Goal: Transaction & Acquisition: Book appointment/travel/reservation

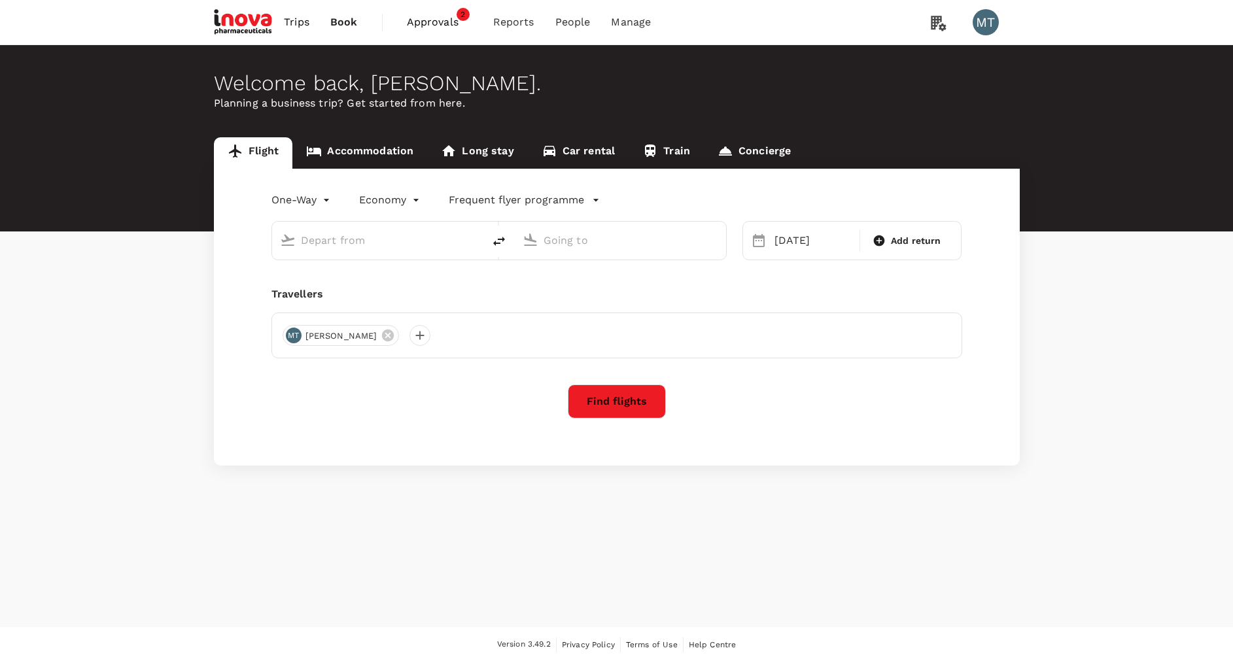
click at [351, 154] on link "Accommodation" at bounding box center [359, 152] width 135 height 31
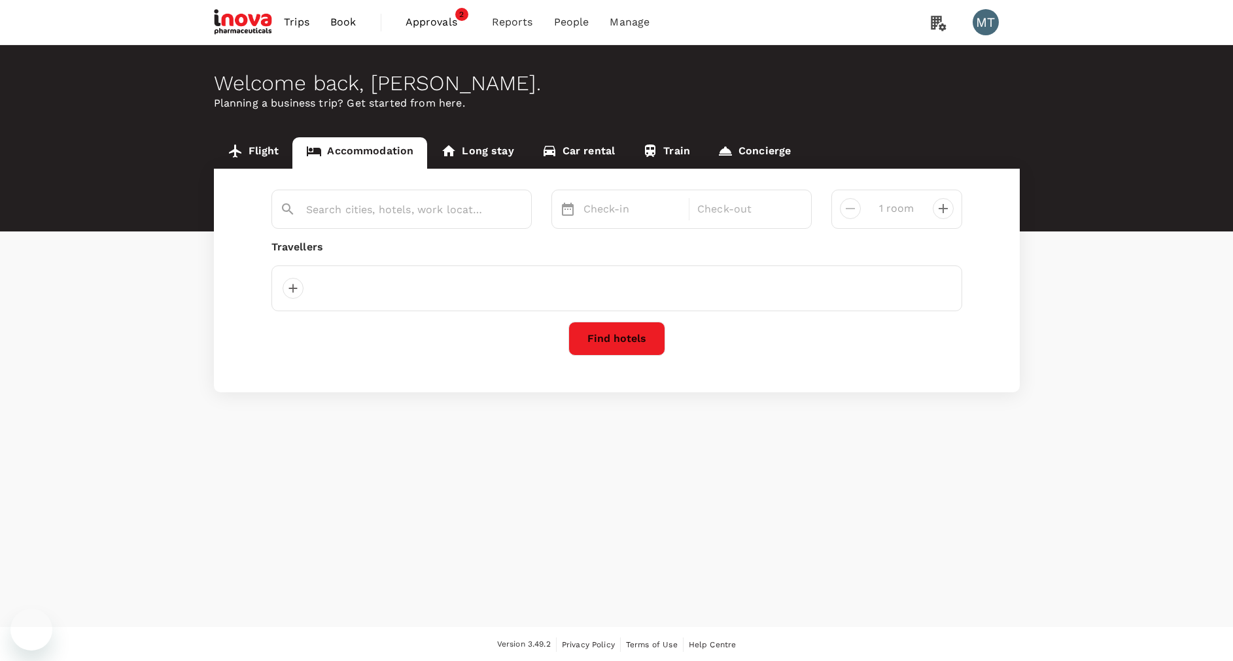
type input "[GEOGRAPHIC_DATA]"
click at [628, 209] on div "[DATE]" at bounding box center [632, 209] width 109 height 26
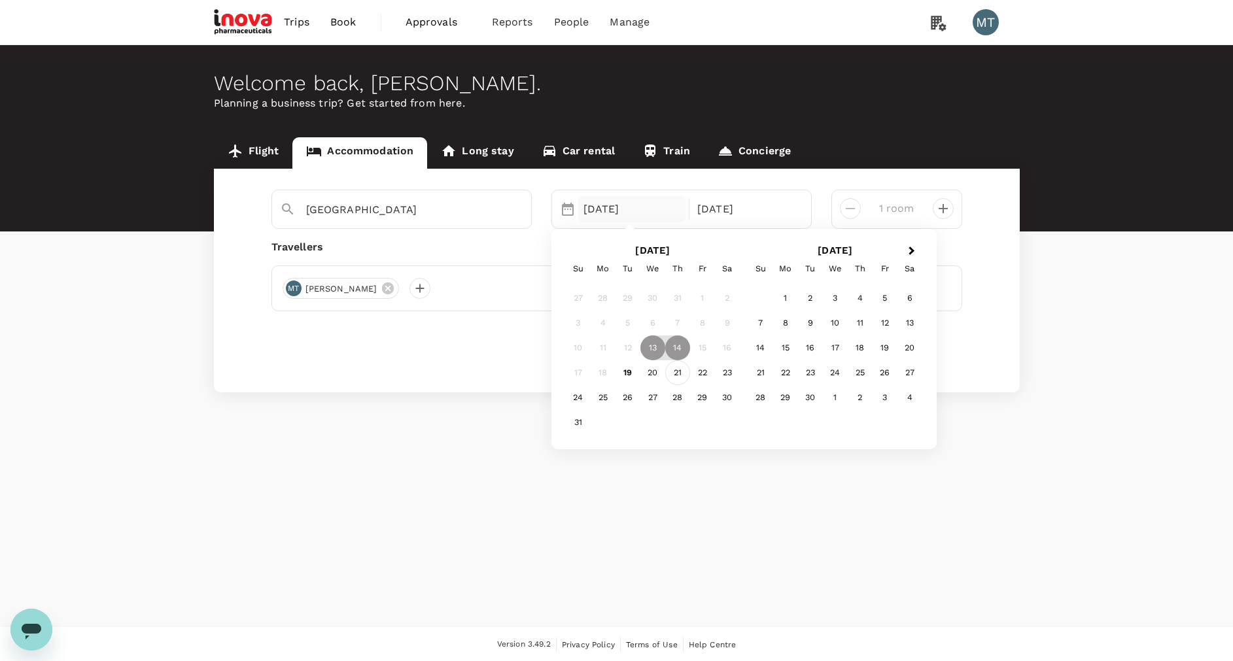
click at [680, 374] on div "21" at bounding box center [677, 372] width 25 height 25
click at [728, 372] on div "23" at bounding box center [727, 372] width 25 height 25
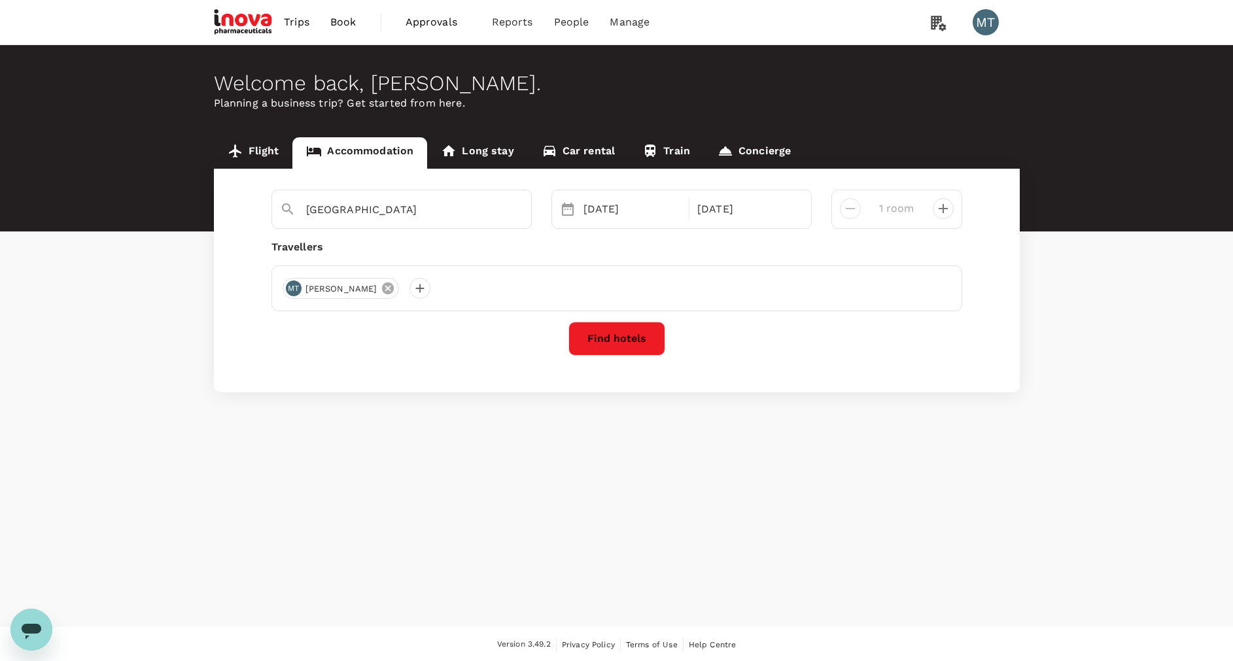
click at [385, 290] on icon at bounding box center [388, 289] width 12 height 12
click at [299, 288] on div at bounding box center [293, 288] width 21 height 21
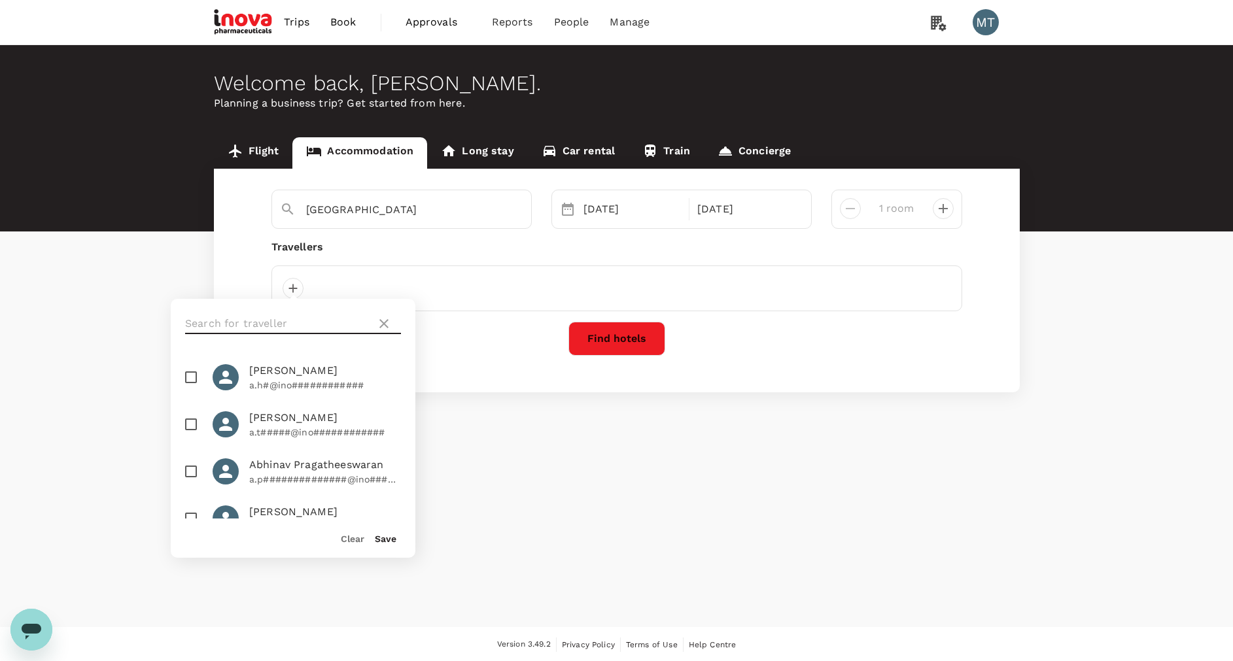
click at [297, 317] on input "text" at bounding box center [278, 323] width 186 height 21
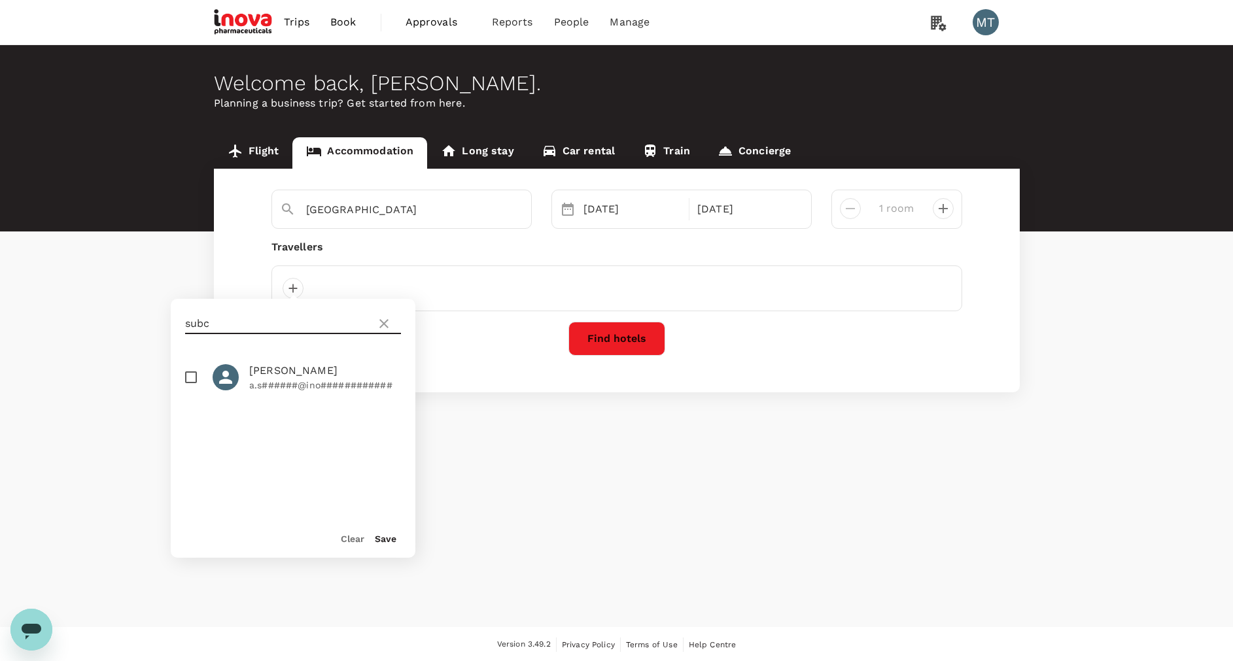
type input "subc"
click at [287, 376] on span "Achmad Subchan" at bounding box center [325, 371] width 152 height 16
checkbox input "true"
click at [385, 536] on button "Save" at bounding box center [386, 539] width 22 height 10
click at [606, 337] on button "Find hotels" at bounding box center [616, 339] width 97 height 34
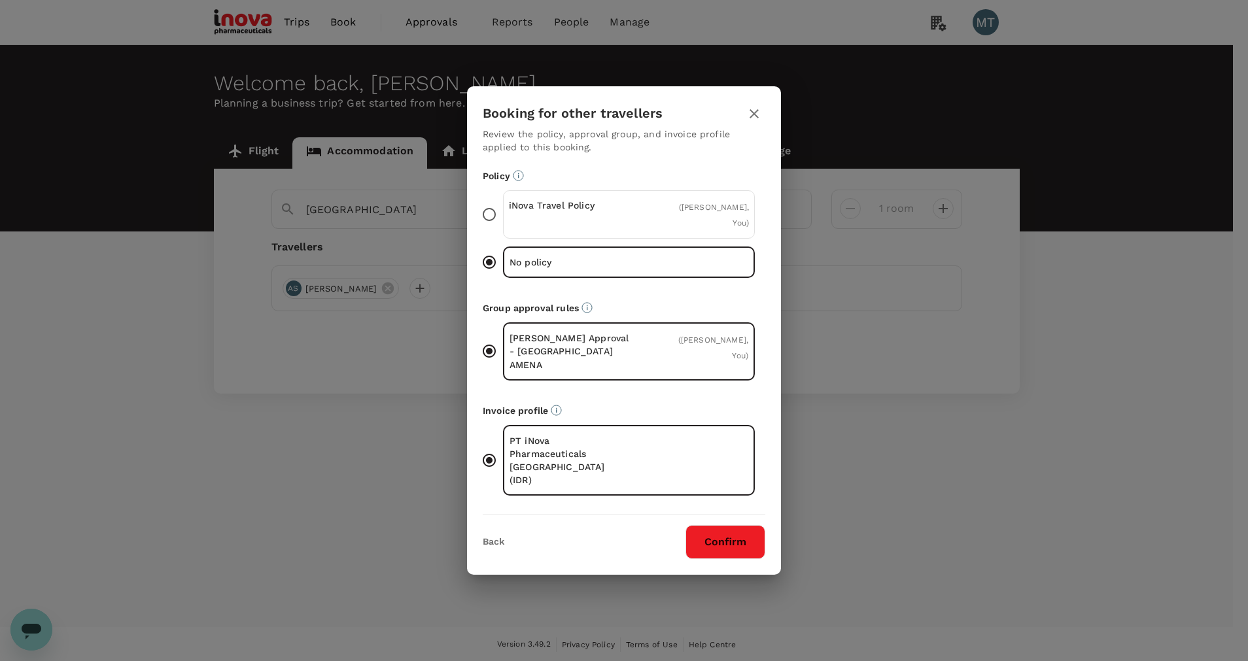
click at [592, 212] on p "iNova Travel Policy" at bounding box center [569, 205] width 120 height 13
click at [503, 228] on input "iNova Travel Policy ( Achmad Subchan, You )" at bounding box center [489, 214] width 27 height 27
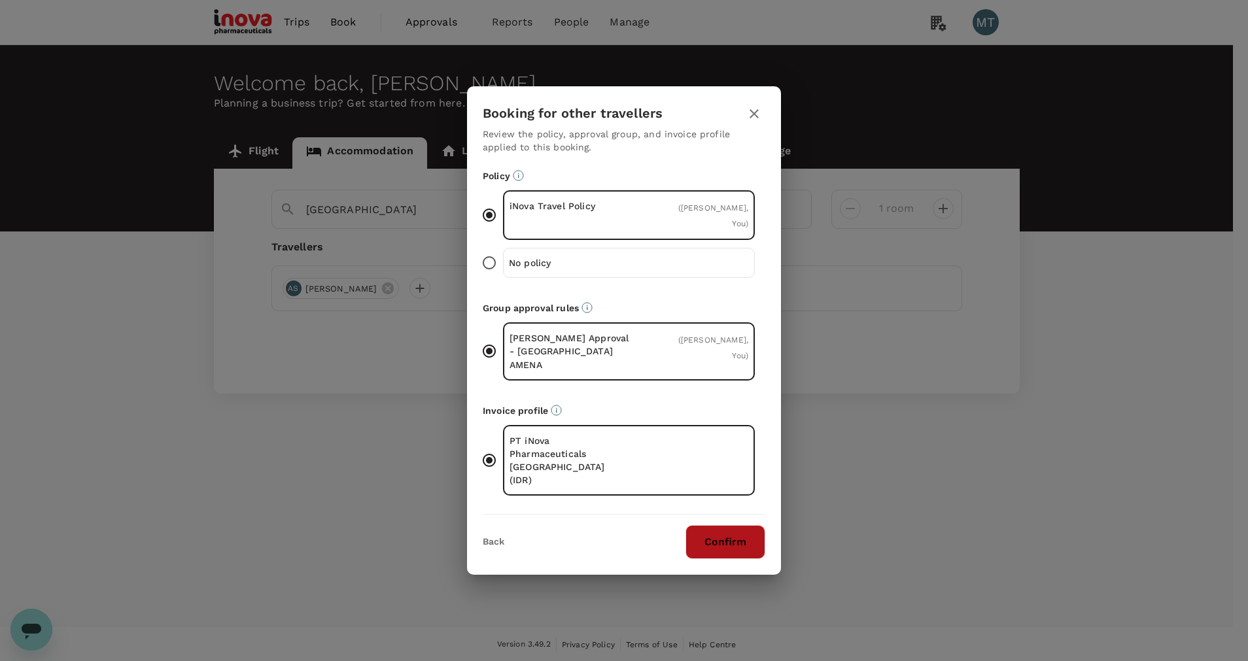
click at [706, 525] on button "Confirm" at bounding box center [726, 542] width 80 height 34
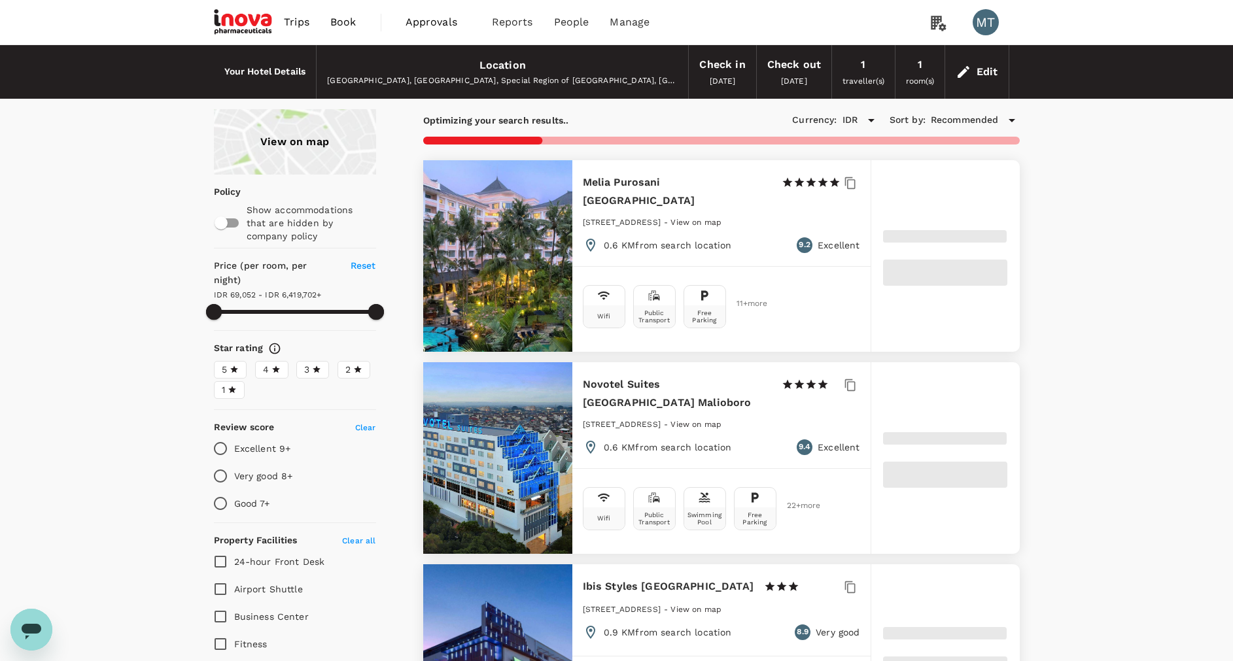
type input "6419701.67"
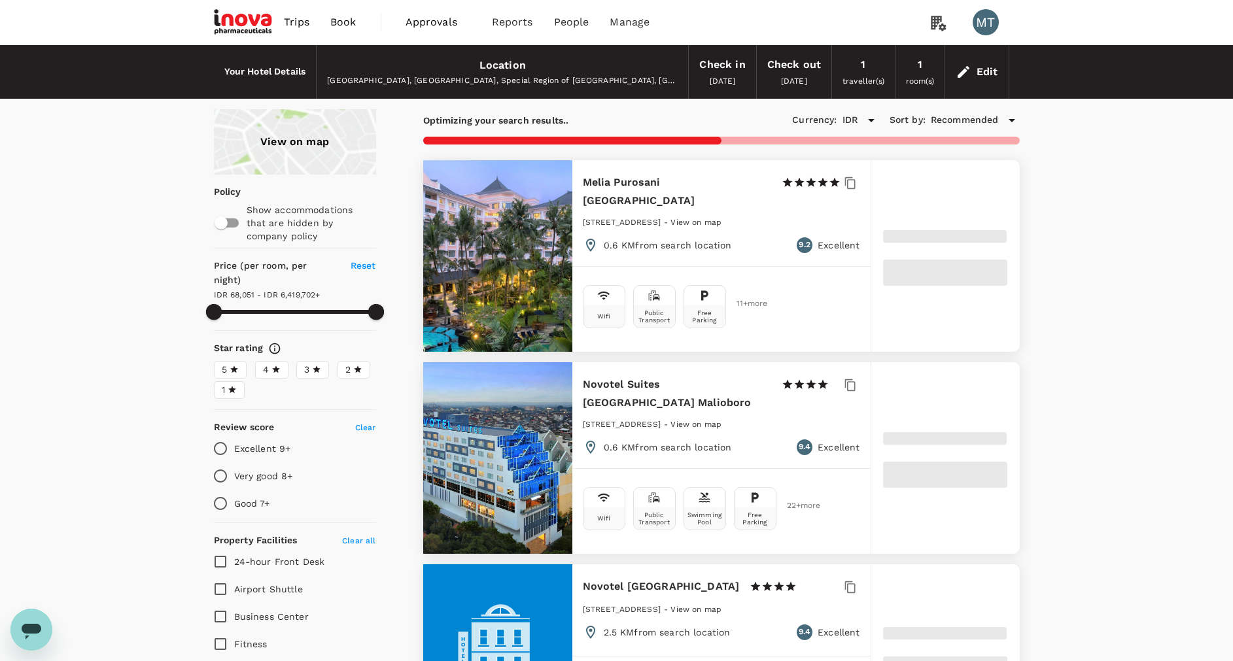
type input "68050.67"
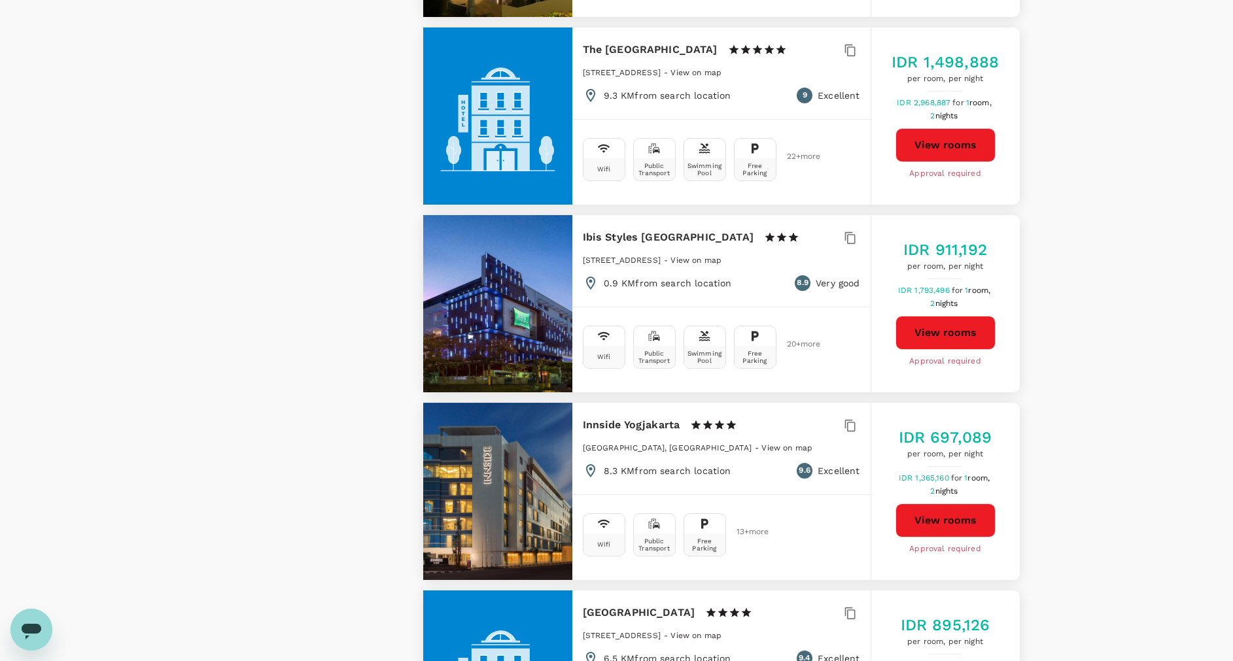
scroll to position [1177, 0]
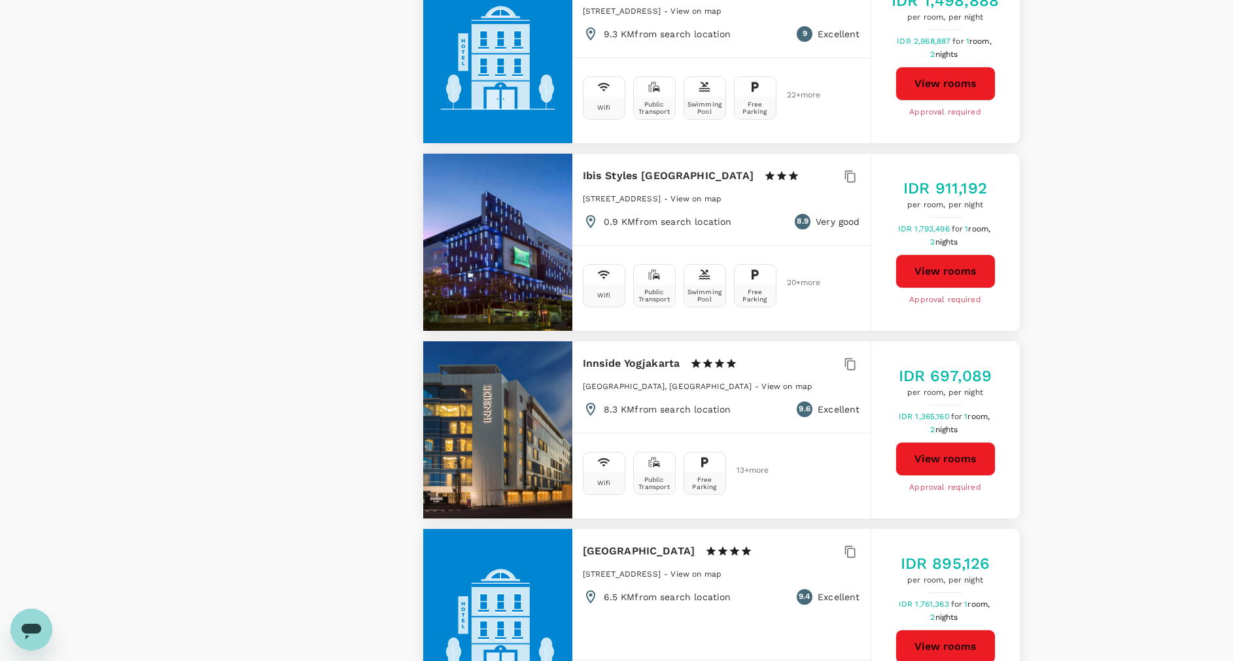
click at [918, 254] on button "View rooms" at bounding box center [946, 271] width 100 height 34
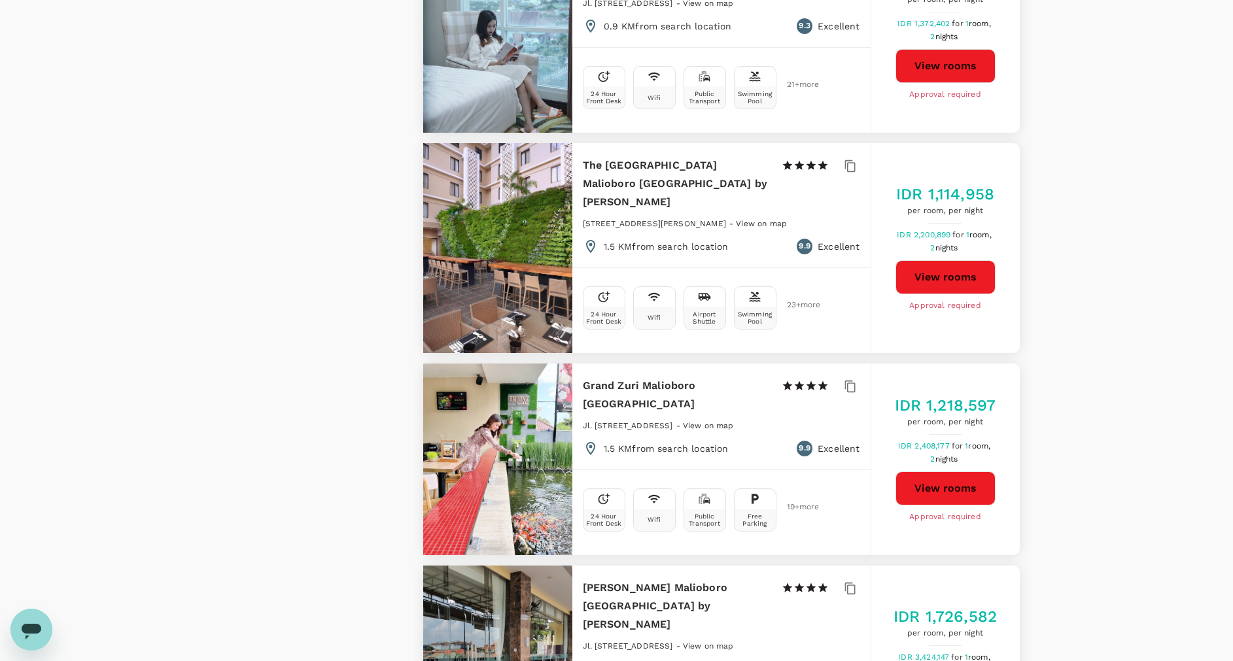
scroll to position [3576, 0]
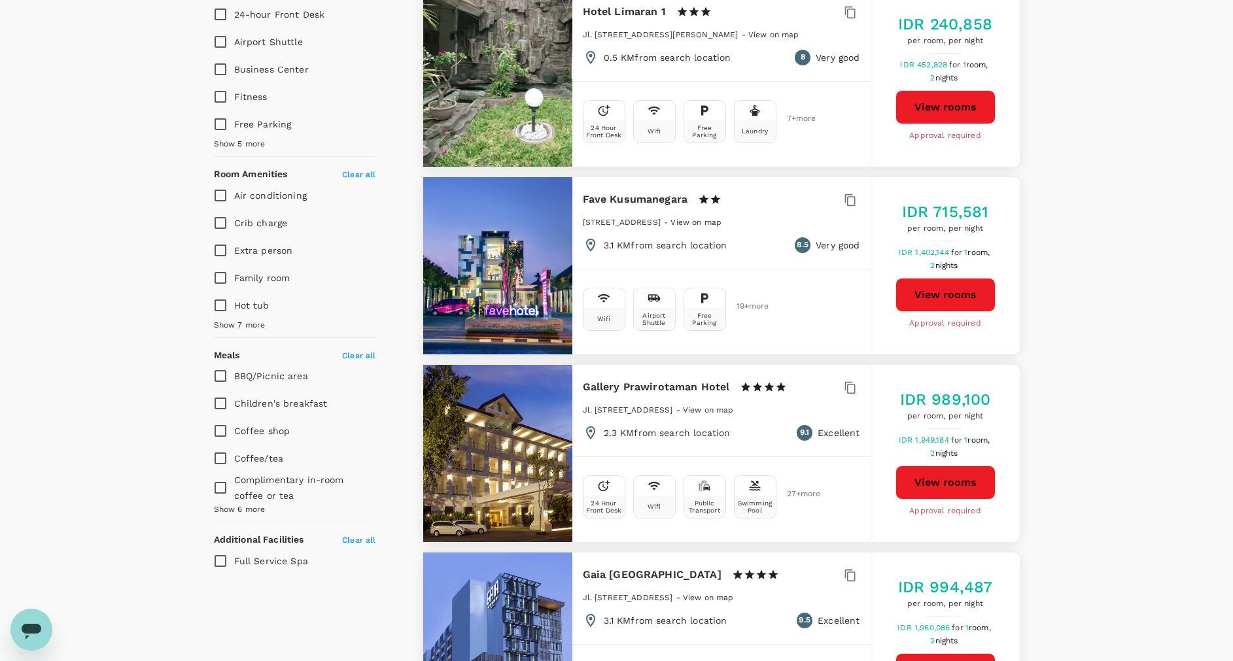
scroll to position [589, 0]
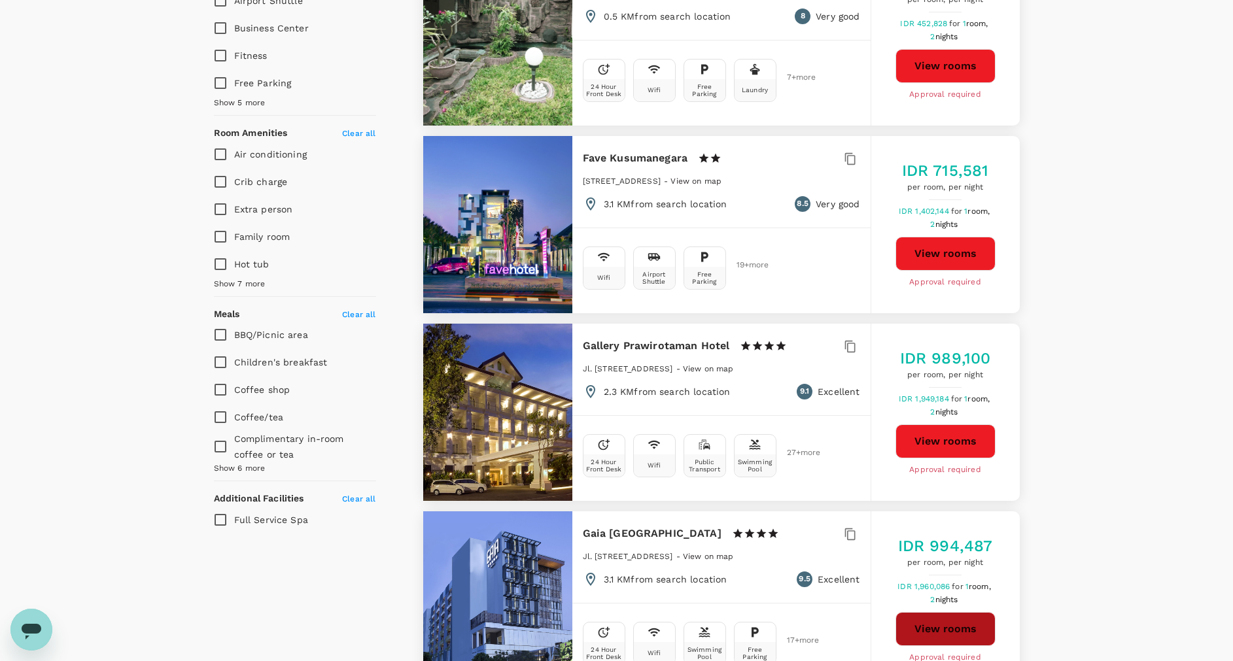
click at [933, 612] on button "View rooms" at bounding box center [946, 629] width 100 height 34
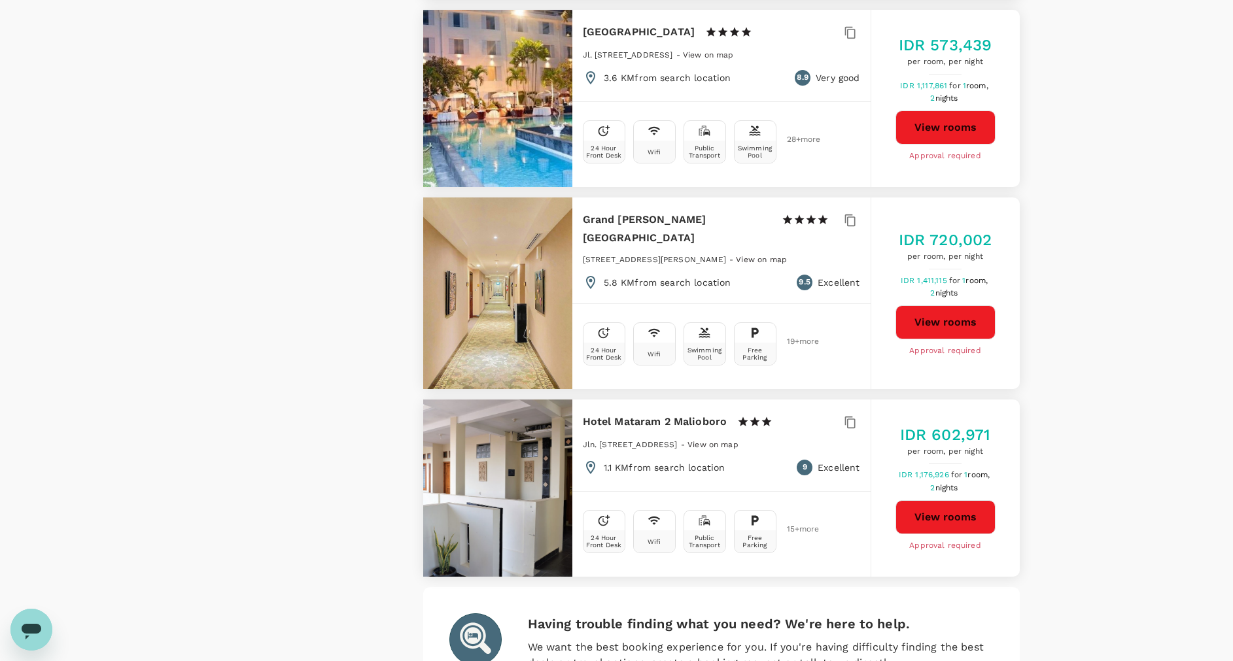
scroll to position [3434, 0]
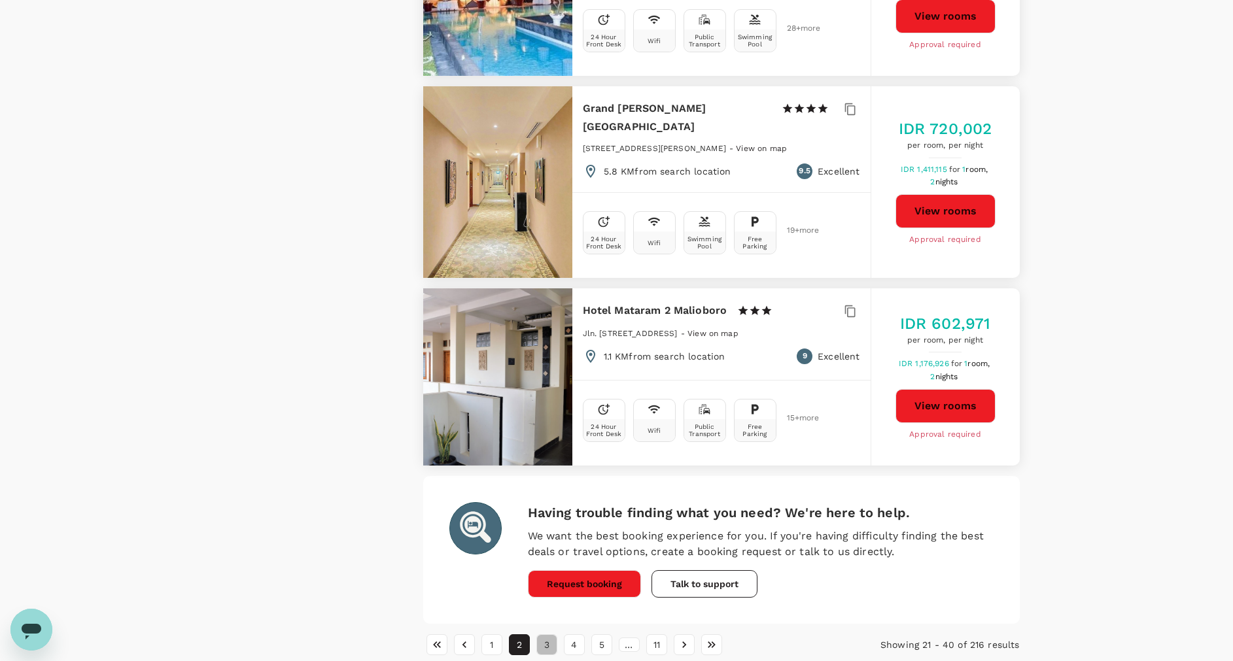
click at [557, 635] on button "3" at bounding box center [546, 645] width 21 height 21
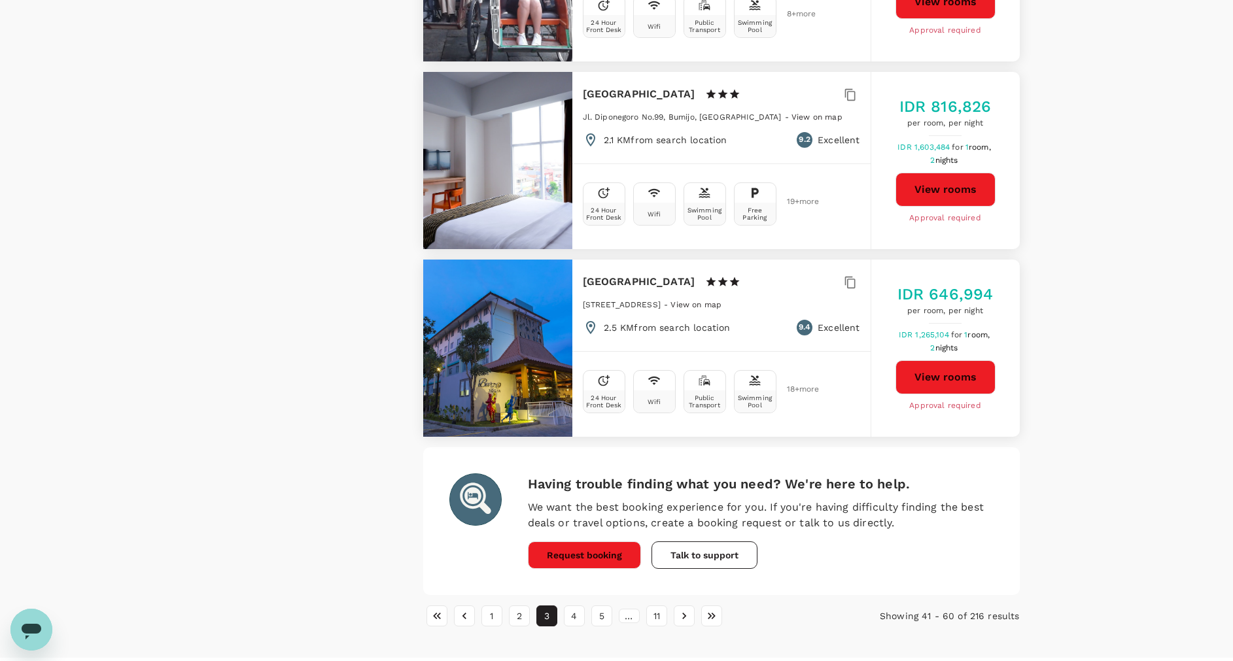
scroll to position [3555, 0]
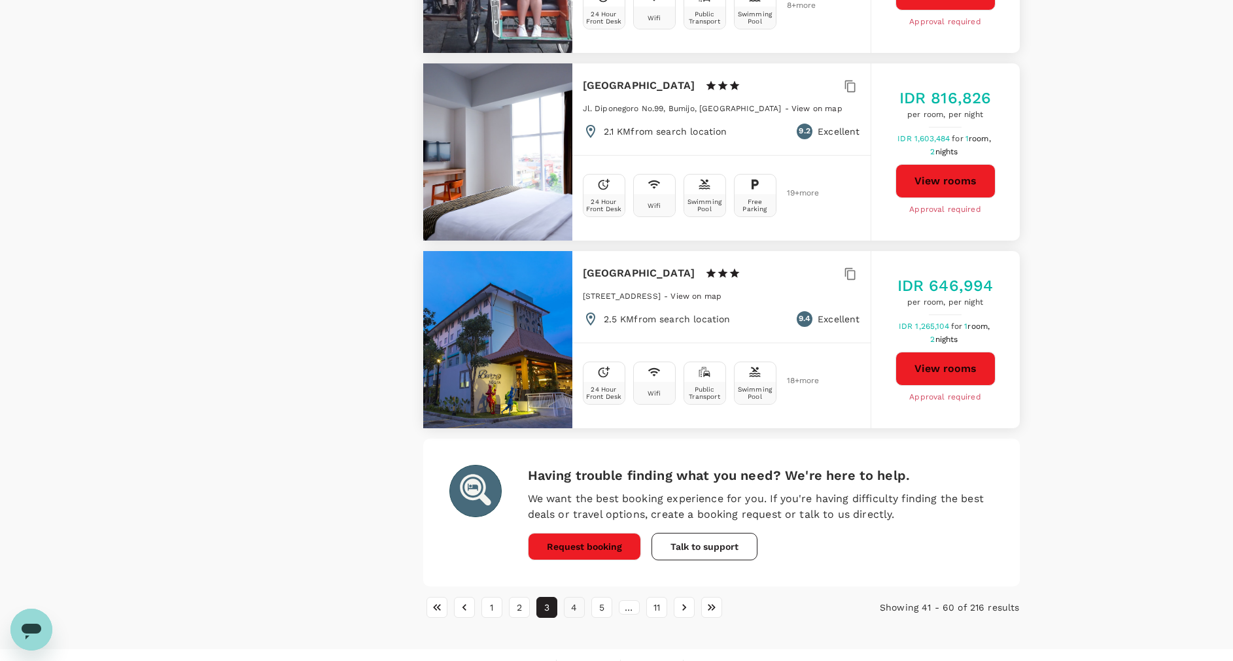
click at [569, 597] on button "4" at bounding box center [574, 607] width 21 height 21
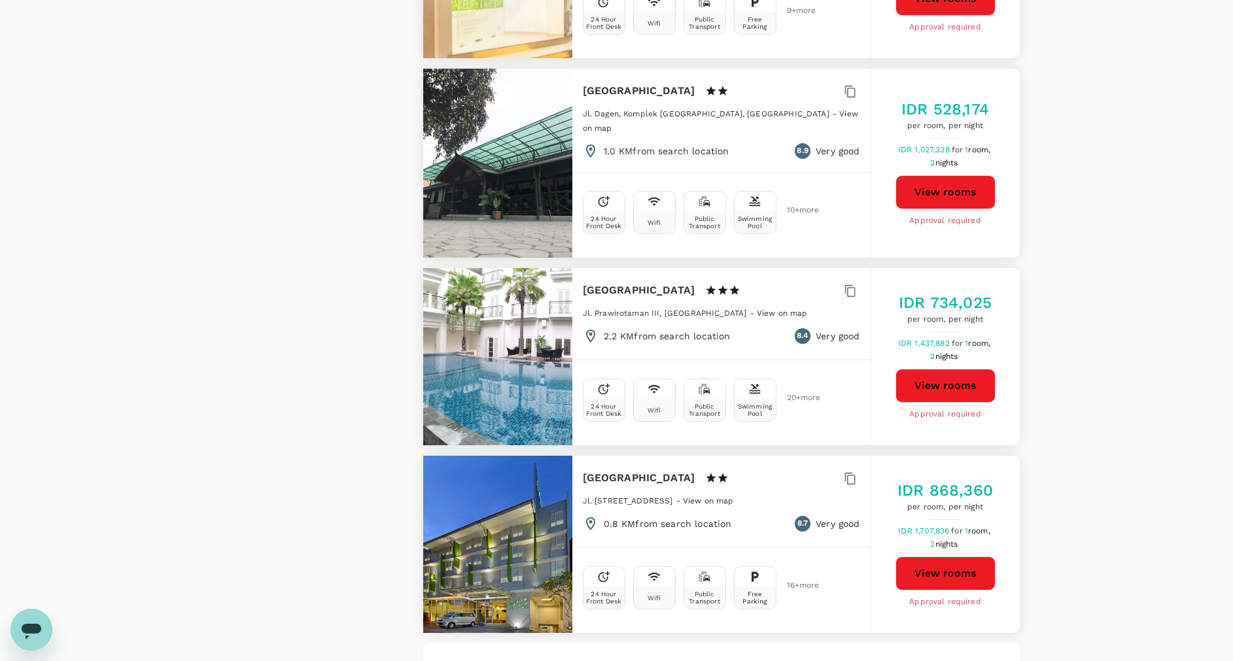
scroll to position [3541, 0]
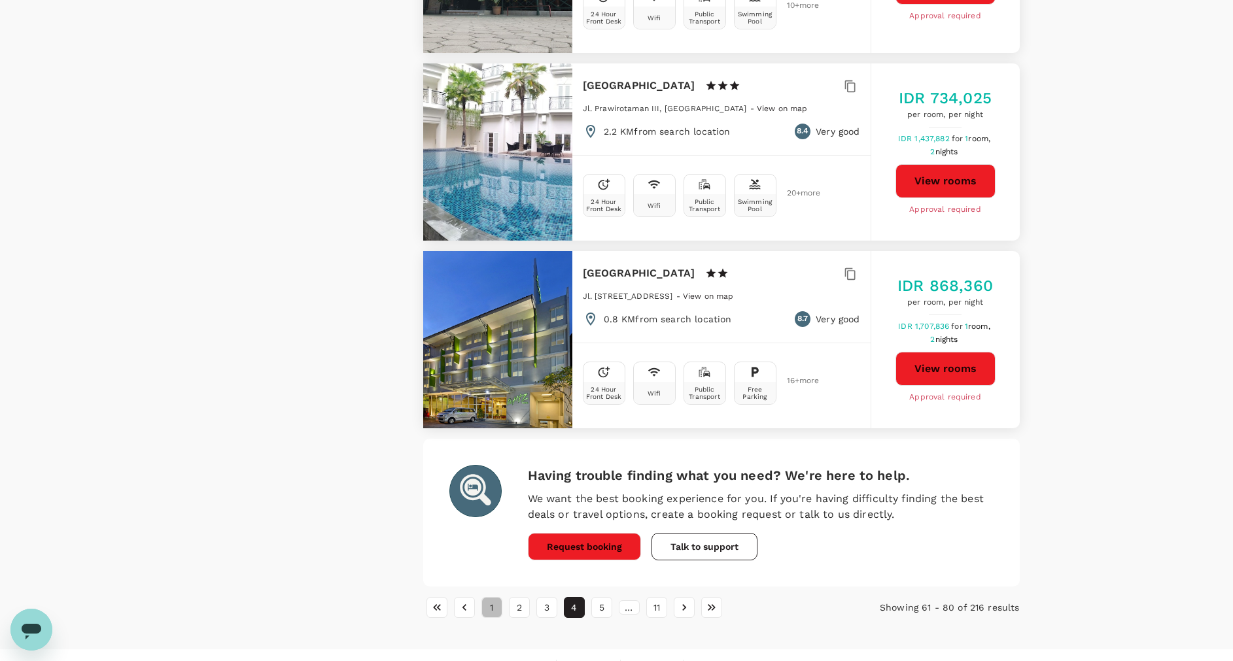
click at [491, 597] on button "1" at bounding box center [491, 607] width 21 height 21
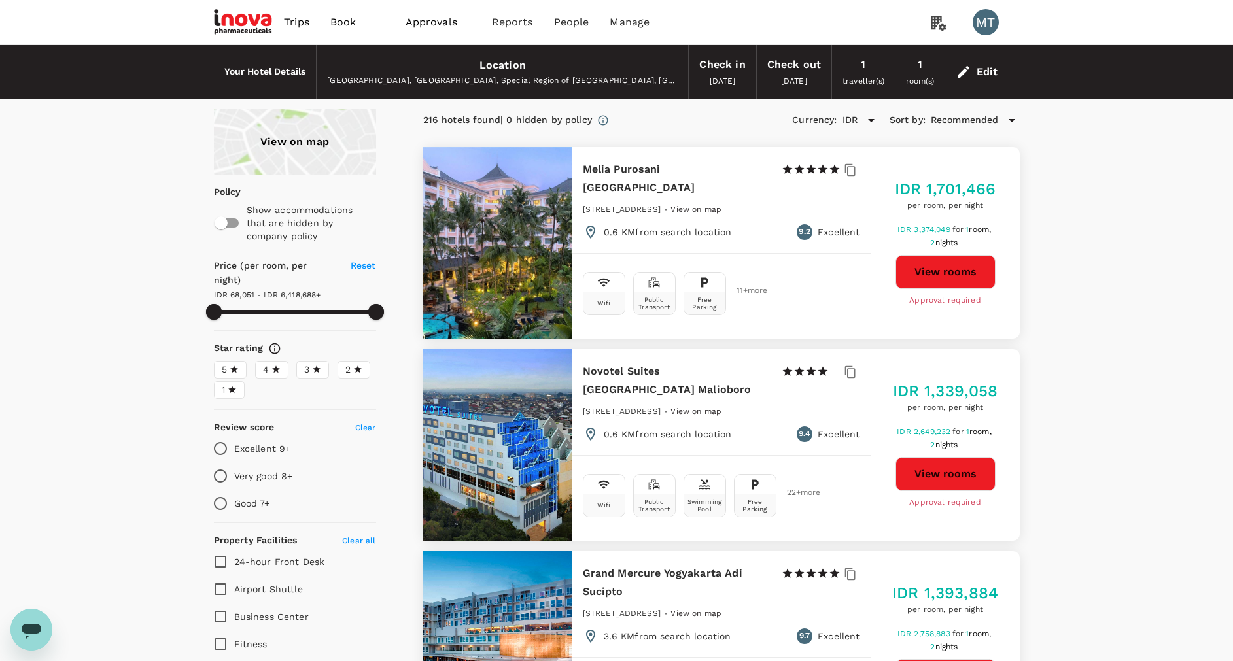
scroll to position [3576, 0]
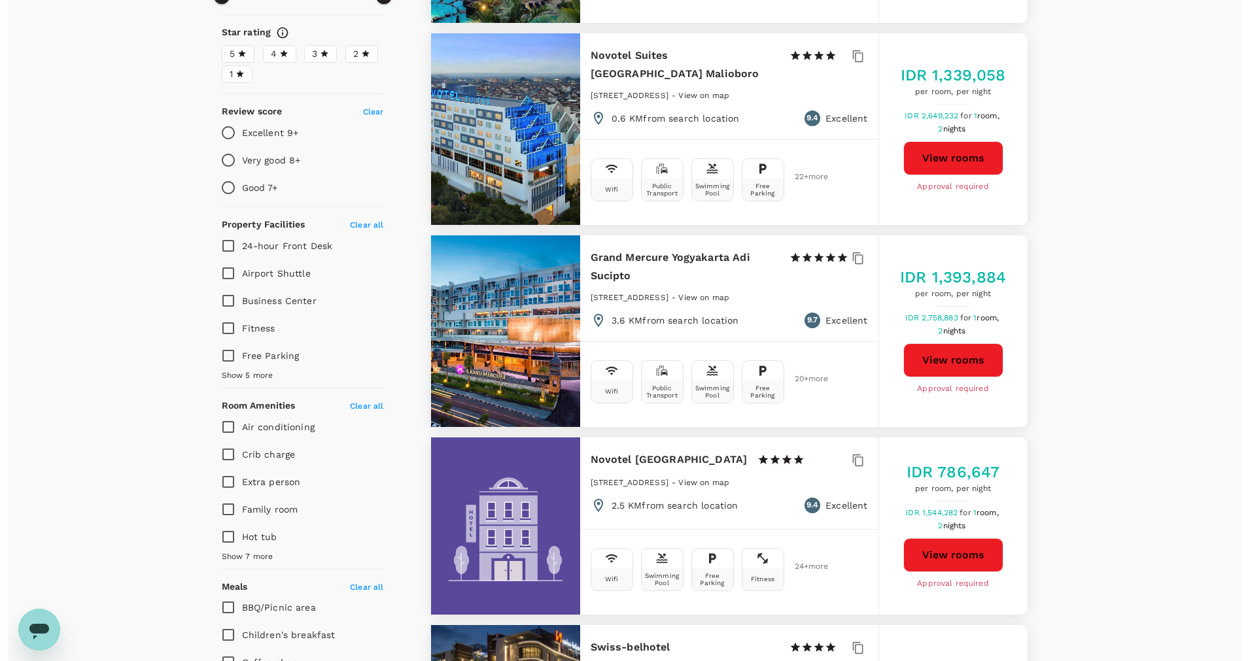
scroll to position [491, 0]
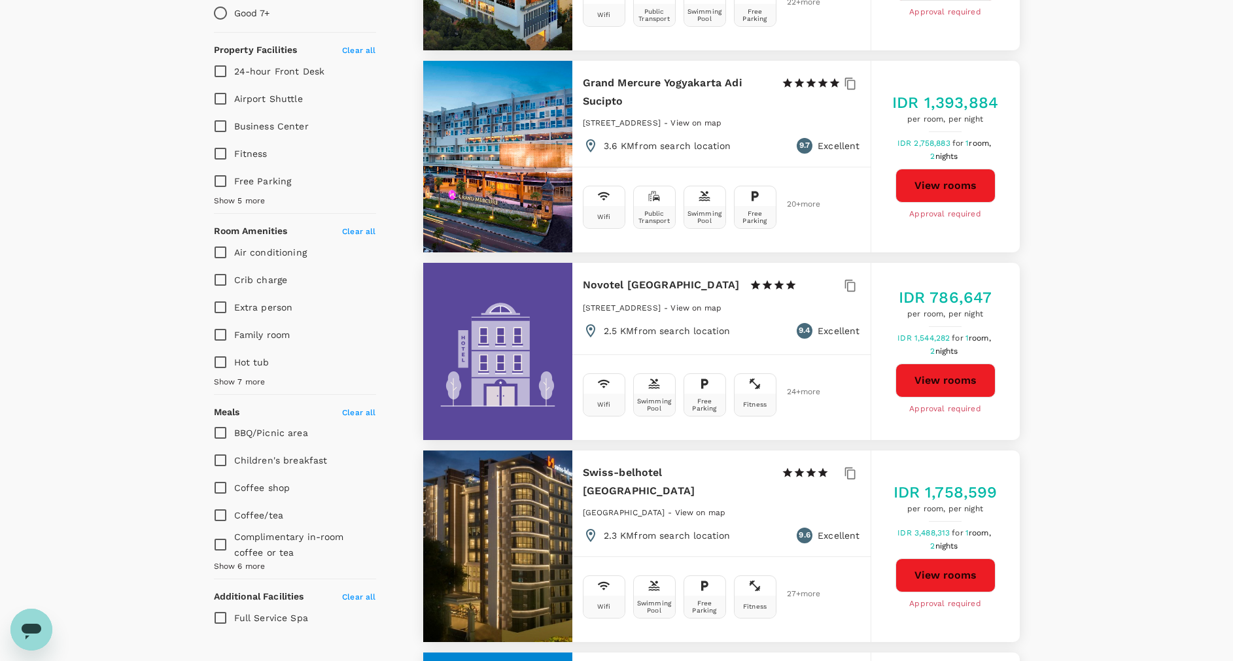
type input "6418687.67"
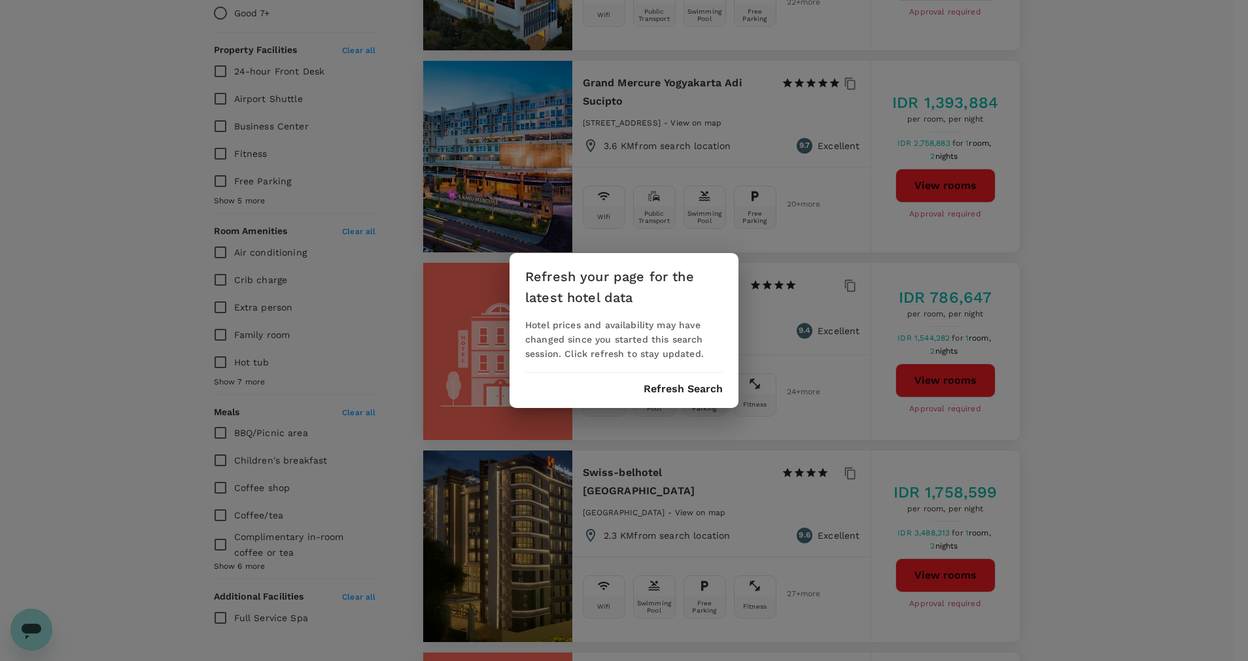
click at [671, 386] on button "Refresh Search" at bounding box center [683, 389] width 79 height 12
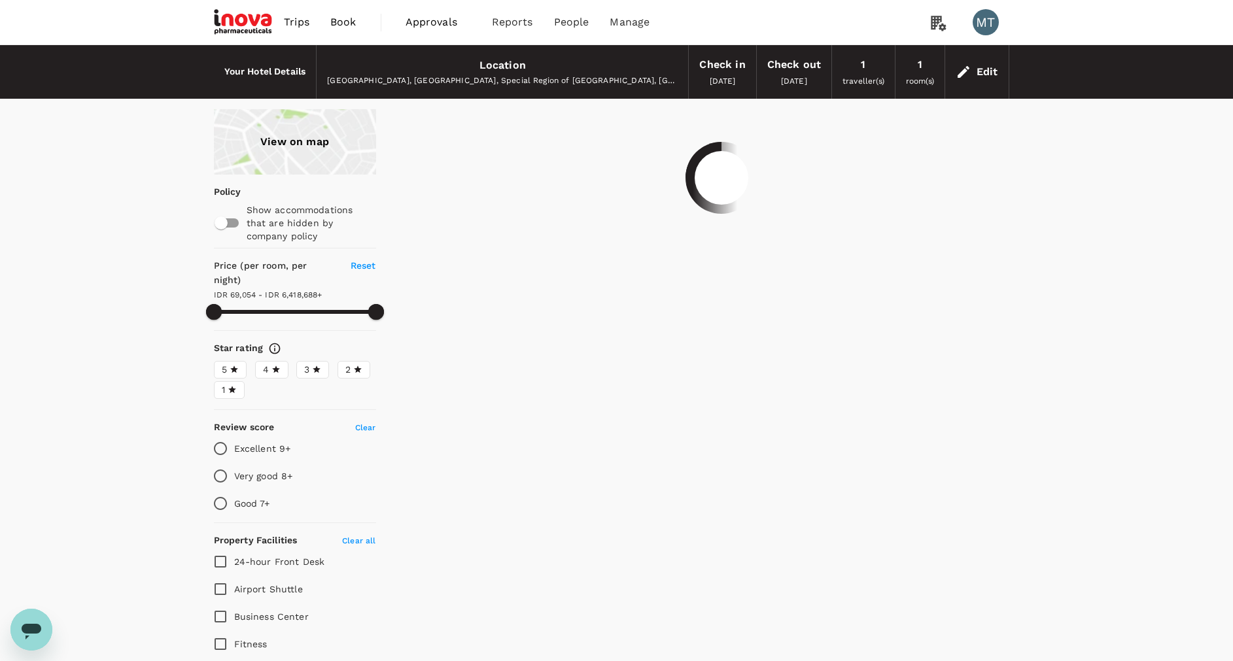
type input "6418687.4"
type input "68052.4"
type input "6418687.4"
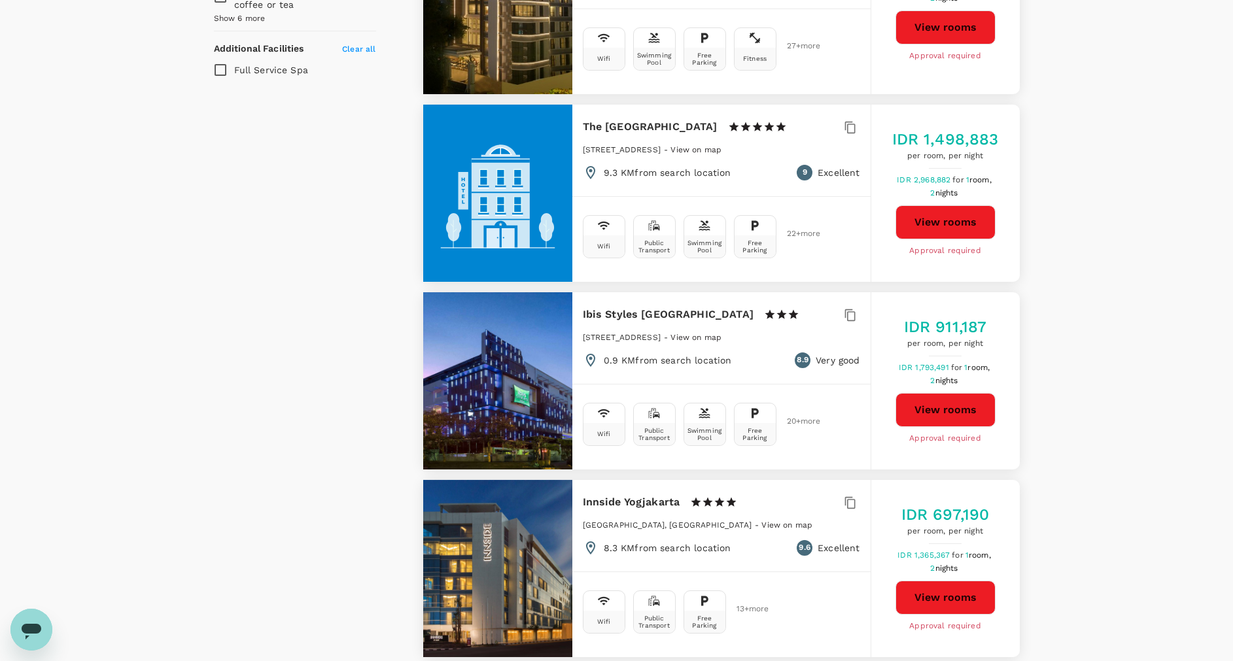
scroll to position [1079, 0]
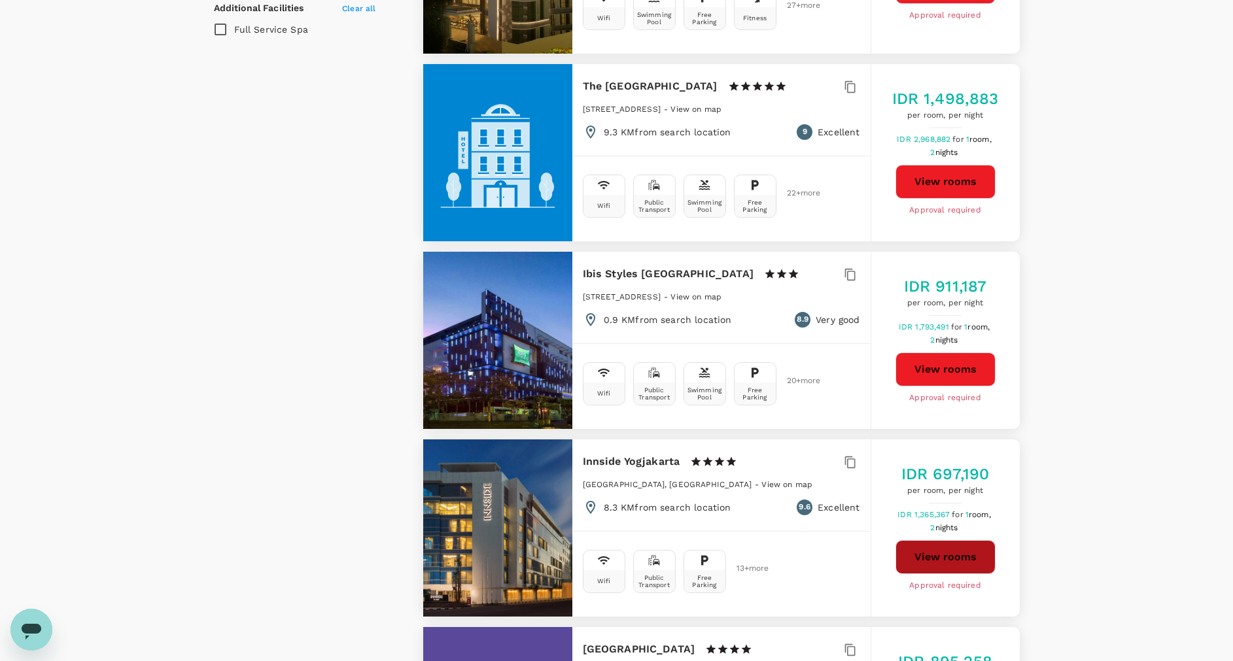
click at [924, 540] on button "View rooms" at bounding box center [946, 557] width 100 height 34
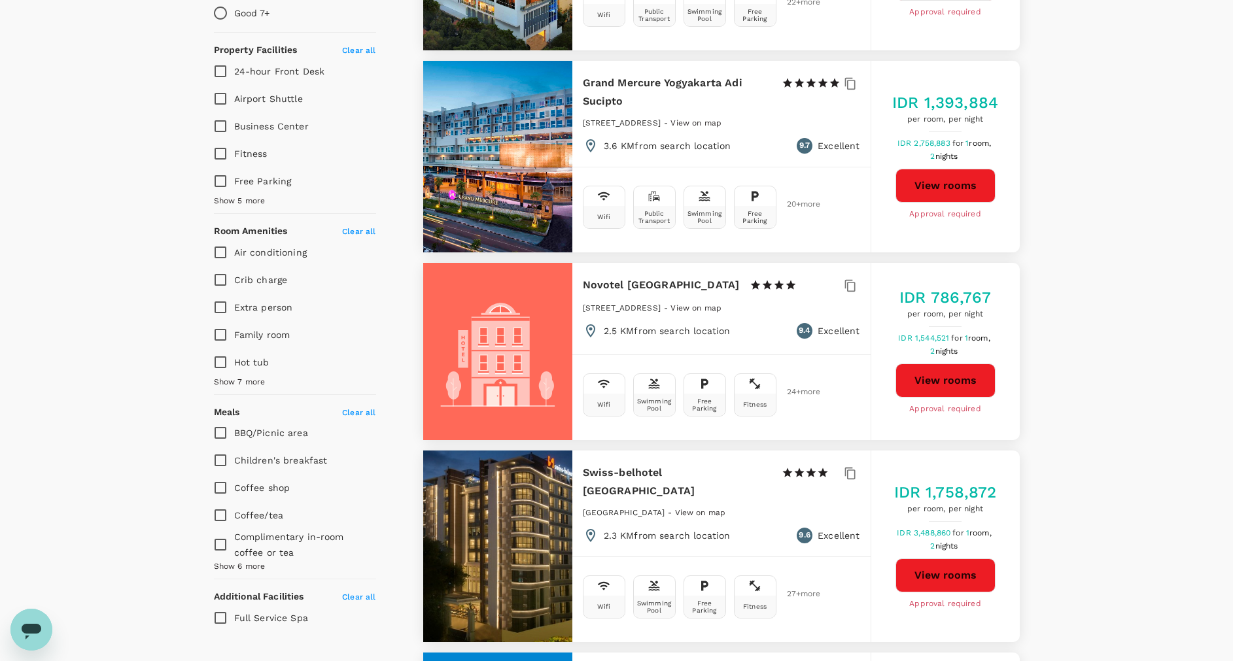
scroll to position [0, 0]
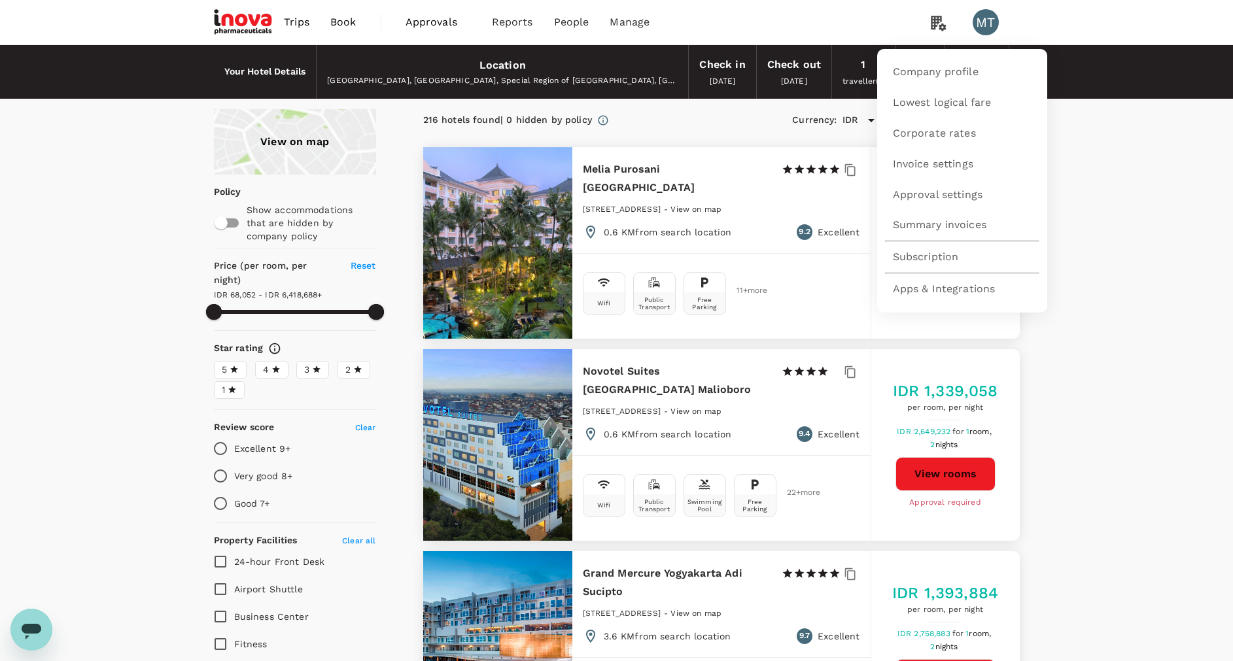
click at [1139, 88] on div "Your Hotel Details Location Yogyakarta, Yogyakarta City, Special Region of Yogy…" at bounding box center [616, 72] width 1233 height 54
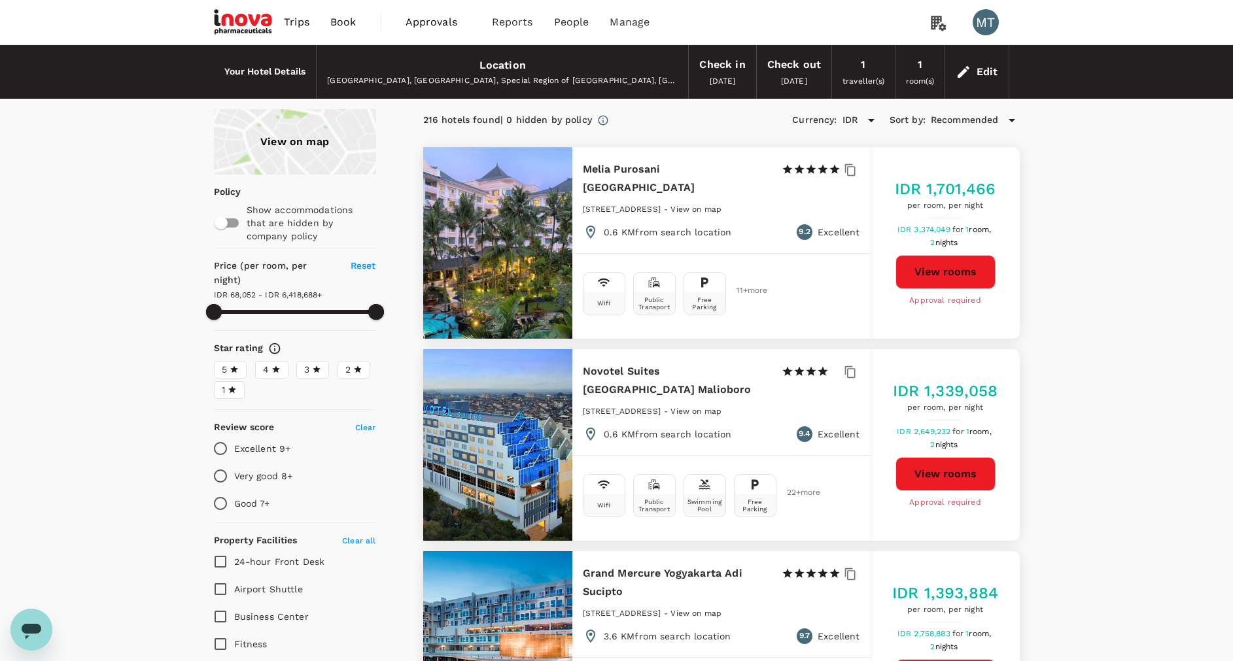
click at [996, 78] on div "Edit" at bounding box center [988, 72] width 22 height 18
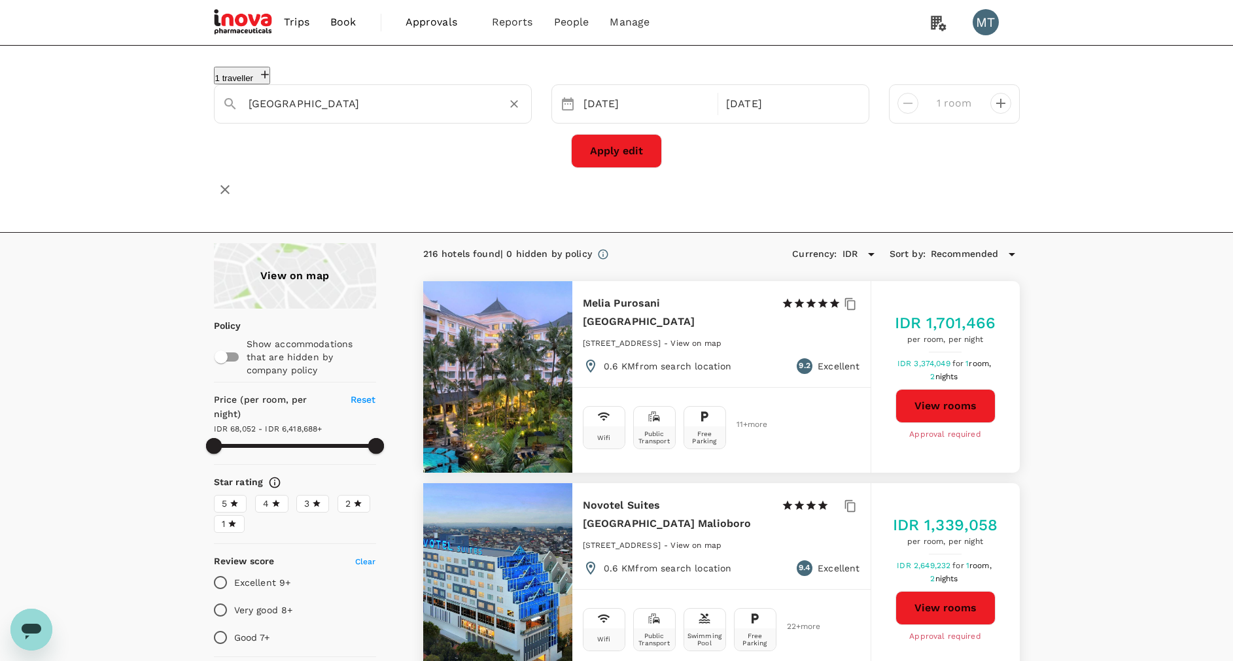
click at [510, 102] on icon "Clear" at bounding box center [514, 103] width 13 height 13
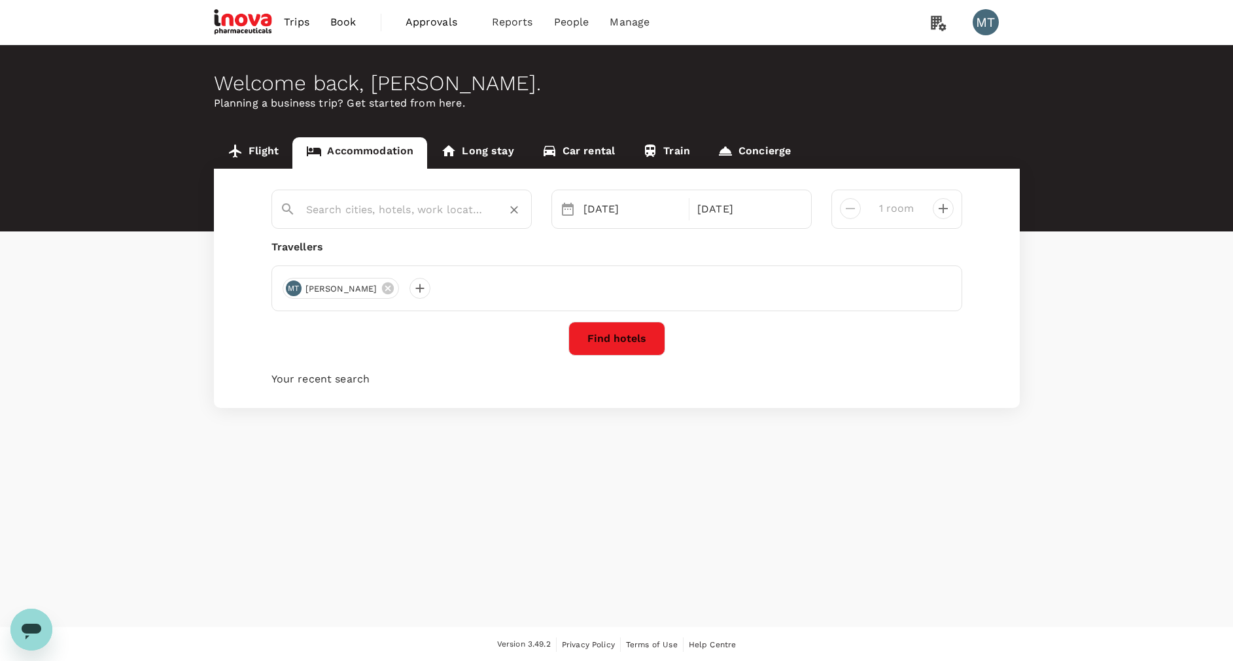
type input "[GEOGRAPHIC_DATA]"
click at [517, 210] on icon "Clear" at bounding box center [514, 209] width 13 height 13
click at [655, 204] on div "21 Aug" at bounding box center [632, 209] width 109 height 26
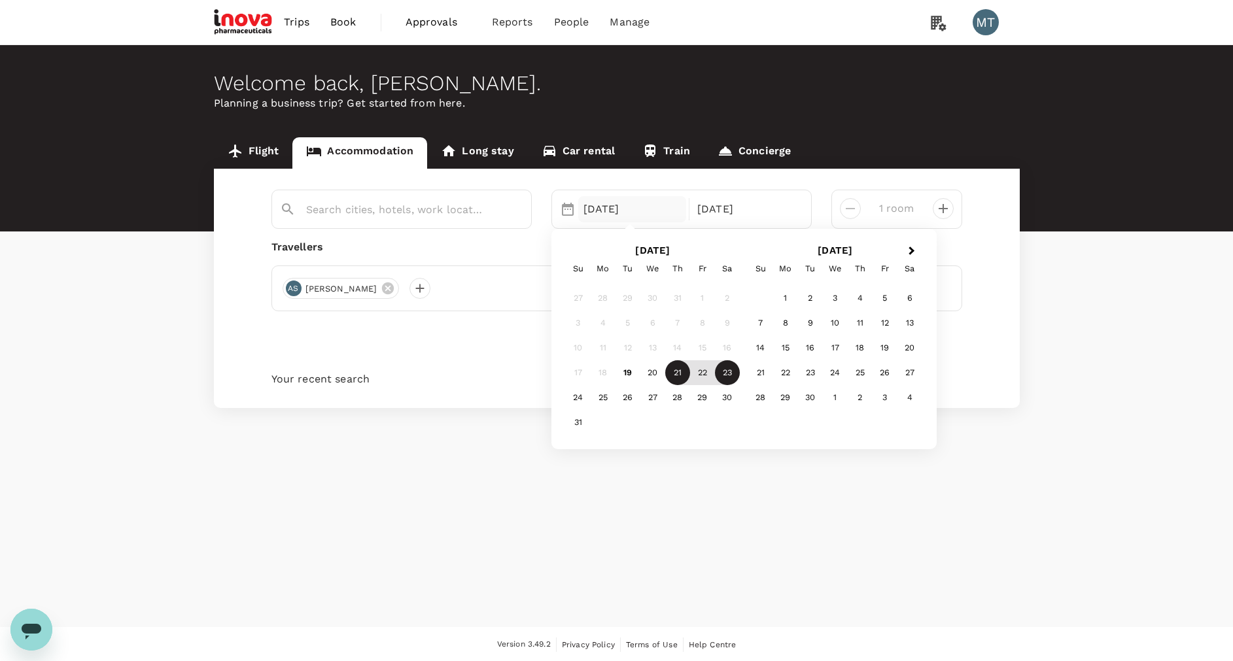
click at [522, 622] on div "Welcome back , Morina . Planning a business trip? Get started from here. Flight…" at bounding box center [616, 336] width 1233 height 582
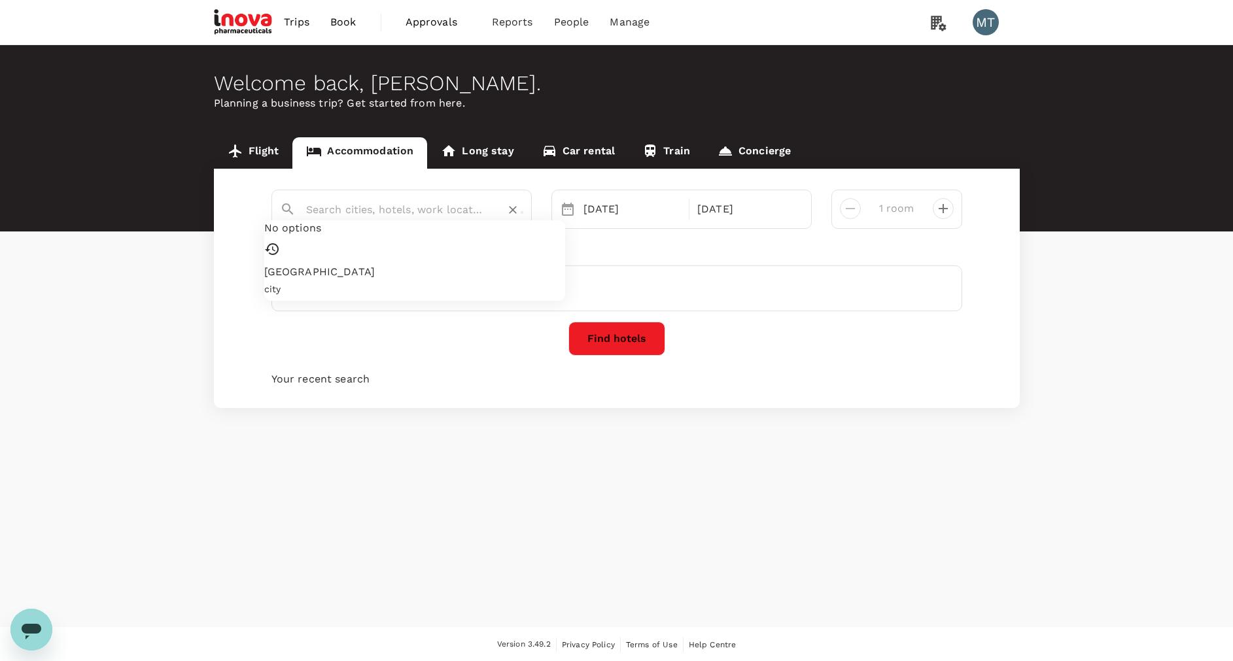
click at [441, 210] on input "text" at bounding box center [396, 210] width 181 height 20
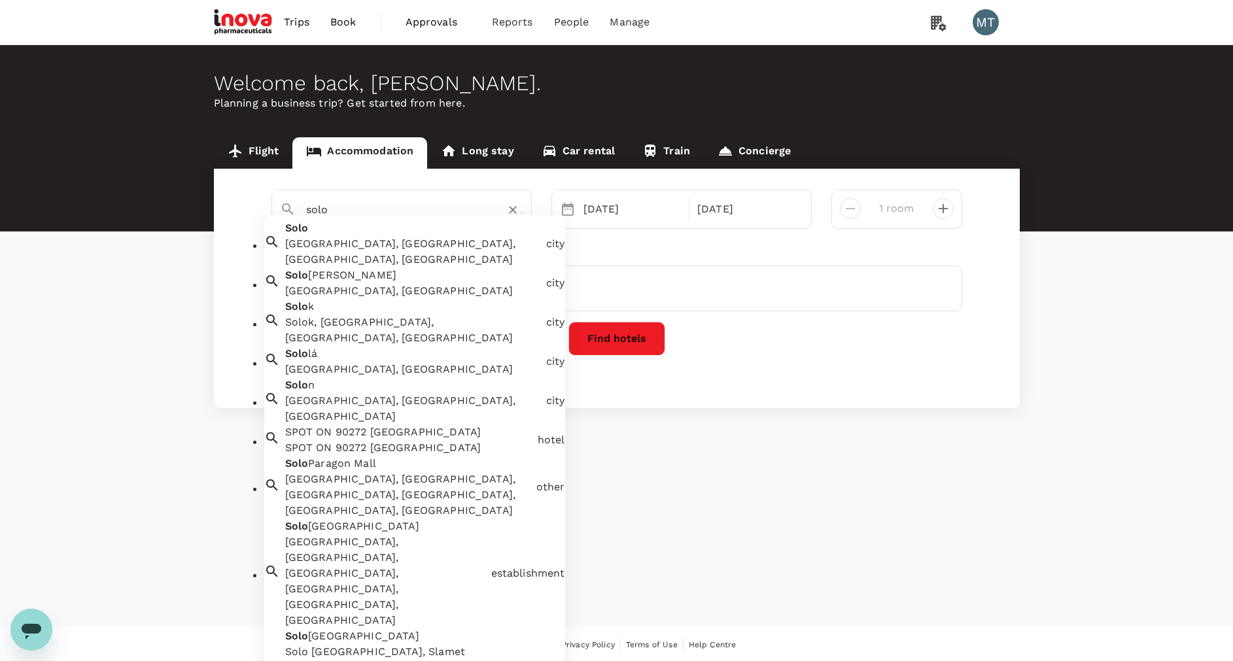
click at [450, 244] on div "Solo Solo, Surakarta City, Central Java, Indonesia" at bounding box center [410, 241] width 261 height 52
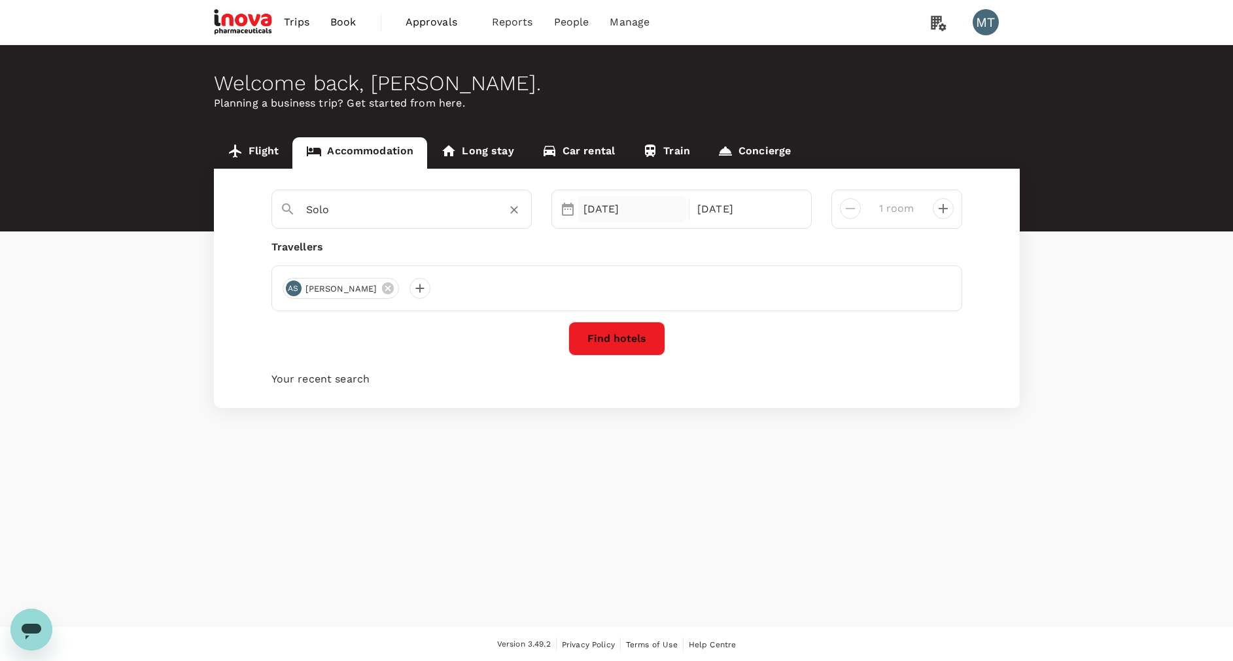
type input "Solo"
click at [621, 212] on div "21 Aug" at bounding box center [632, 209] width 109 height 26
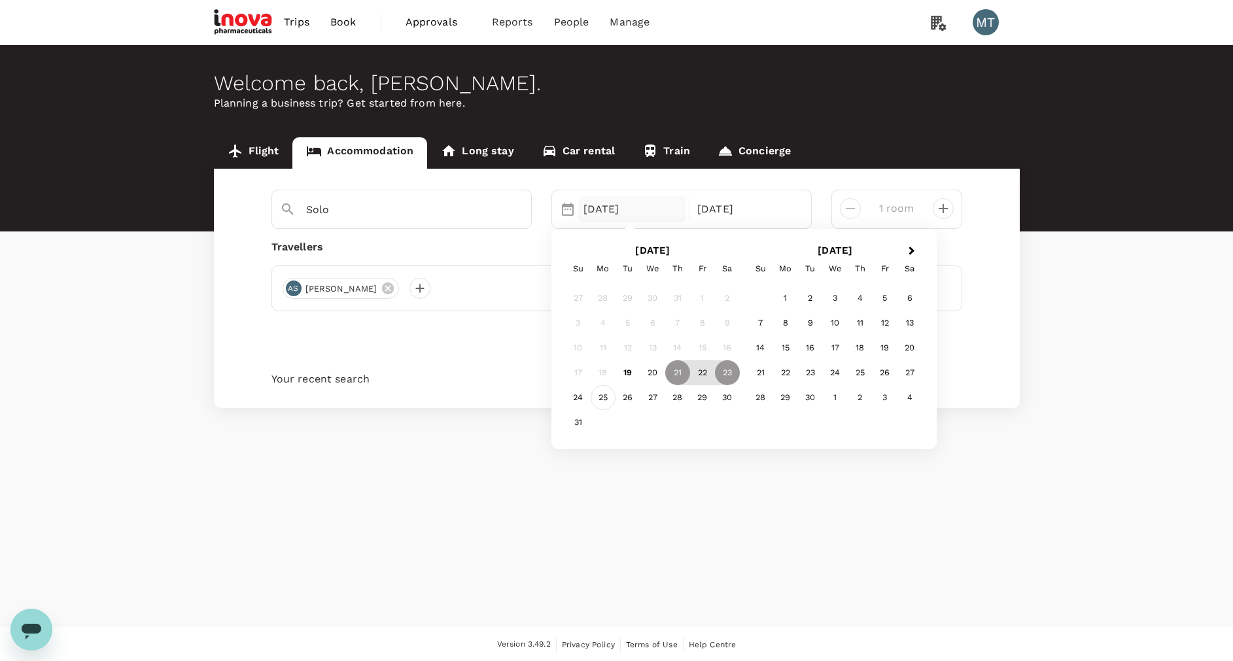
click at [601, 392] on div "25" at bounding box center [603, 397] width 25 height 25
click at [636, 400] on div "26" at bounding box center [628, 397] width 25 height 25
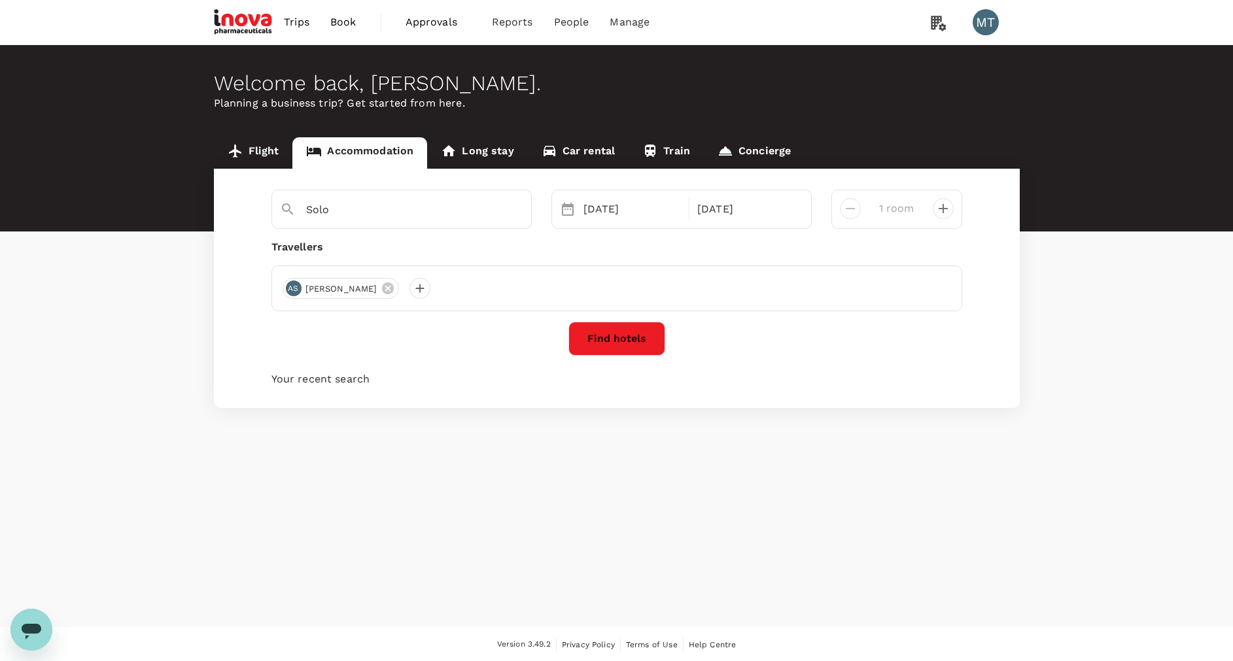
click at [629, 342] on button "Find hotels" at bounding box center [616, 339] width 97 height 34
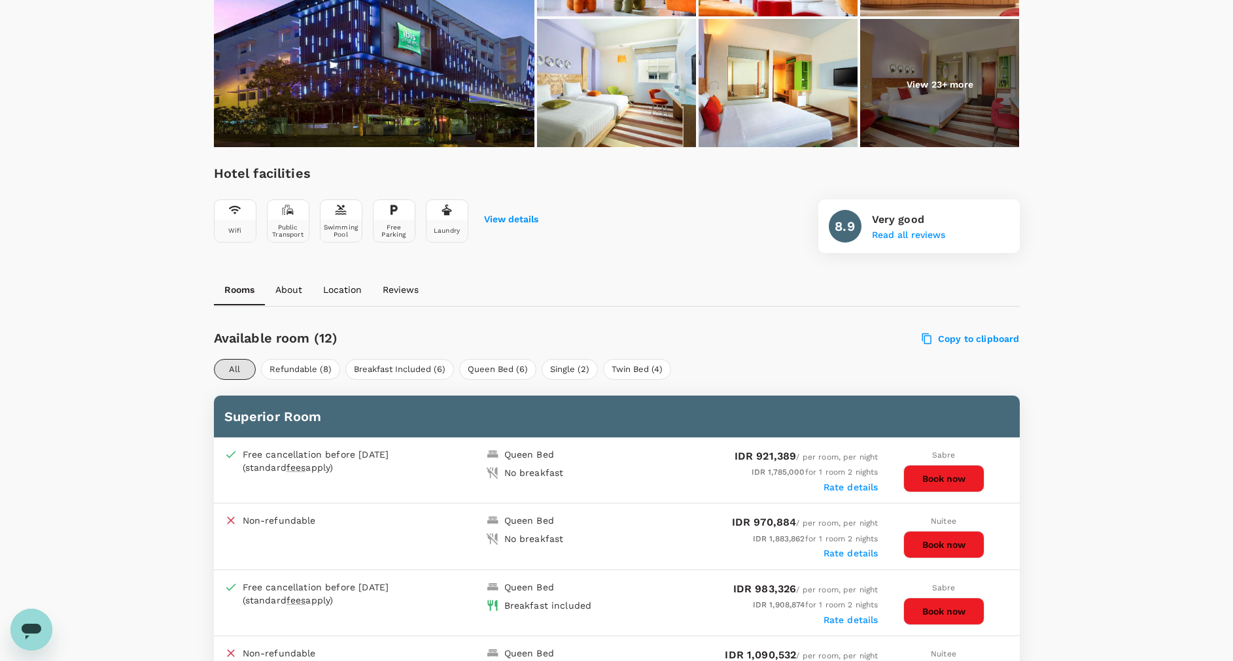
scroll to position [589, 0]
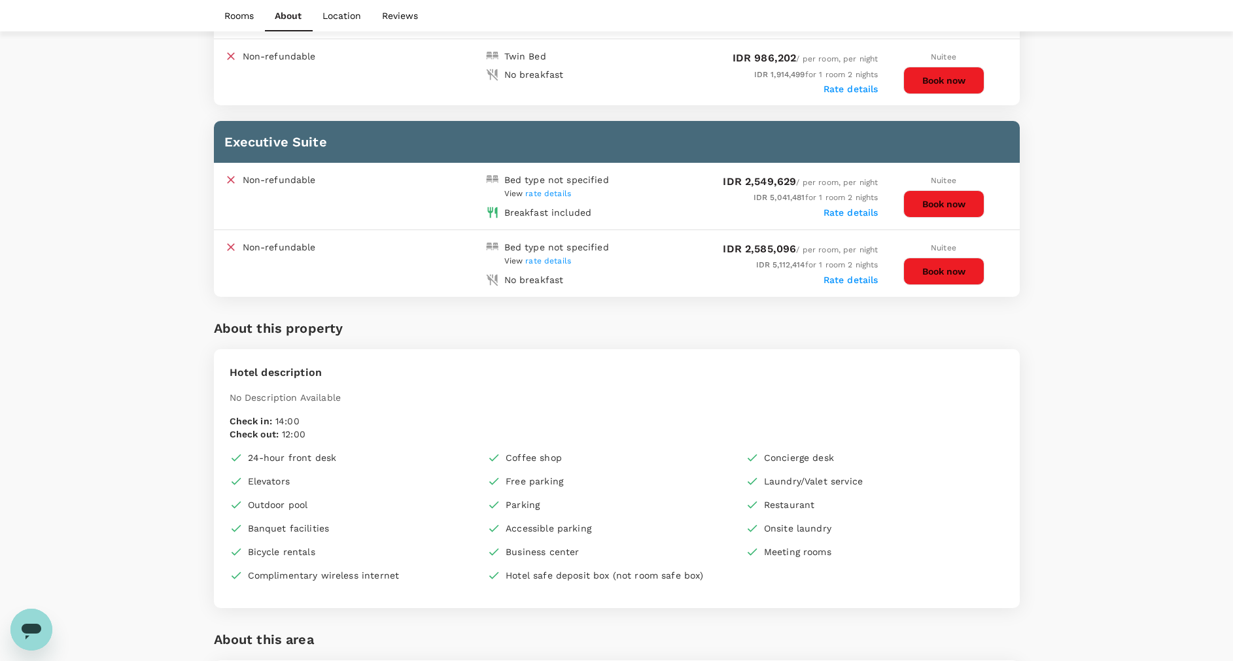
scroll to position [589, 0]
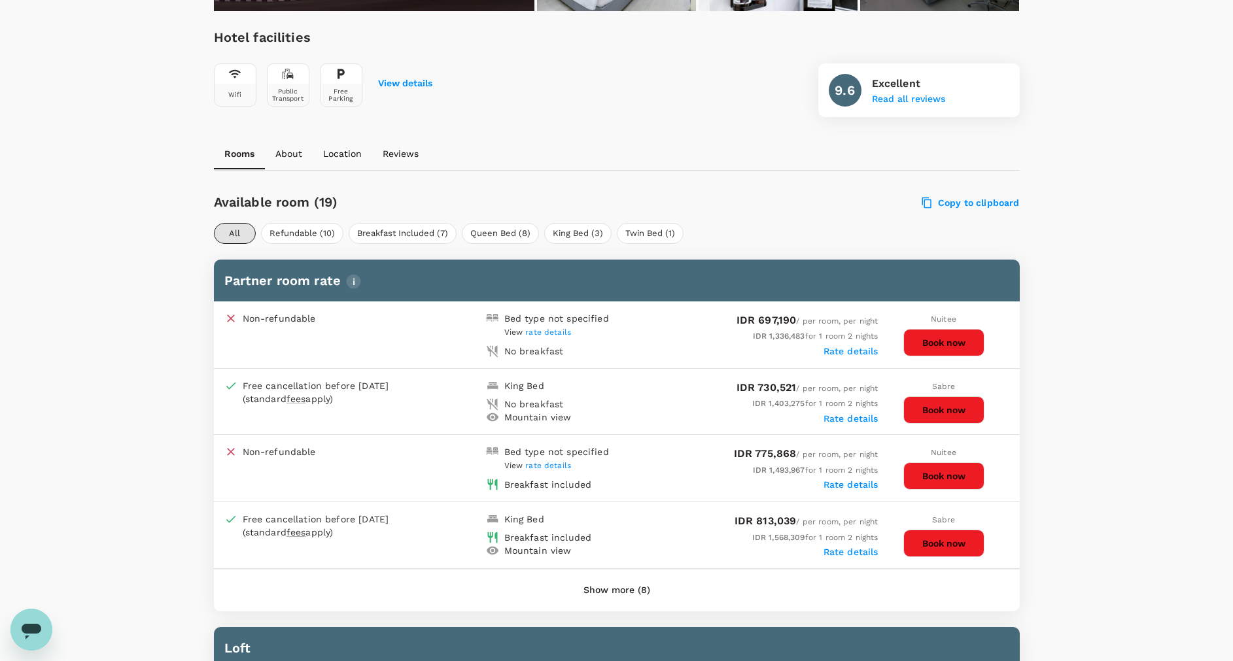
scroll to position [491, 0]
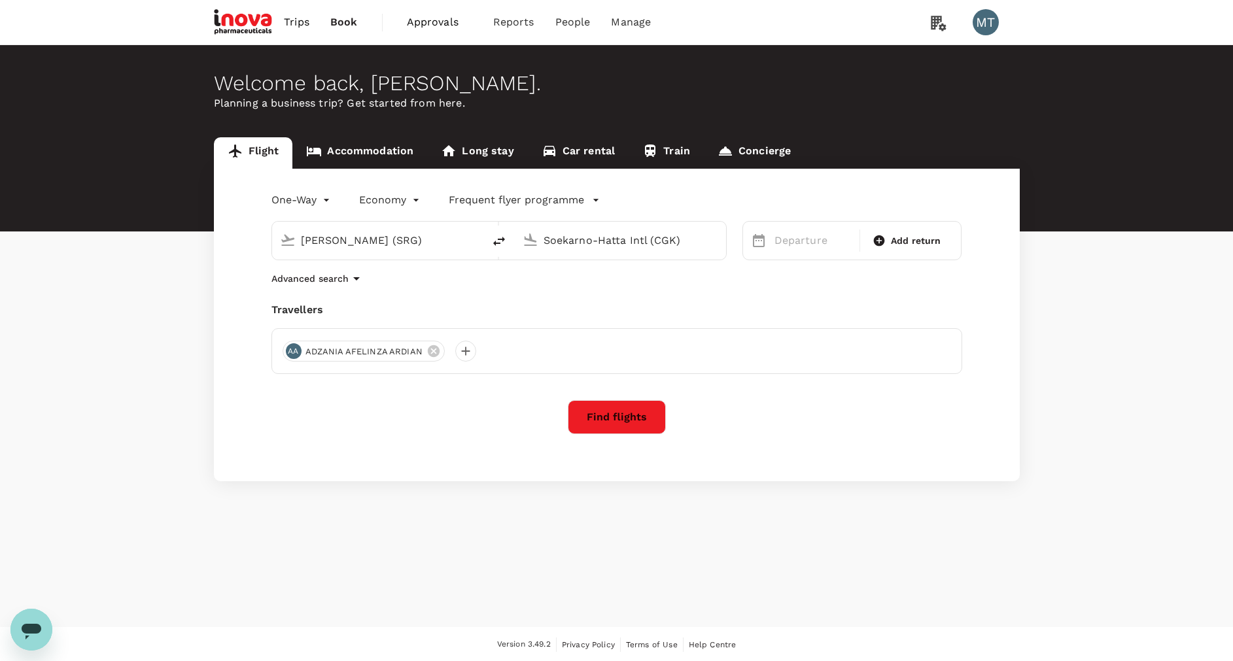
type input "Achmad Yani Intl (SRG)"
type input "Soekarno-Hatta Intl (CGK)"
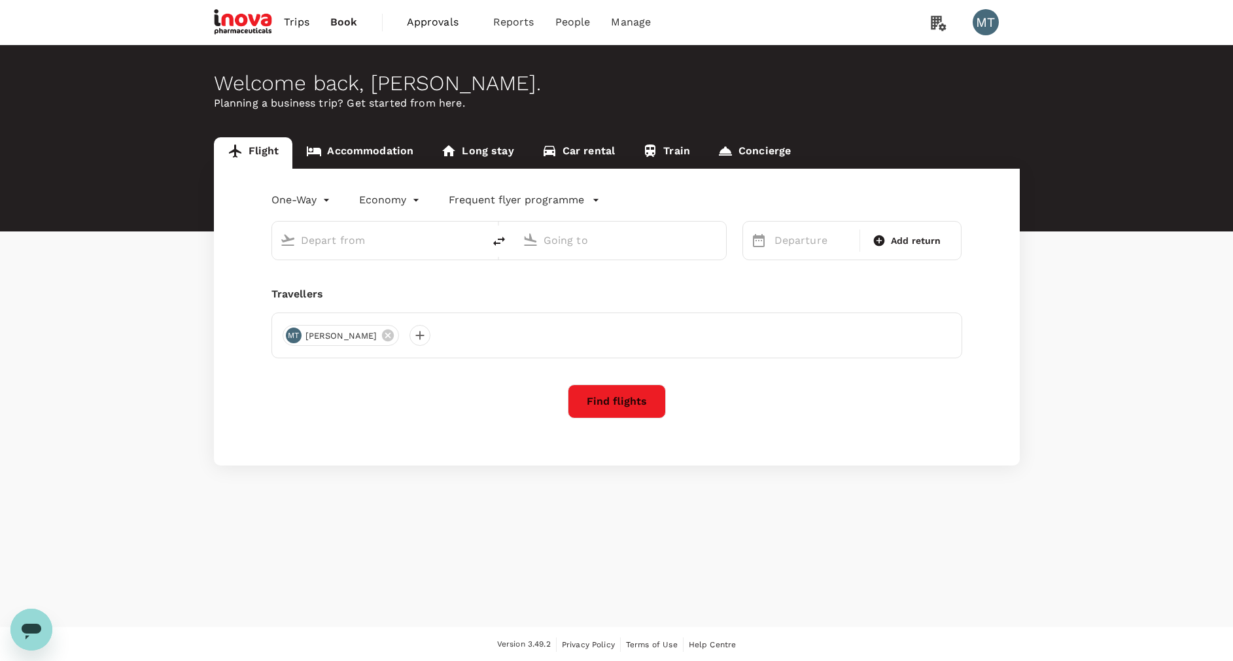
type input "Achmad Yani Intl (SRG)"
type input "Soekarno-Hatta Intl (CGK)"
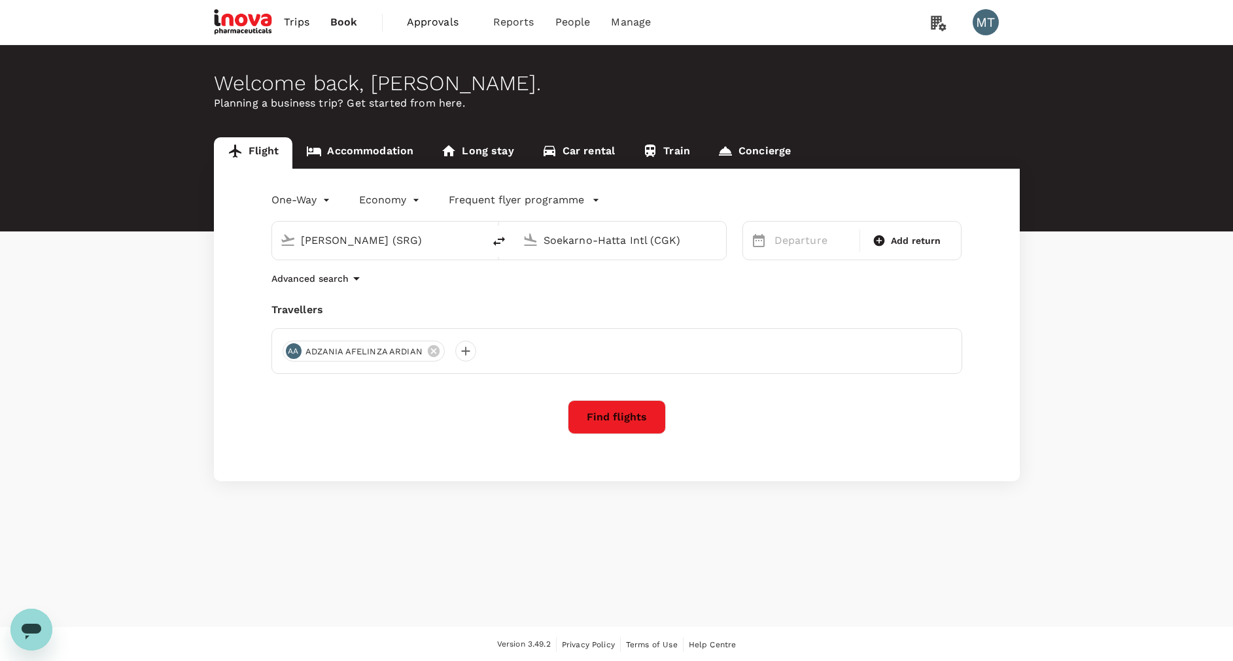
click at [385, 147] on link "Accommodation" at bounding box center [359, 152] width 135 height 31
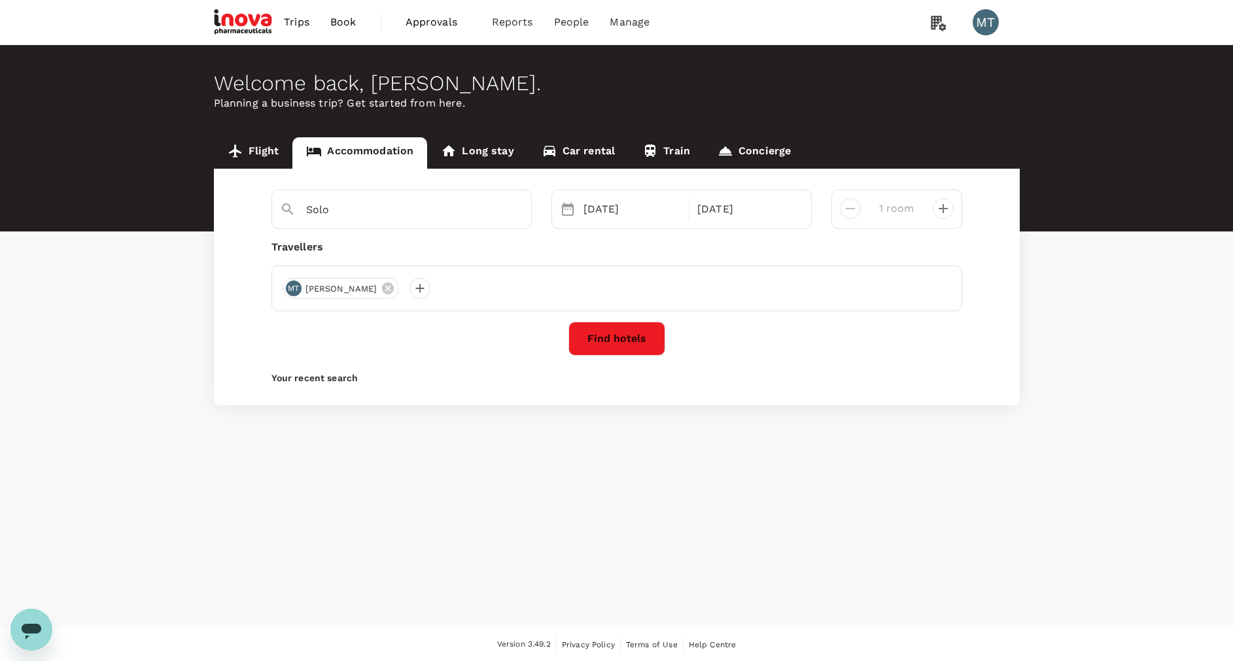
type input "Yogyakarta"
click at [612, 346] on button "Find hotels" at bounding box center [616, 339] width 97 height 34
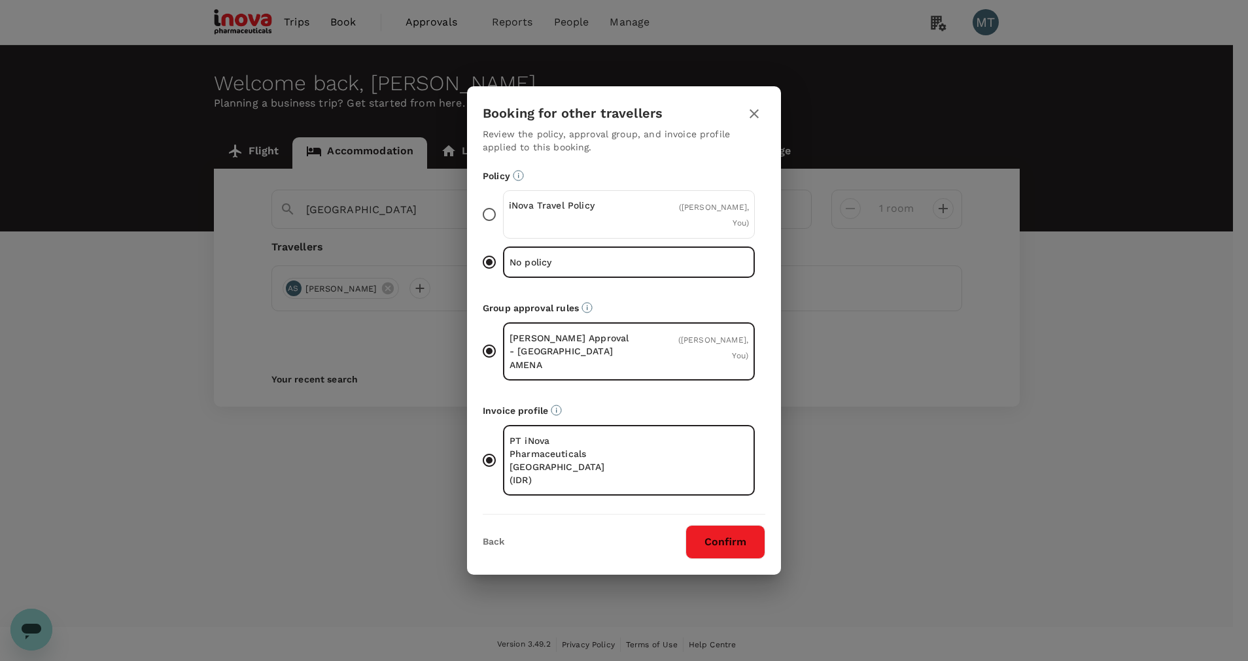
click at [558, 206] on div "Policy iNova Travel Policy ( Achmad Subchan, You ) No policy" at bounding box center [624, 227] width 283 height 116
drag, startPoint x: 558, startPoint y: 206, endPoint x: 555, endPoint y: 226, distance: 19.8
click at [555, 212] on p "iNova Travel Policy" at bounding box center [569, 205] width 120 height 13
click at [503, 226] on input "iNova Travel Policy ( Achmad Subchan, You )" at bounding box center [489, 214] width 27 height 27
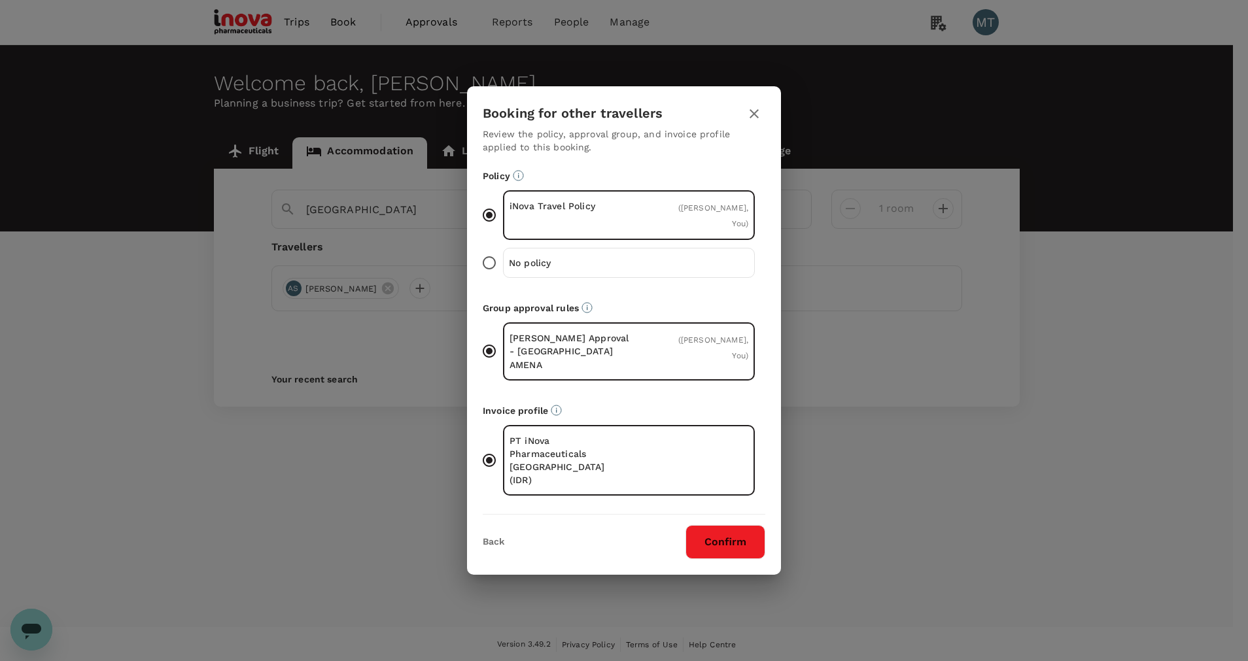
click at [736, 525] on button "Confirm" at bounding box center [726, 542] width 80 height 34
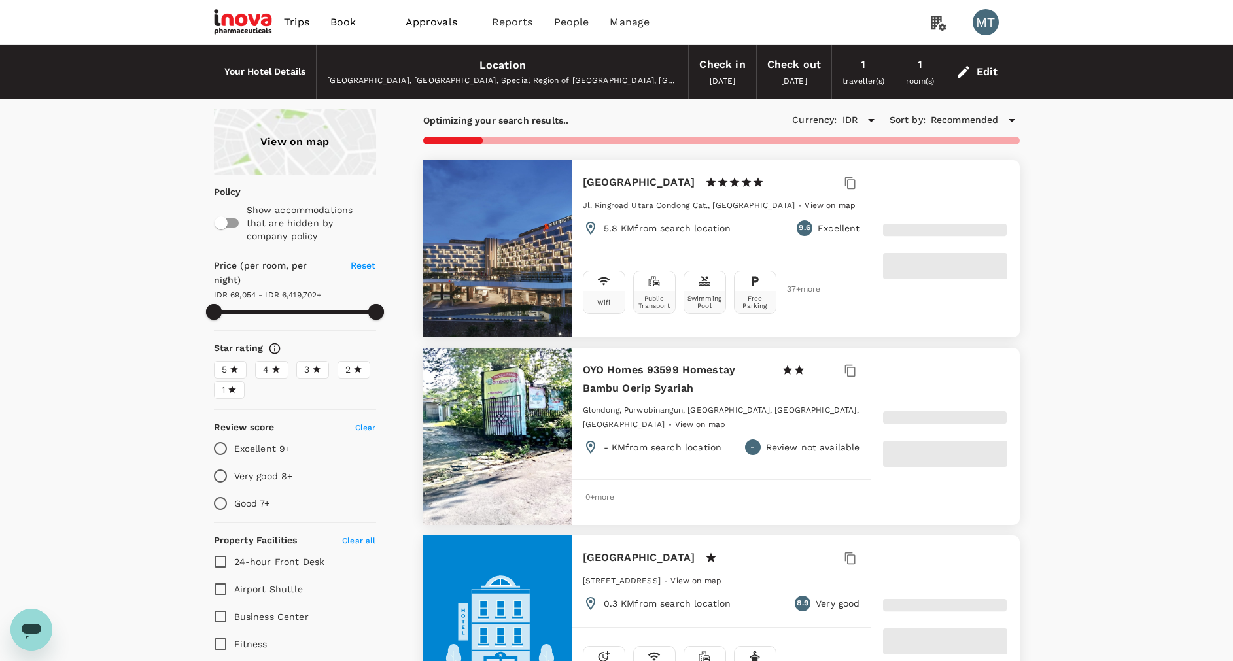
type input "6419701.57"
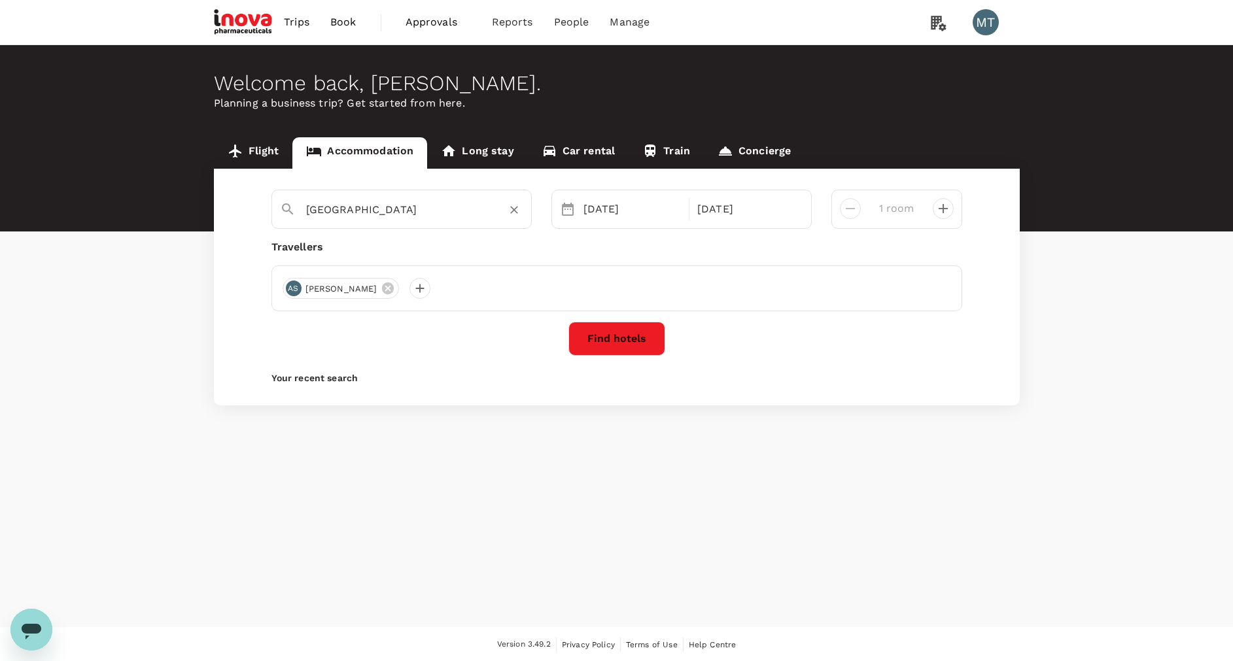
click at [408, 201] on input "[GEOGRAPHIC_DATA]" at bounding box center [396, 210] width 181 height 20
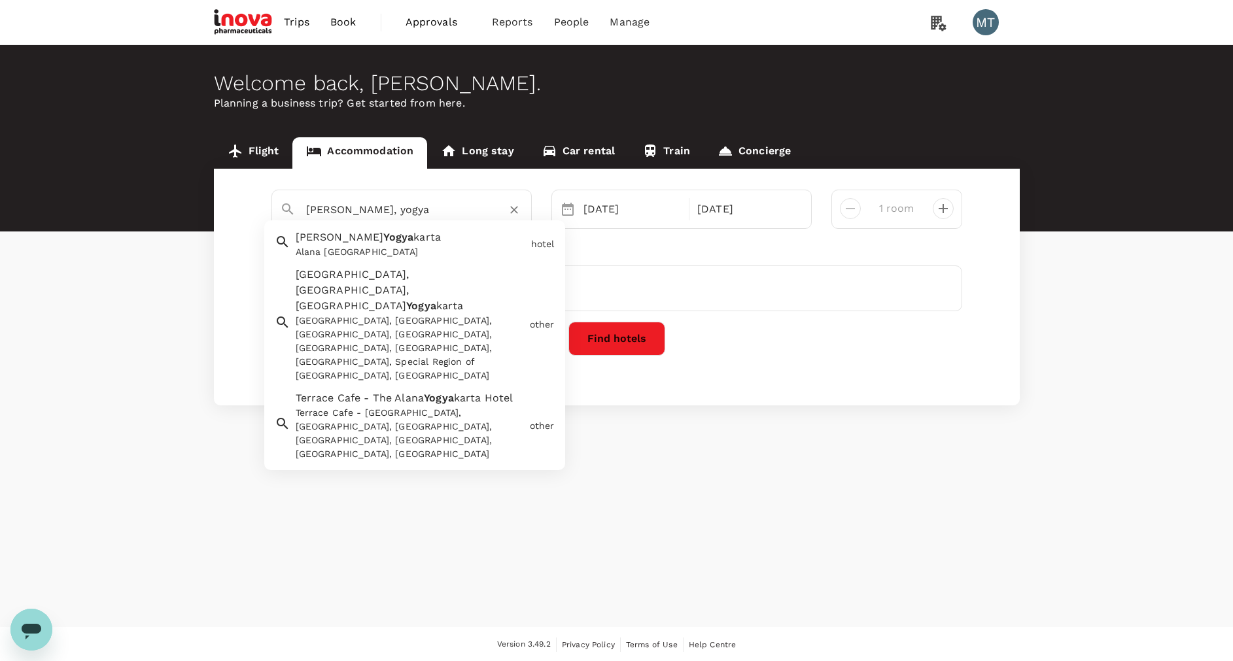
click at [413, 236] on span "karta" at bounding box center [426, 237] width 27 height 12
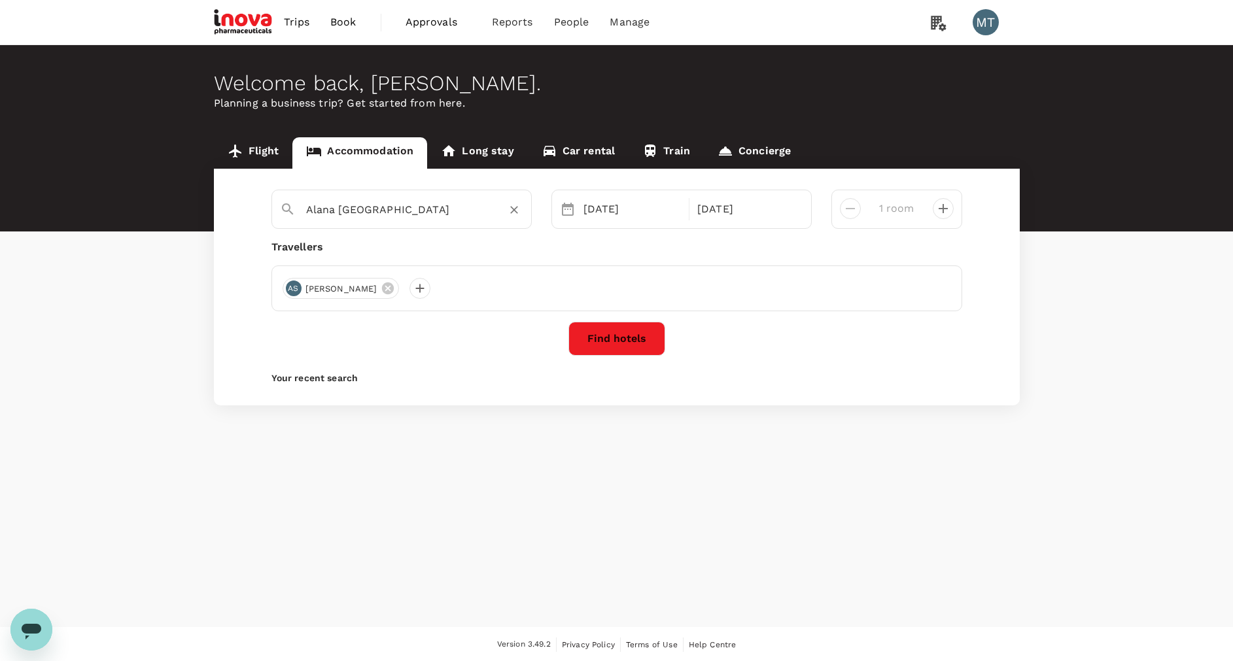
type input "Alana Yogyakarta"
click at [624, 344] on button "Find hotels" at bounding box center [616, 339] width 97 height 34
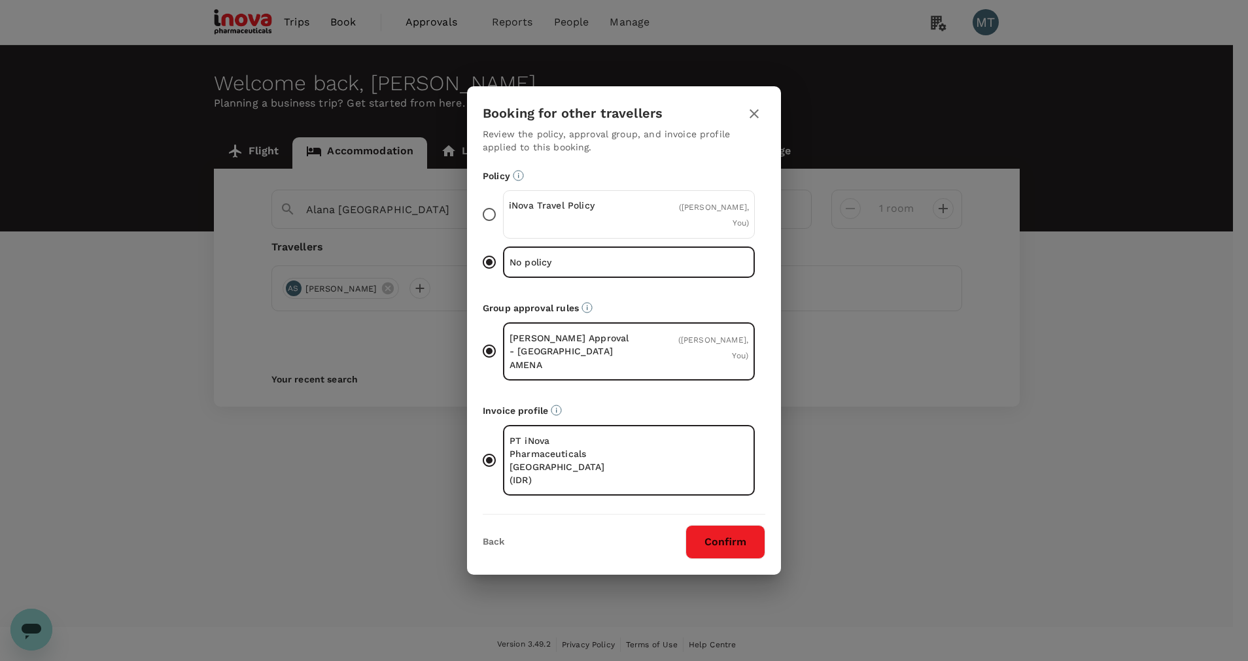
click at [624, 212] on p "iNova Travel Policy" at bounding box center [569, 205] width 120 height 13
click at [503, 218] on input "iNova Travel Policy ( Achmad Subchan, You )" at bounding box center [489, 214] width 27 height 27
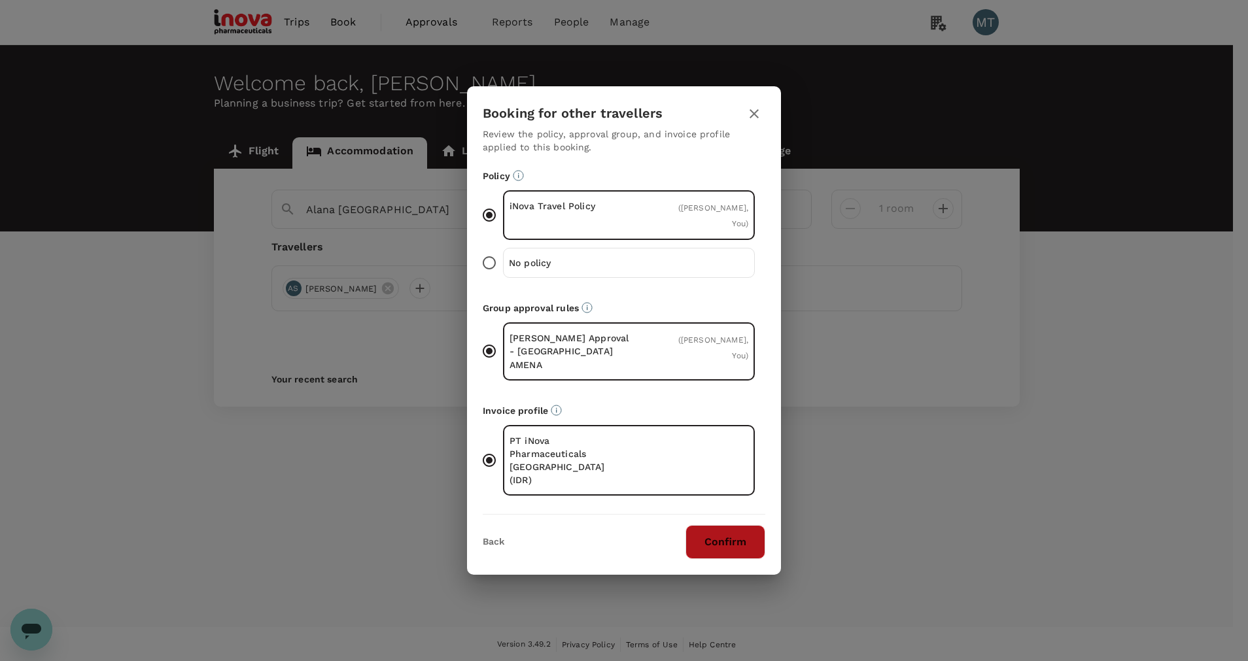
click at [742, 528] on button "Confirm" at bounding box center [726, 542] width 80 height 34
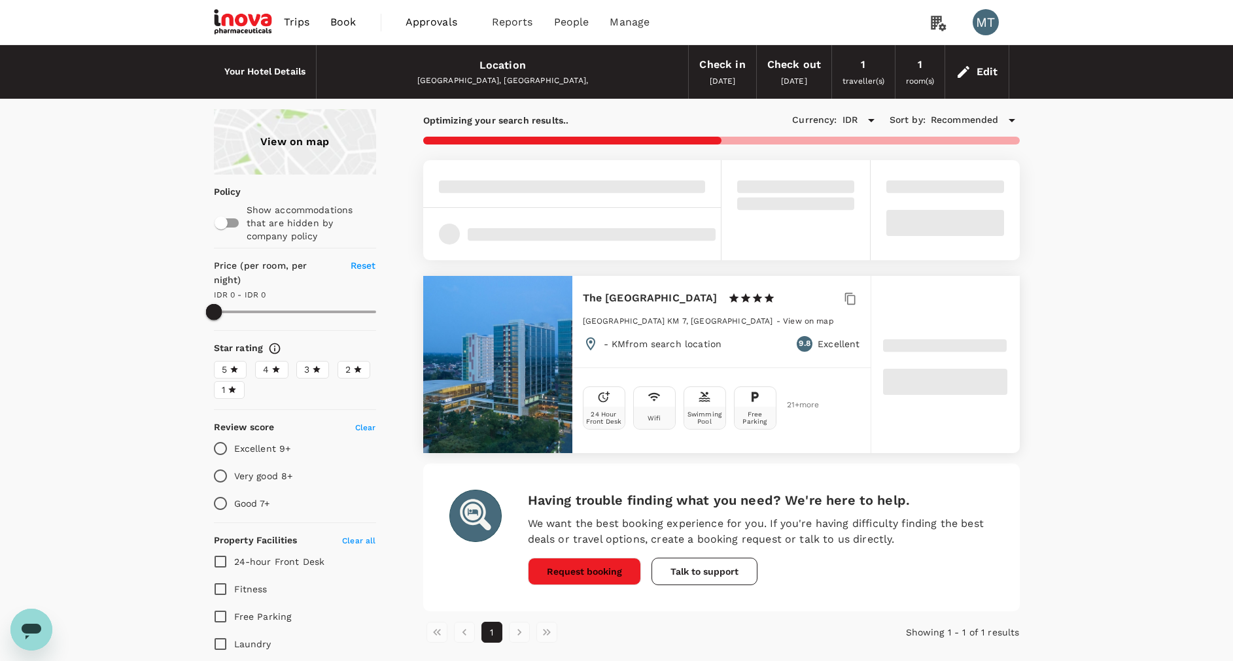
type input "2850403.25"
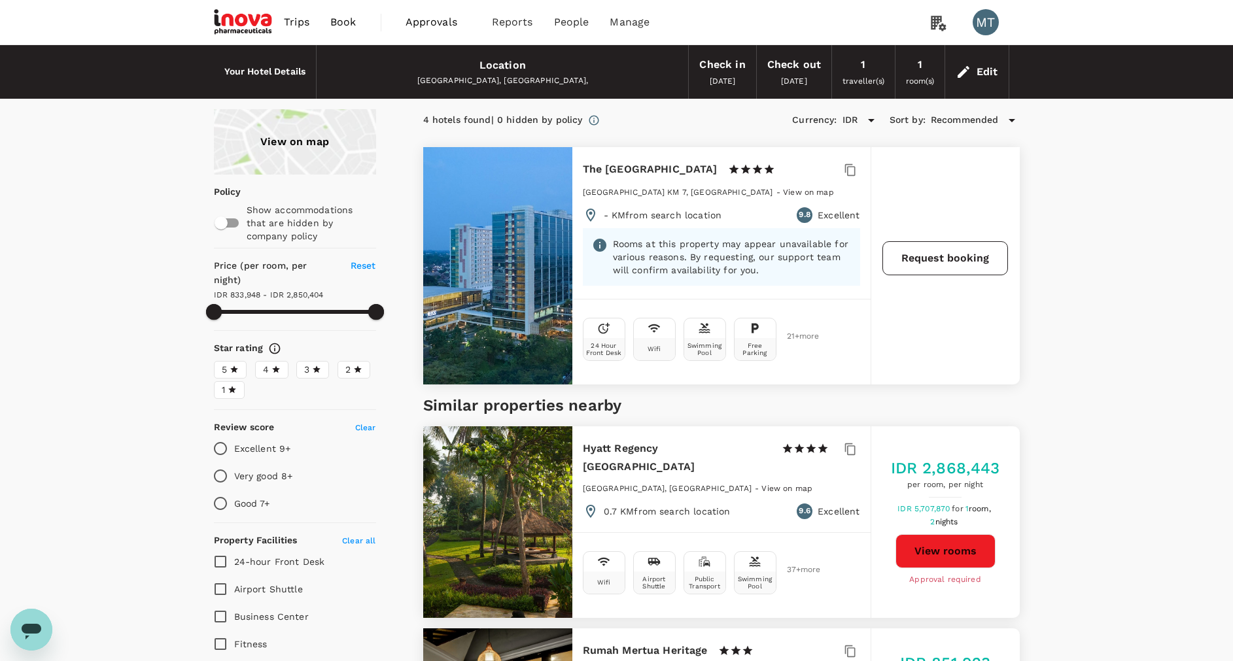
click at [962, 274] on button "Request booking" at bounding box center [945, 258] width 126 height 34
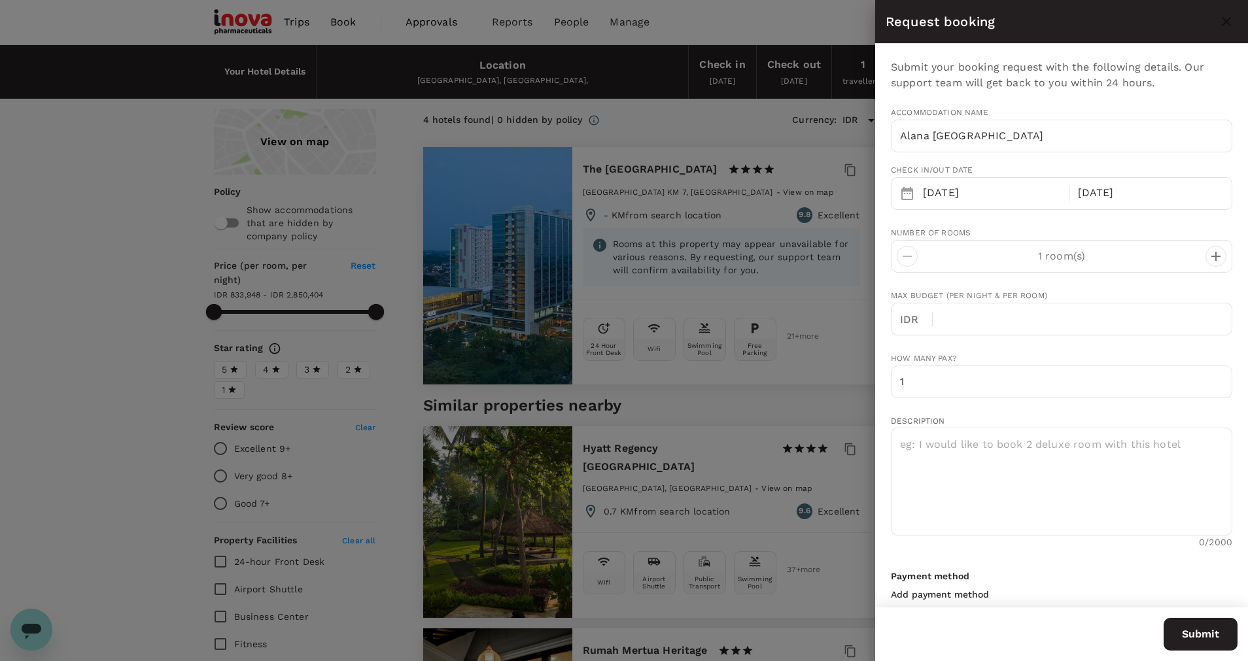
type input "62"
type input "816834274"
type input "m.tarigans@inovapharma.com"
click at [1178, 629] on button "Submit" at bounding box center [1201, 634] width 74 height 33
click at [999, 453] on textarea at bounding box center [1061, 482] width 341 height 108
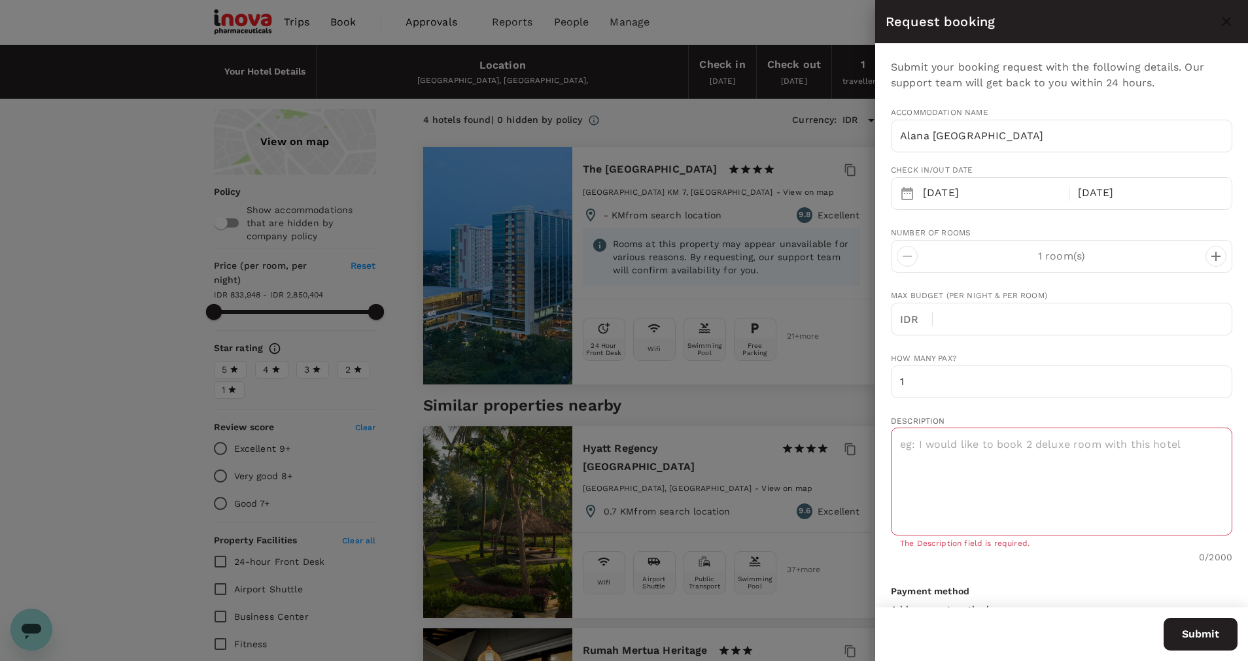
click at [200, 176] on div at bounding box center [624, 330] width 1248 height 661
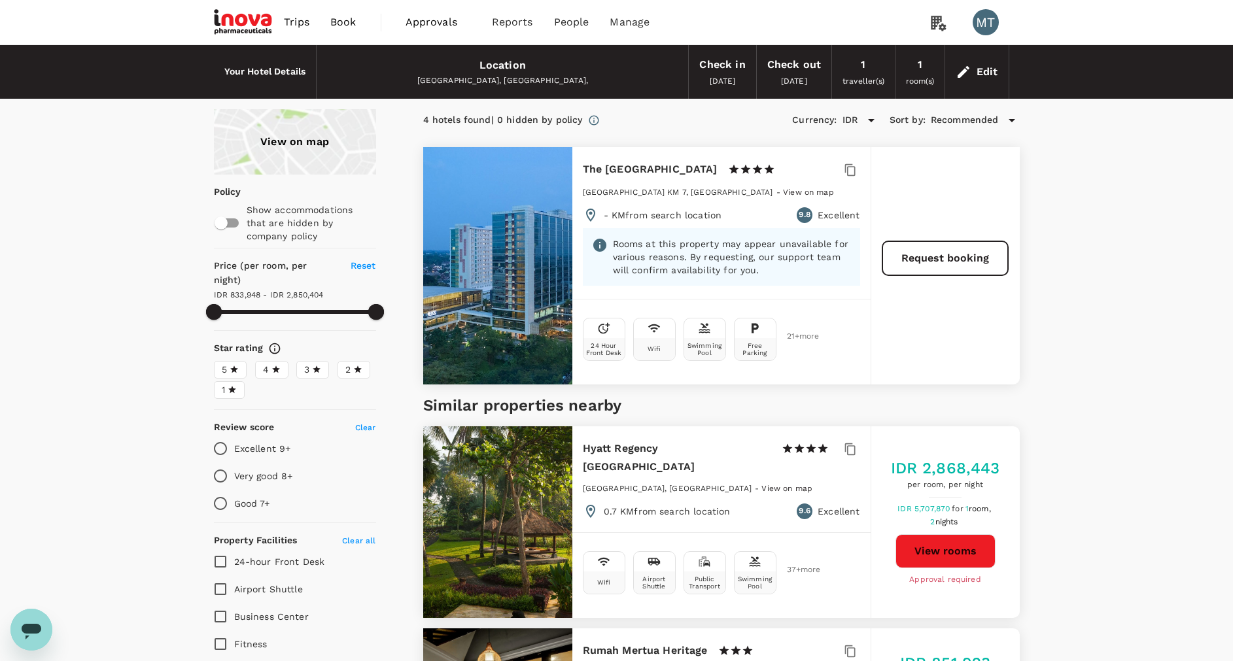
type input "2850403.25"
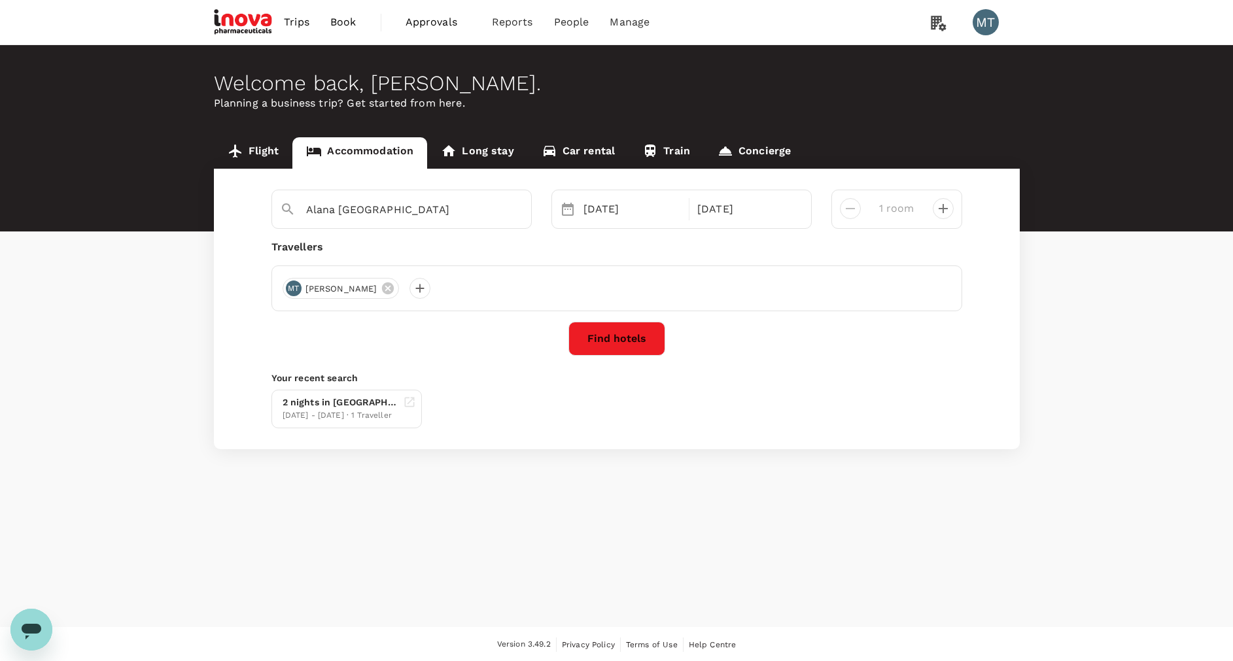
type input "The Alana Yogyakarta Hotel and Convention Center"
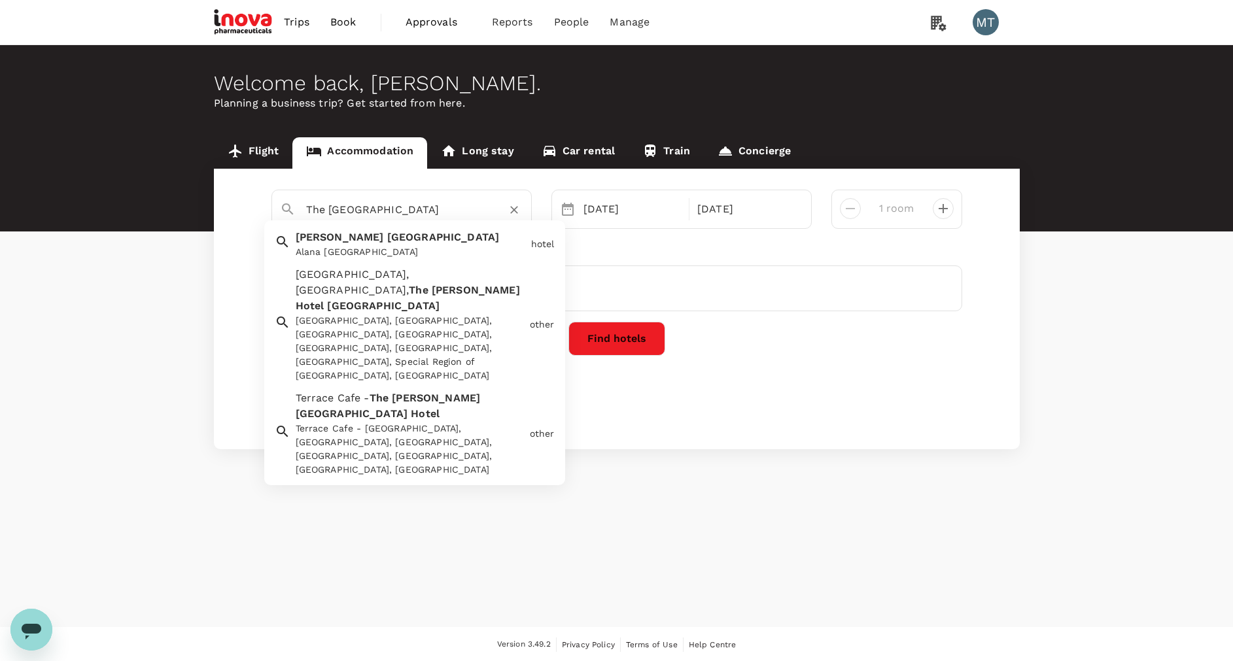
click at [428, 212] on input "The Alana Yogyakarta Hotel and Convention Center" at bounding box center [396, 210] width 181 height 20
click at [521, 209] on button "Clear" at bounding box center [514, 210] width 18 height 18
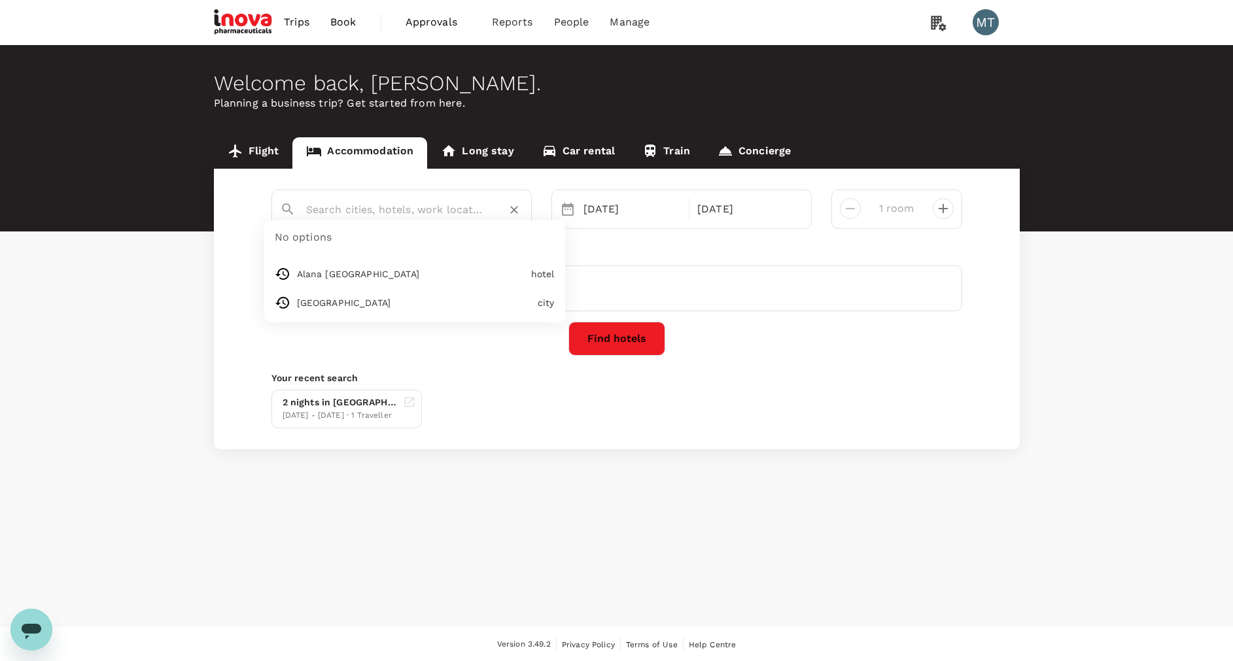
click at [450, 210] on input "text" at bounding box center [396, 210] width 181 height 20
click at [450, 208] on input "text" at bounding box center [396, 210] width 181 height 20
type input "Yogyakarta"
click at [619, 341] on button "Find hotels" at bounding box center [616, 339] width 97 height 34
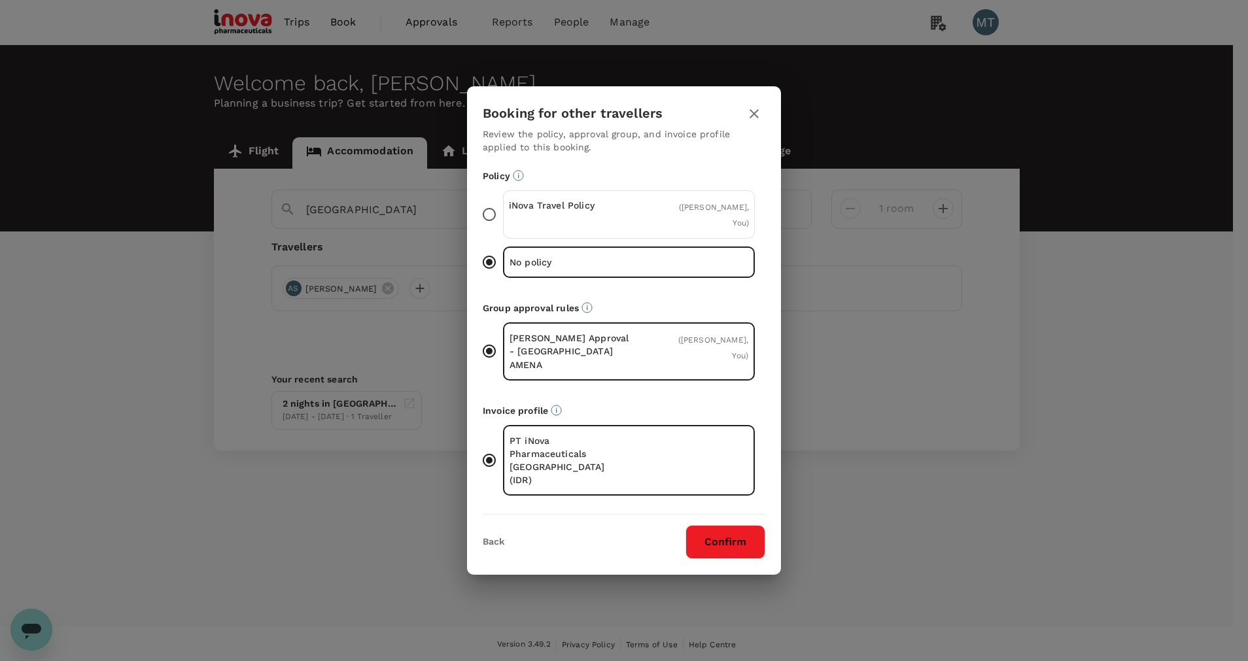
click at [583, 230] on div "iNova Travel Policy" at bounding box center [569, 214] width 120 height 31
click at [503, 228] on input "iNova Travel Policy ( Achmad Subchan, You )" at bounding box center [489, 214] width 27 height 27
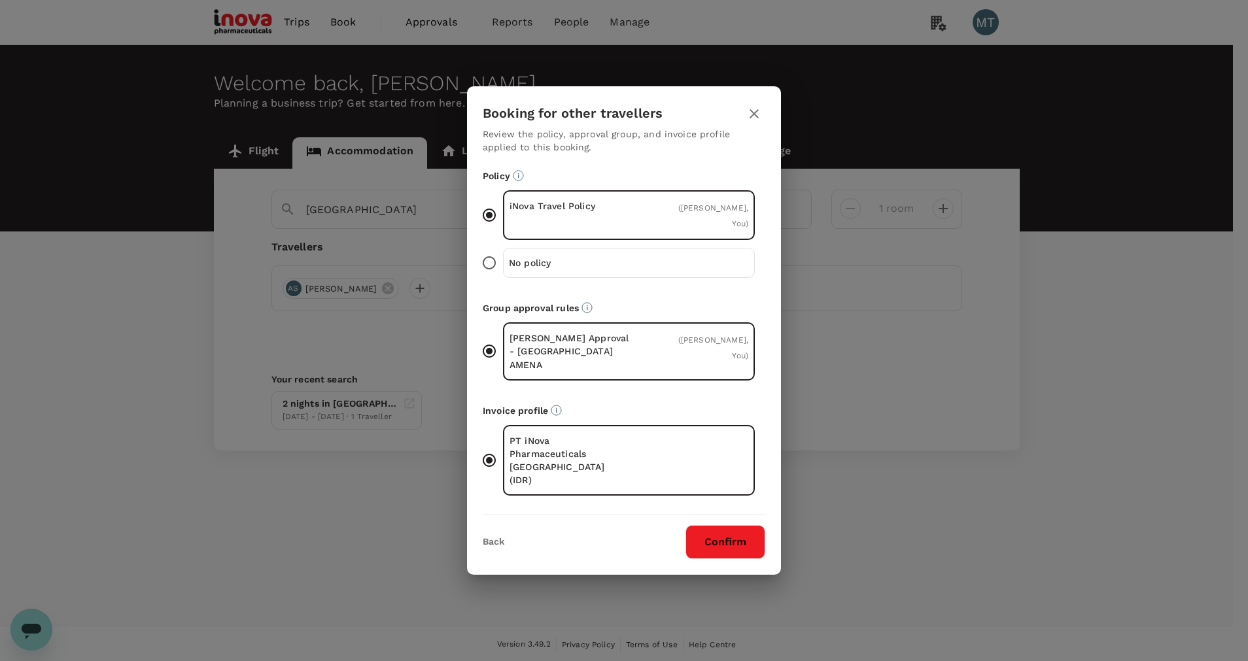
click at [720, 531] on button "Confirm" at bounding box center [726, 542] width 80 height 34
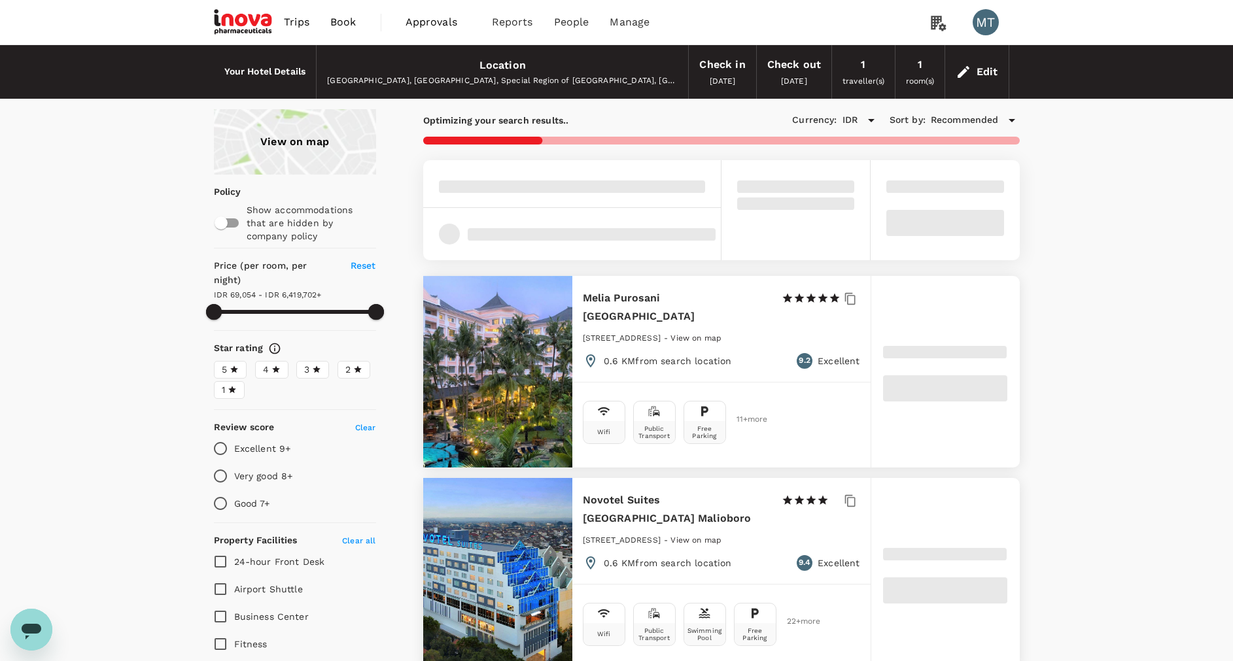
type input "6419702.4"
type input "68052.4"
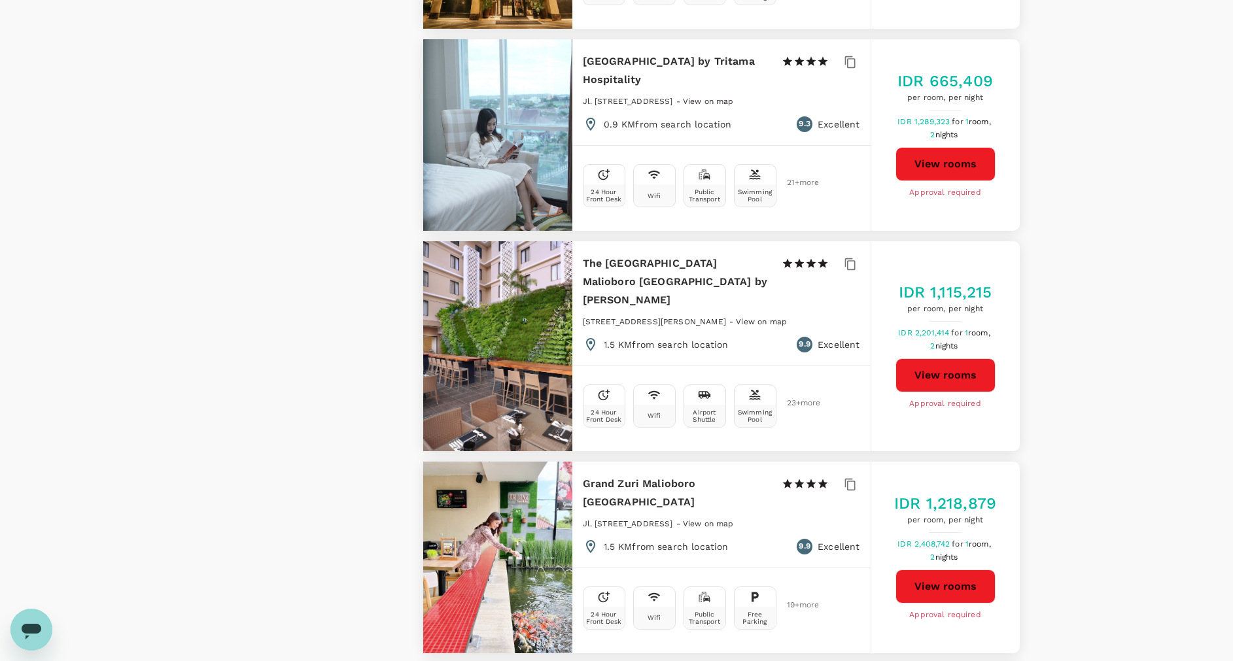
scroll to position [3532, 0]
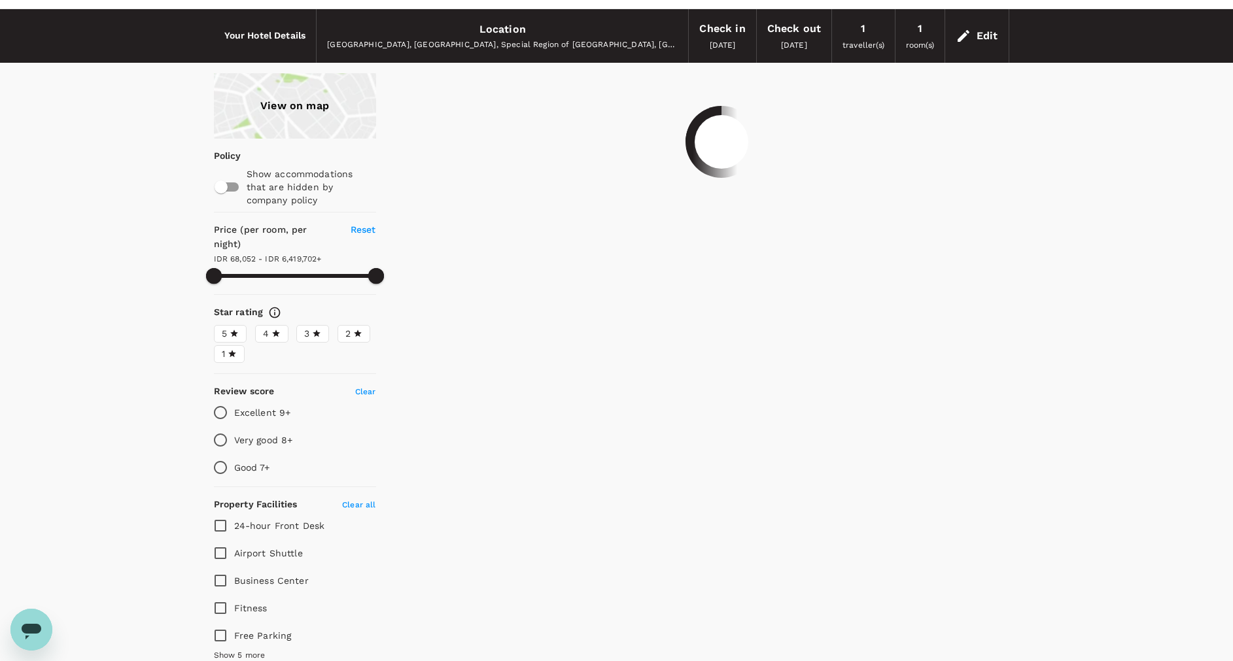
scroll to position [0, 0]
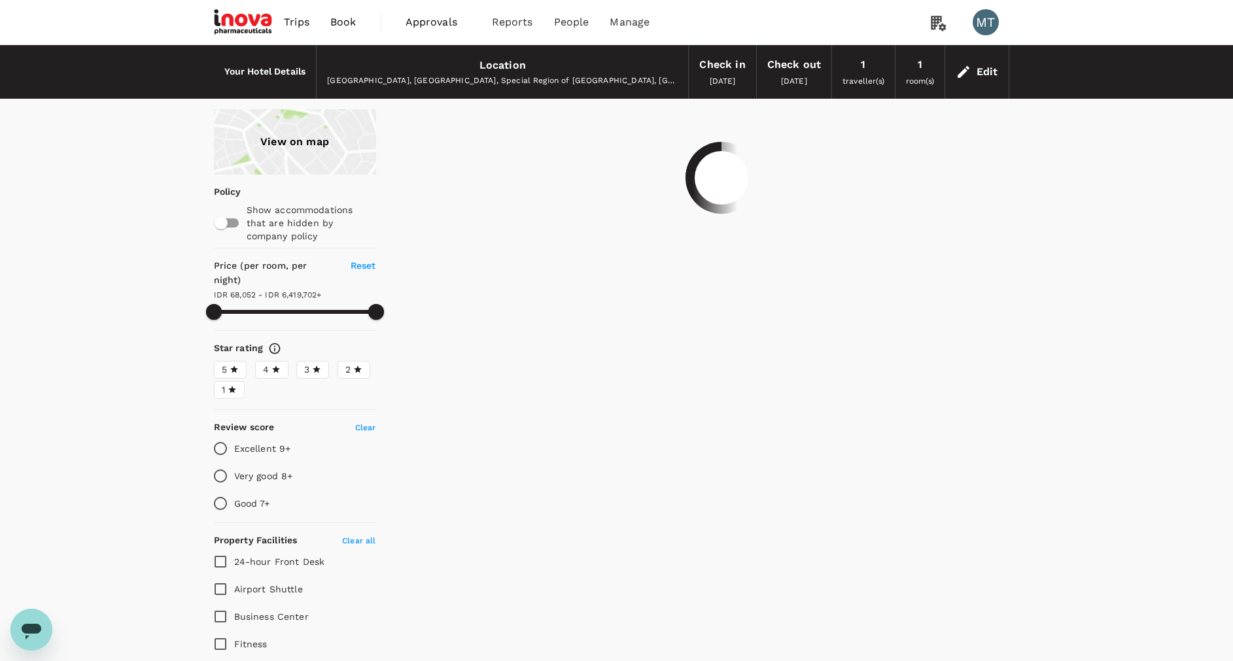
type input "6419702.4"
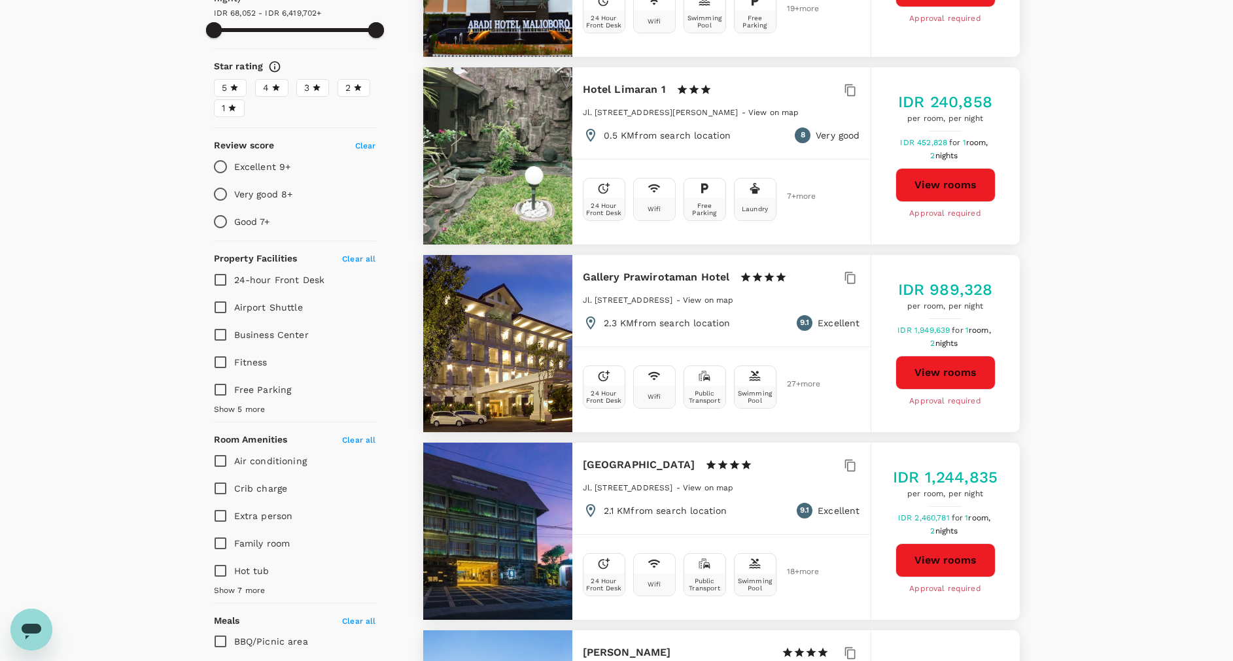
scroll to position [294, 0]
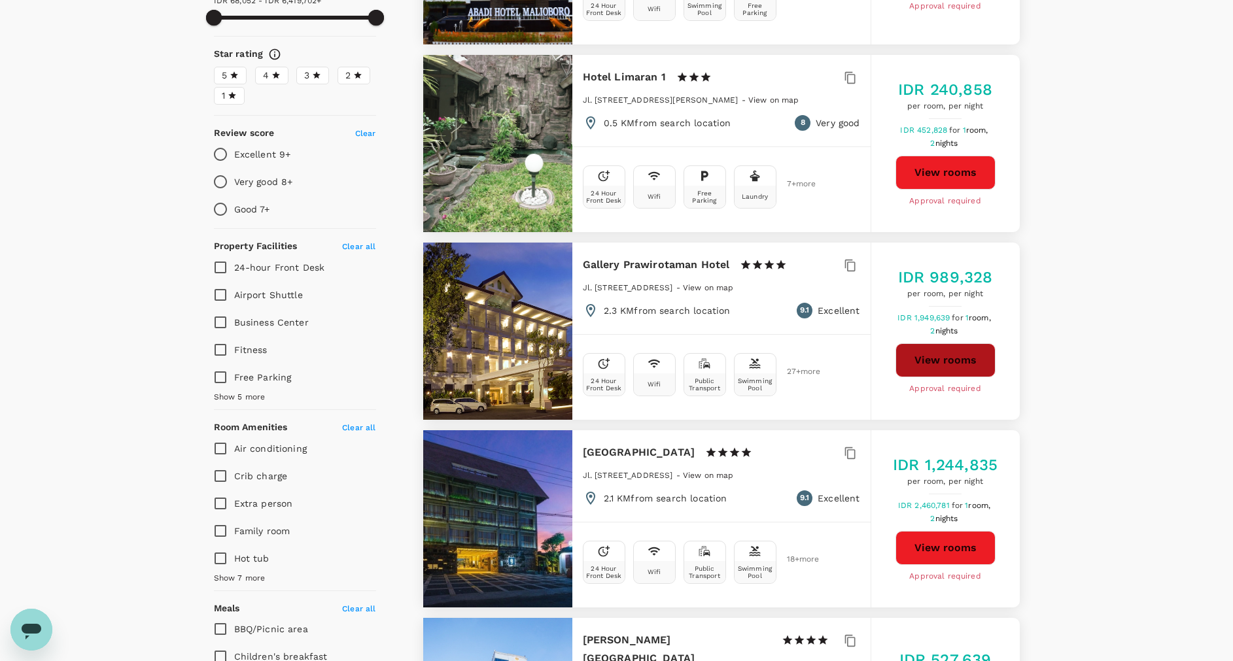
click at [954, 344] on button "View rooms" at bounding box center [946, 360] width 100 height 34
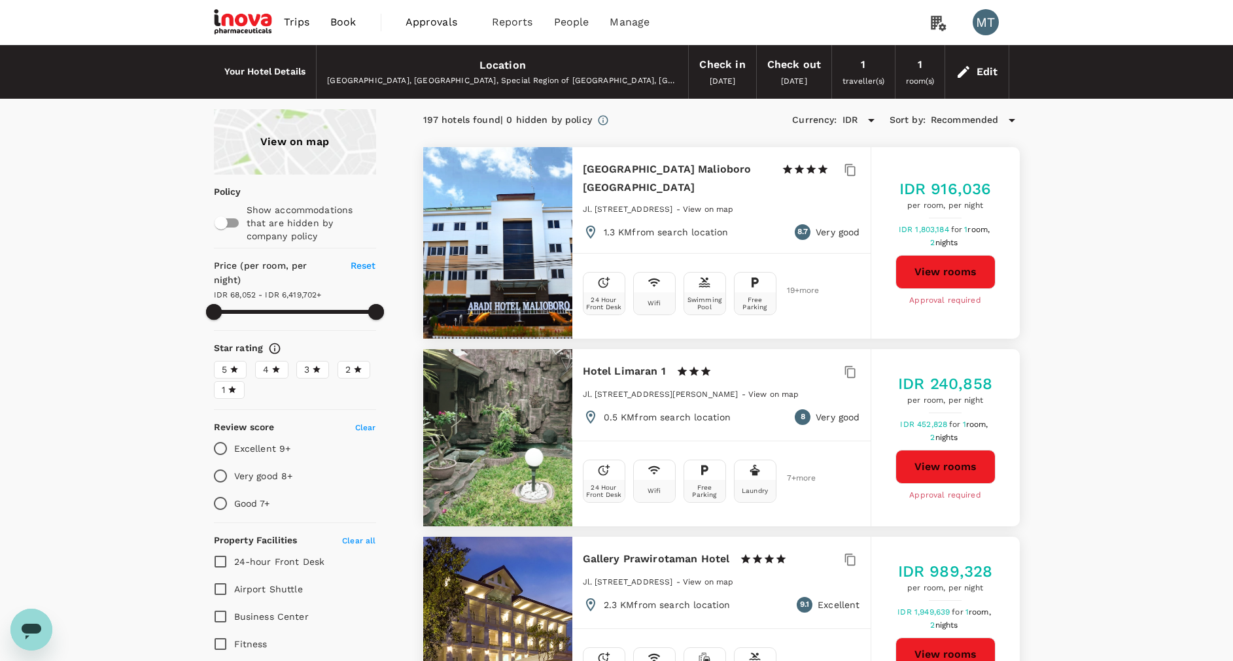
click at [366, 20] on link "Book" at bounding box center [343, 22] width 47 height 44
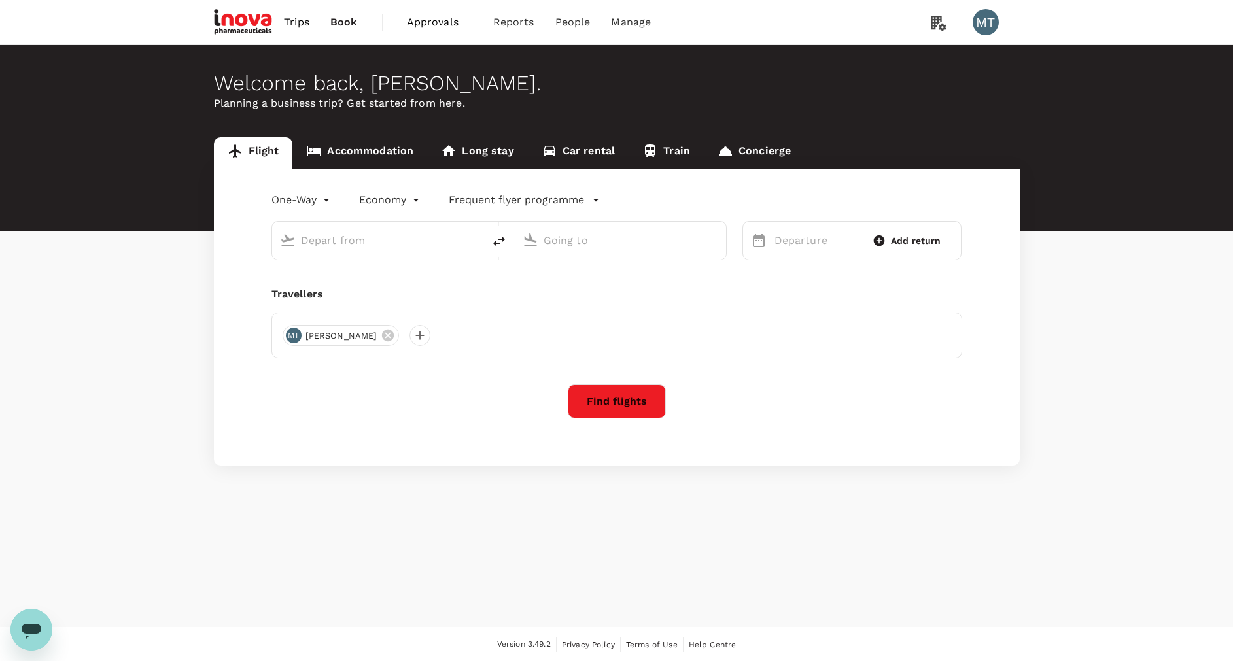
type input "Achmad Yani Intl (SRG)"
type input "Soekarno-Hatta Intl (CGK)"
type input "Achmad Yani Intl (SRG)"
type input "Soekarno-Hatta Intl (CGK)"
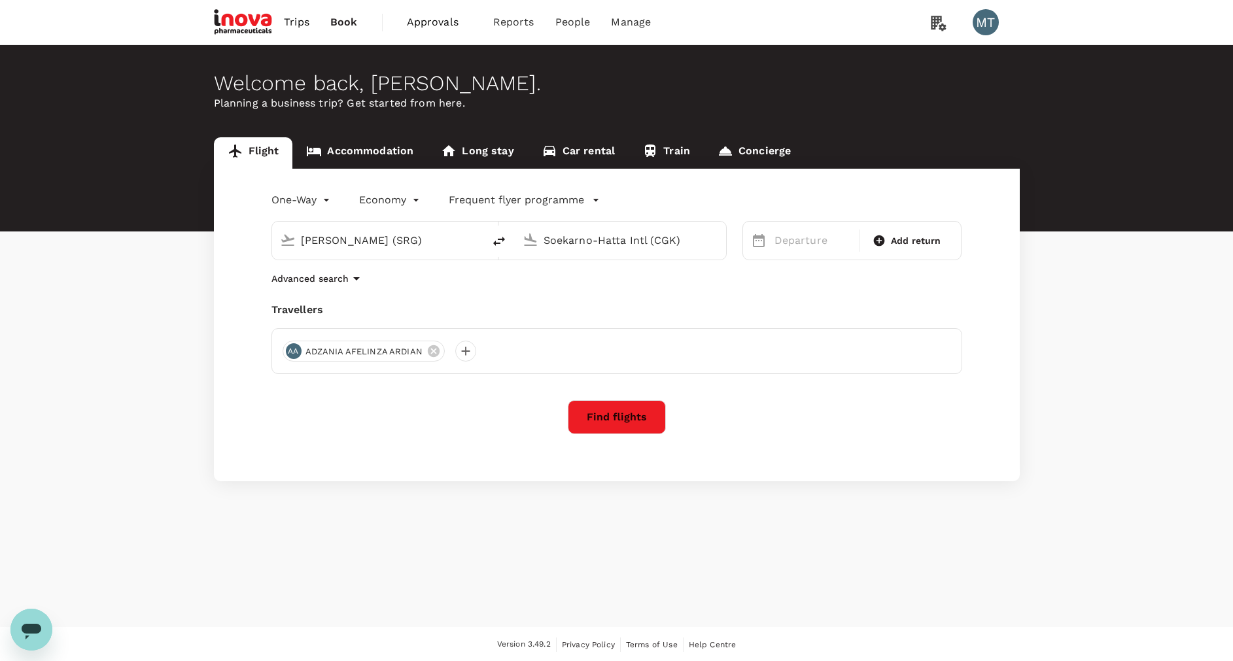
click at [352, 161] on link "Accommodation" at bounding box center [359, 152] width 135 height 31
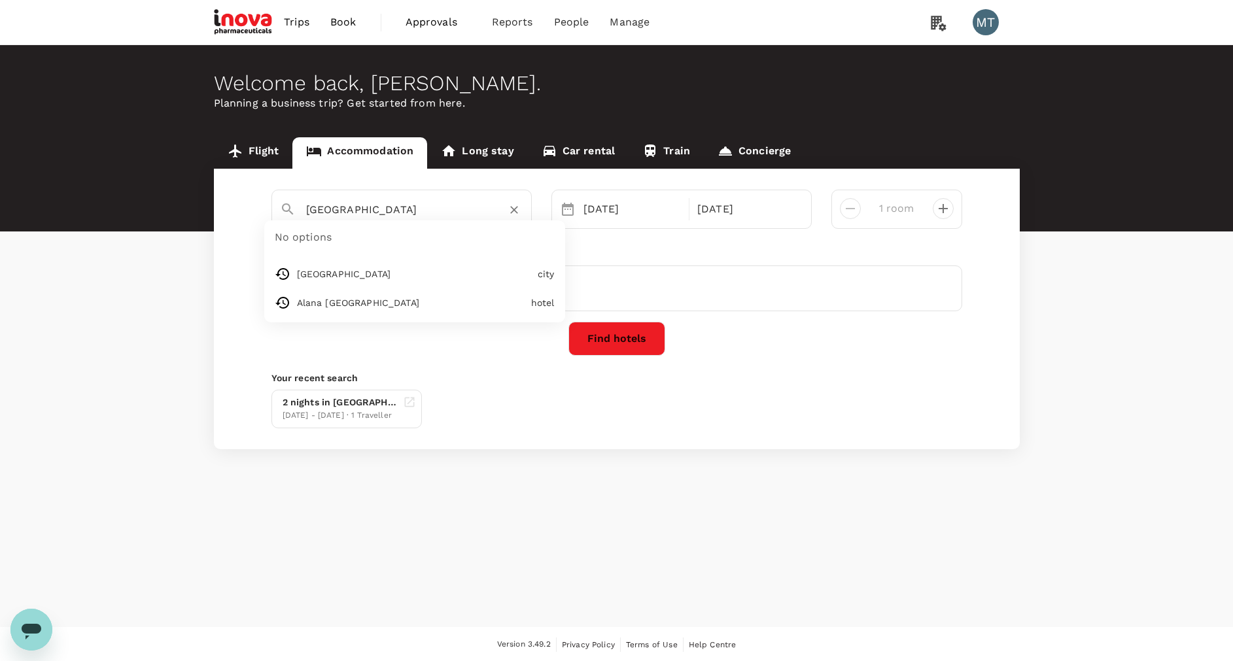
click at [381, 210] on input "Yogyakarta" at bounding box center [396, 210] width 181 height 20
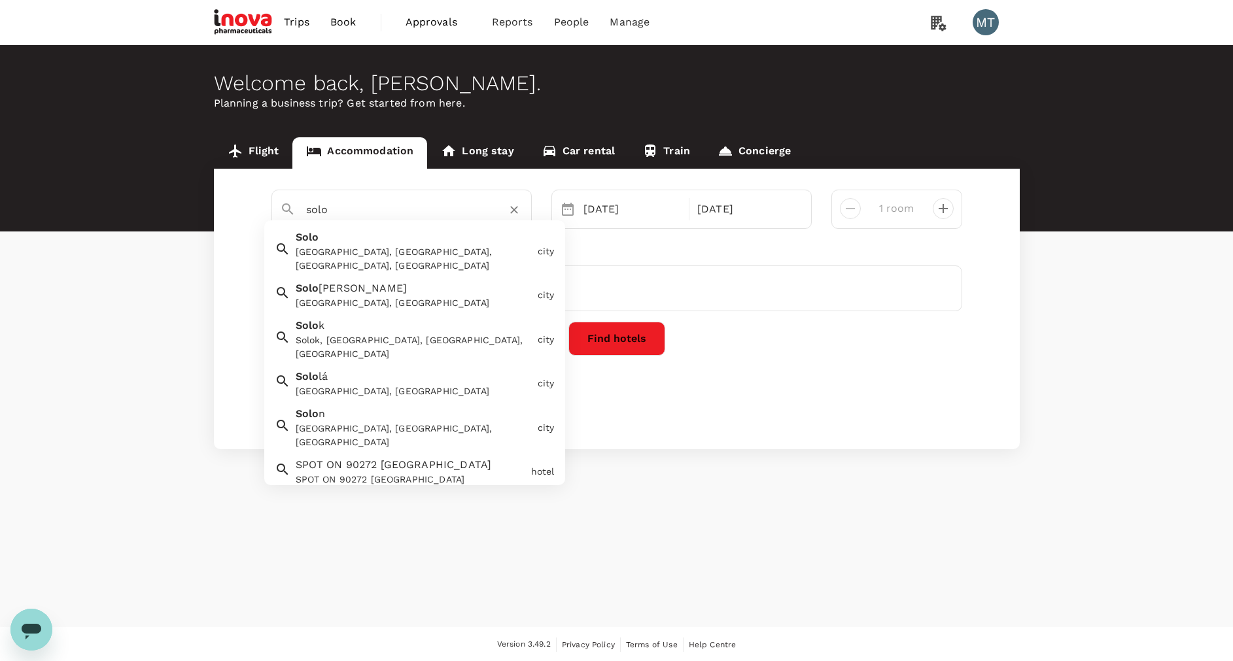
click at [372, 243] on div "Solo Solo, Surakarta City, Central Java, Indonesia" at bounding box center [411, 248] width 242 height 48
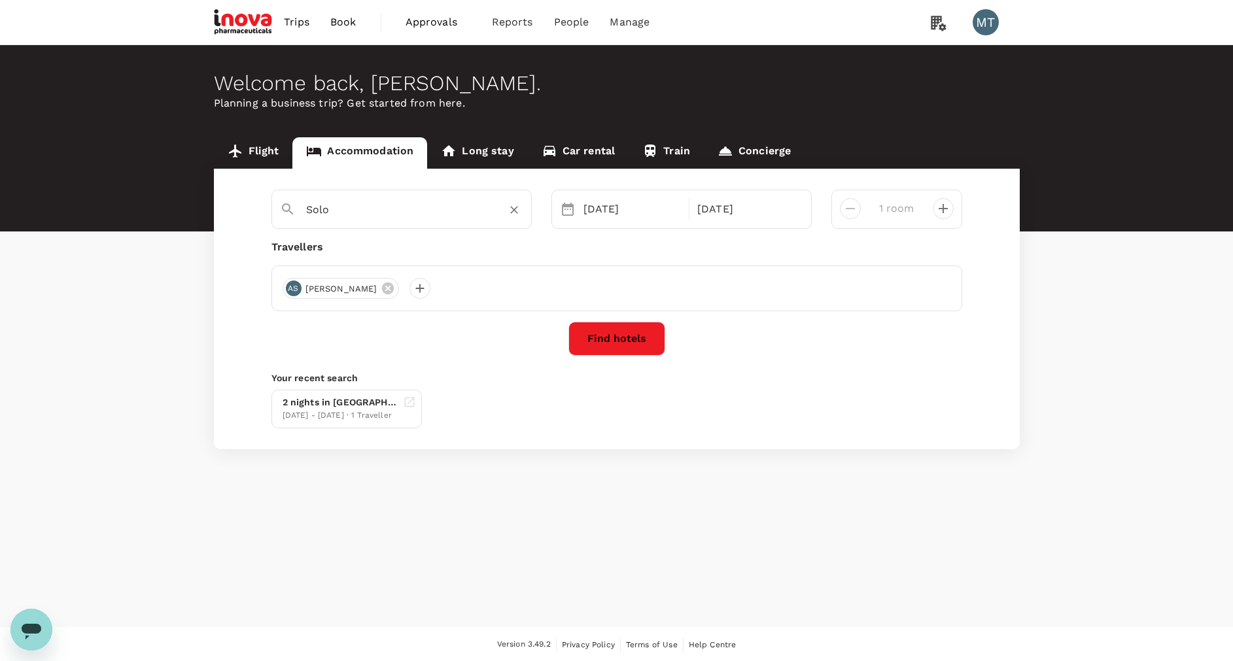
type input "Solo"
click at [614, 194] on div "21 Aug 23 Aug" at bounding box center [681, 209] width 260 height 39
click at [613, 202] on div "21 Aug" at bounding box center [632, 209] width 109 height 26
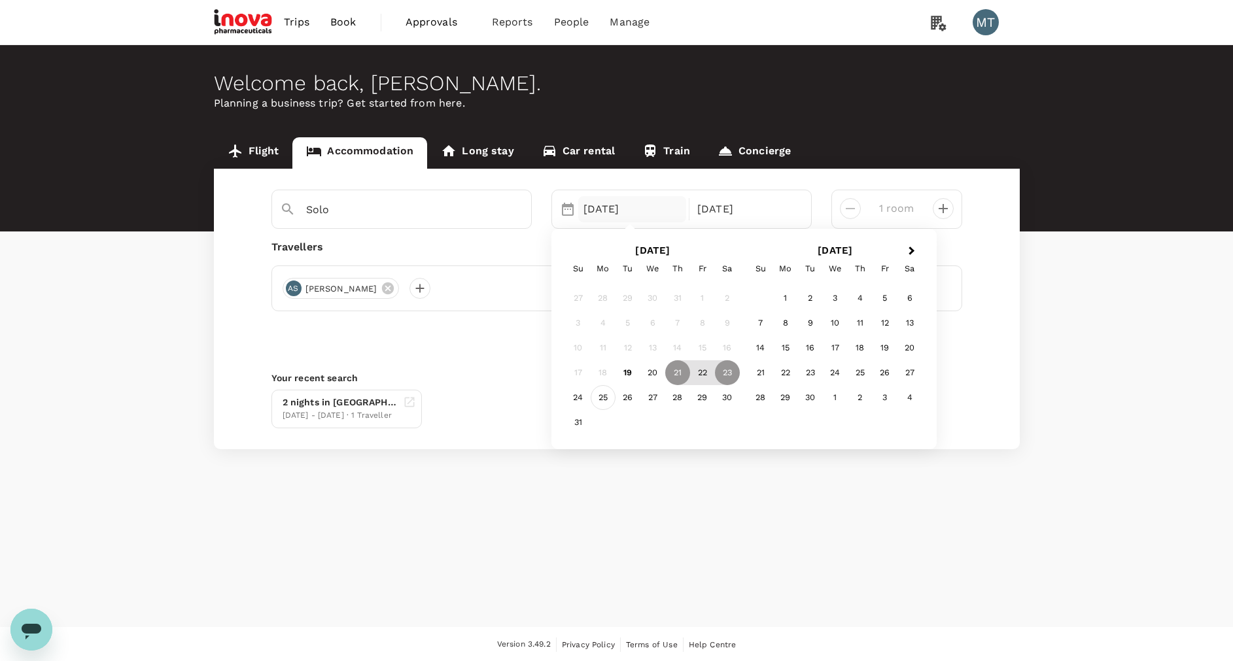
click at [612, 392] on div "25" at bounding box center [603, 397] width 25 height 25
click at [631, 398] on div "26" at bounding box center [628, 397] width 25 height 25
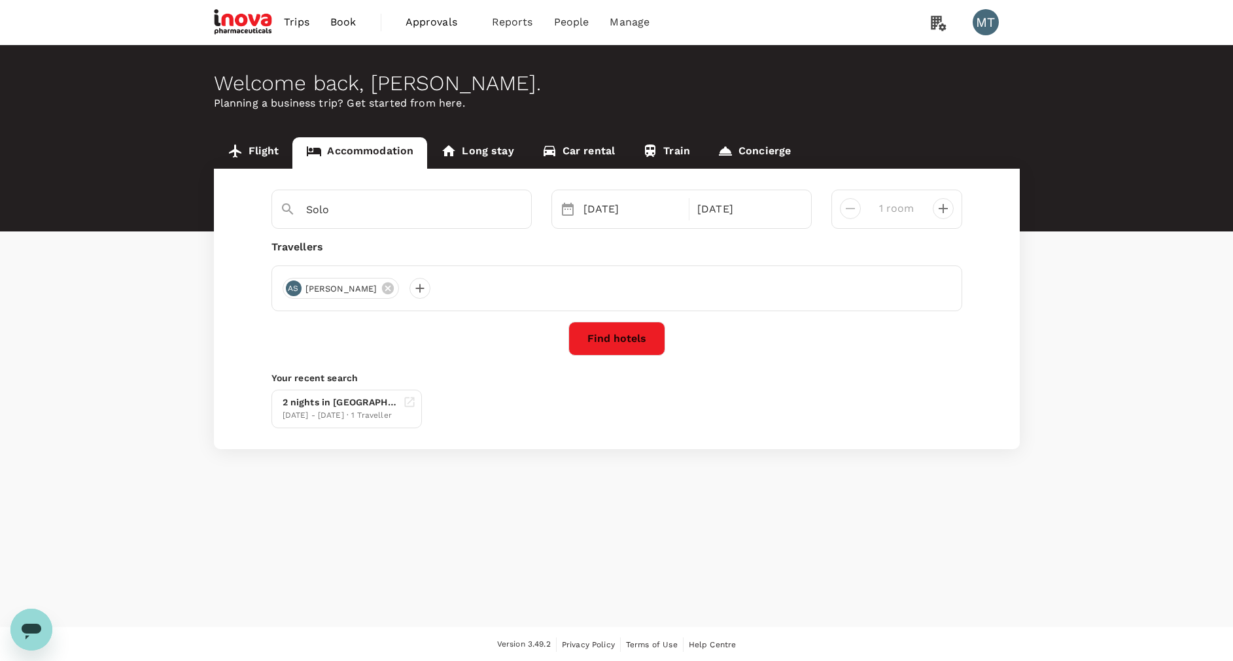
click at [609, 346] on button "Find hotels" at bounding box center [616, 339] width 97 height 34
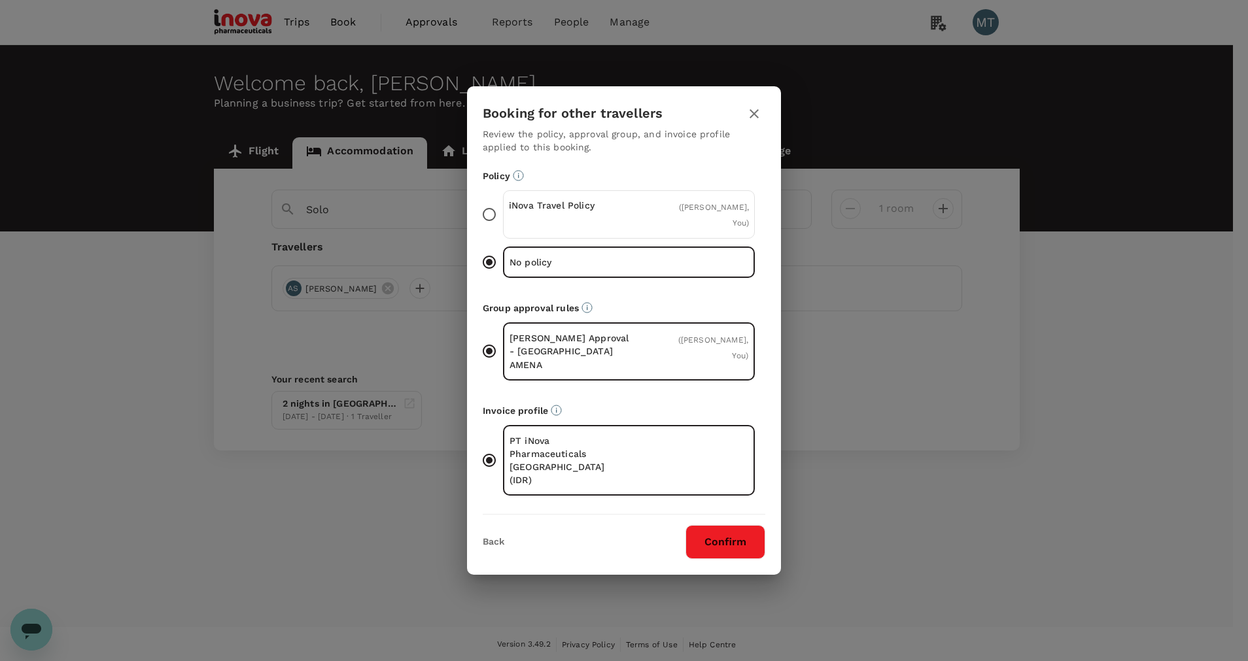
click at [597, 212] on p "iNova Travel Policy" at bounding box center [569, 205] width 120 height 13
click at [503, 222] on input "iNova Travel Policy ( Achmad Subchan, You )" at bounding box center [489, 214] width 27 height 27
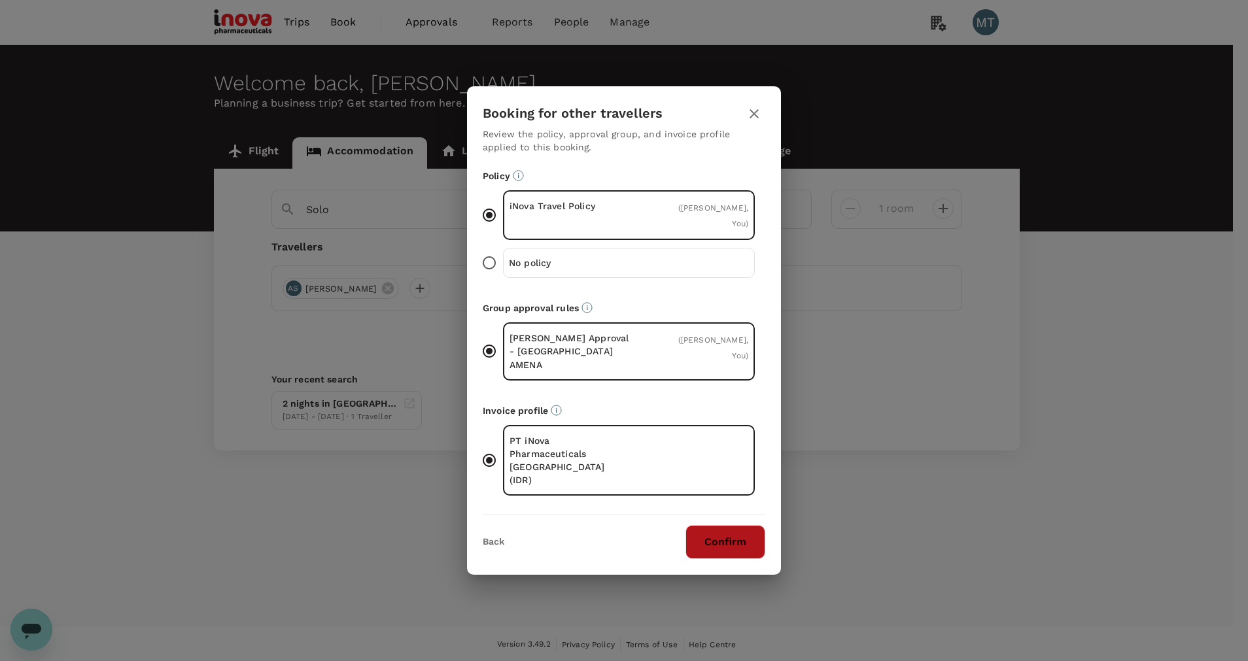
click at [722, 528] on button "Confirm" at bounding box center [726, 542] width 80 height 34
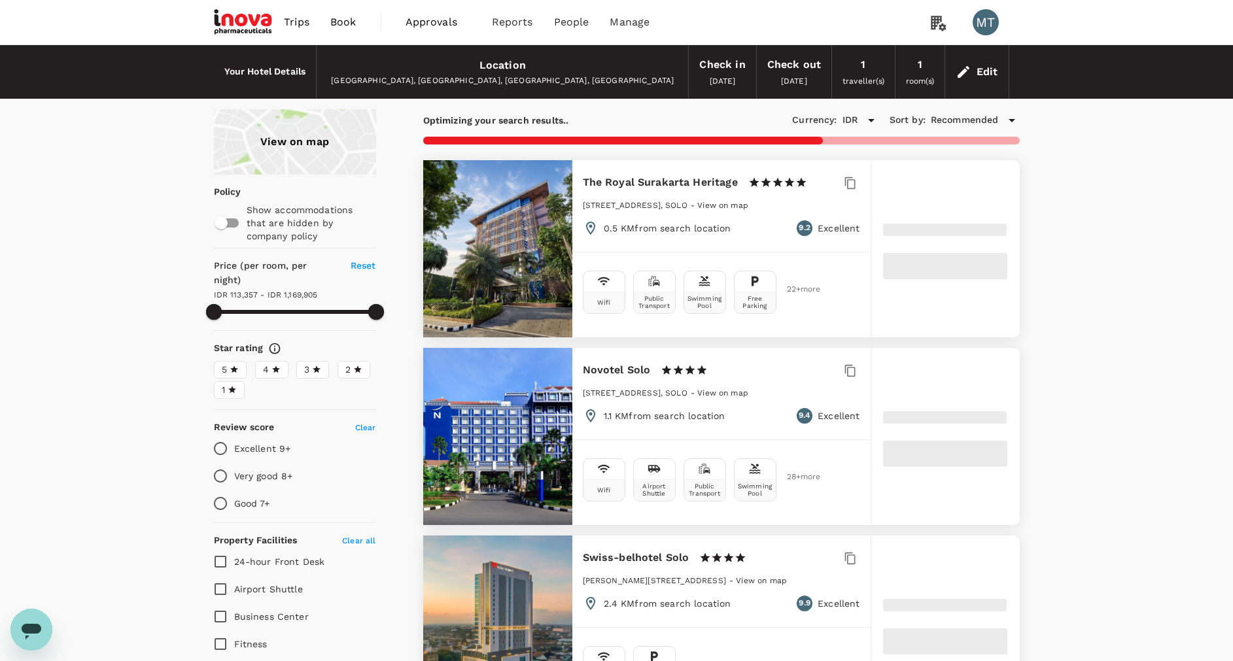
type input "1169905.99"
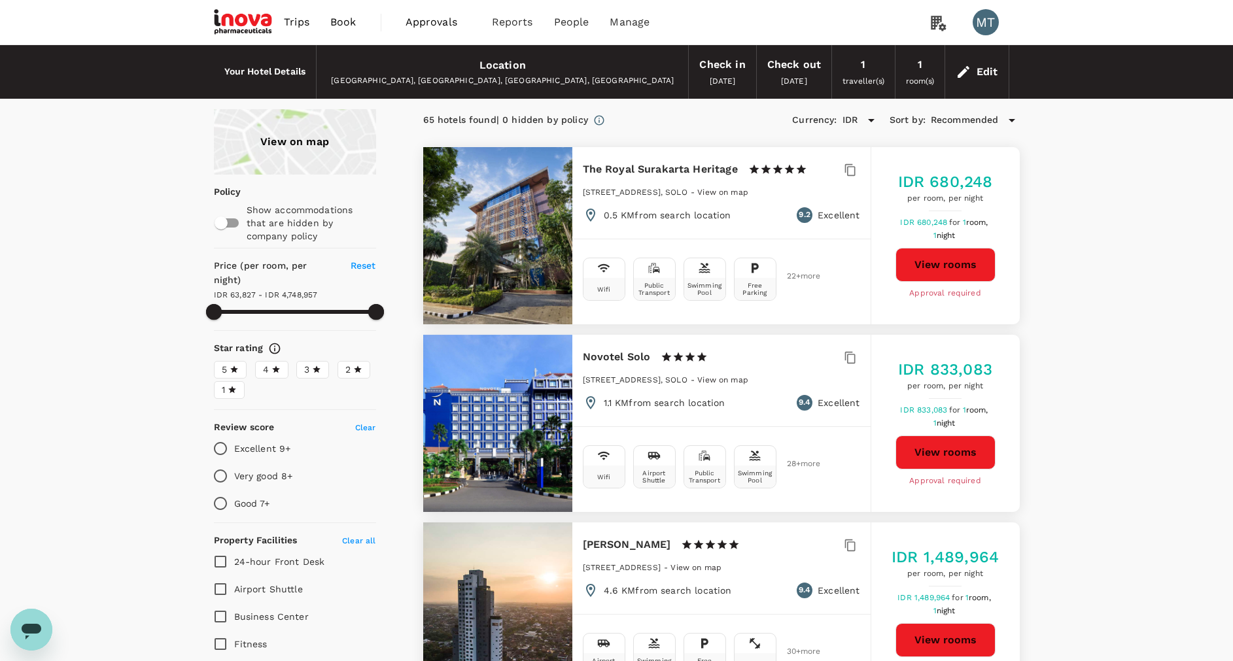
type input "63826.99"
click at [922, 457] on button "View rooms" at bounding box center [946, 453] width 100 height 34
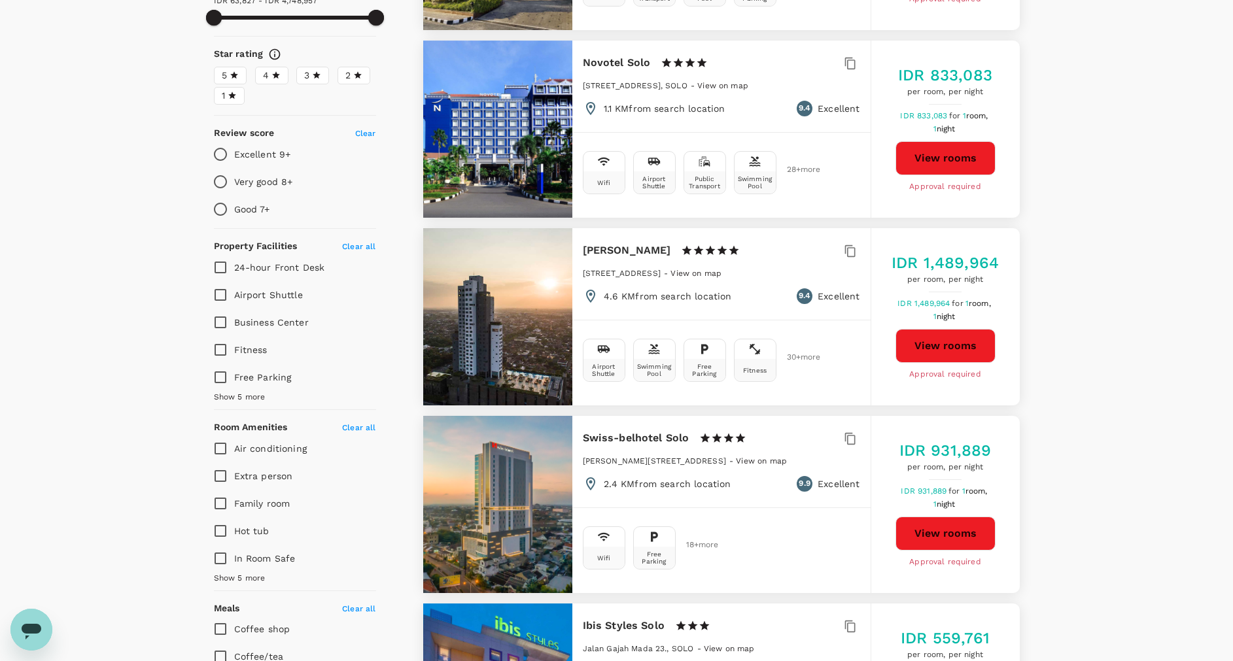
scroll to position [491, 0]
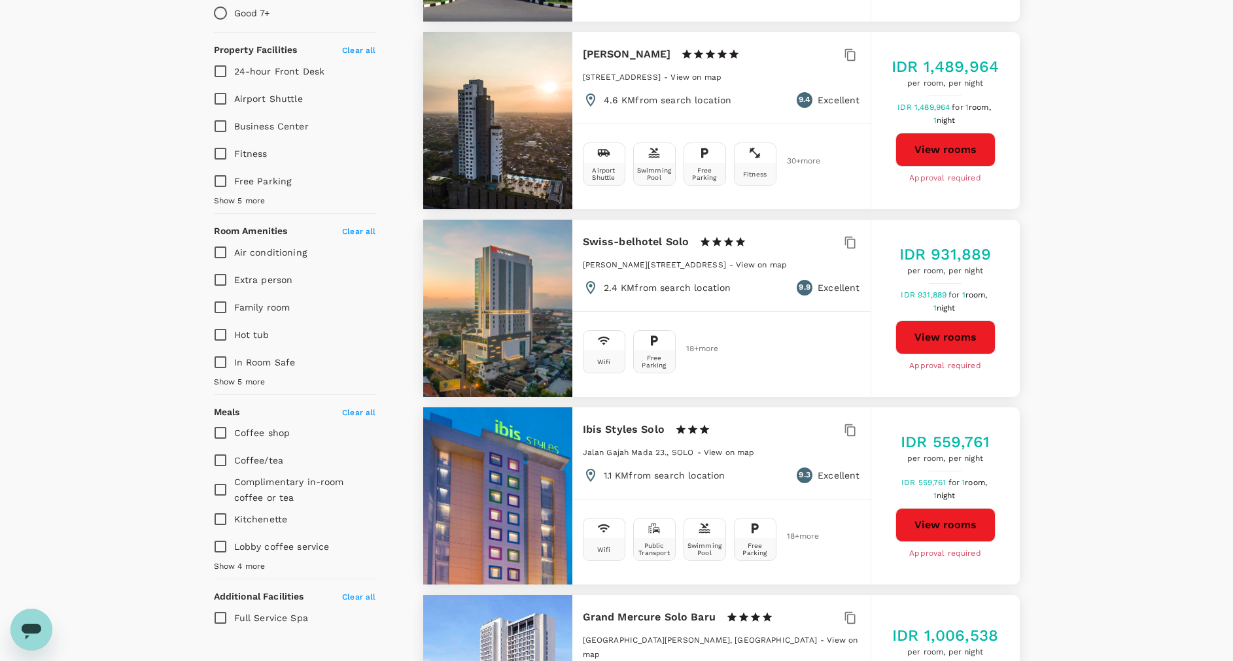
click at [949, 349] on button "View rooms" at bounding box center [946, 338] width 100 height 34
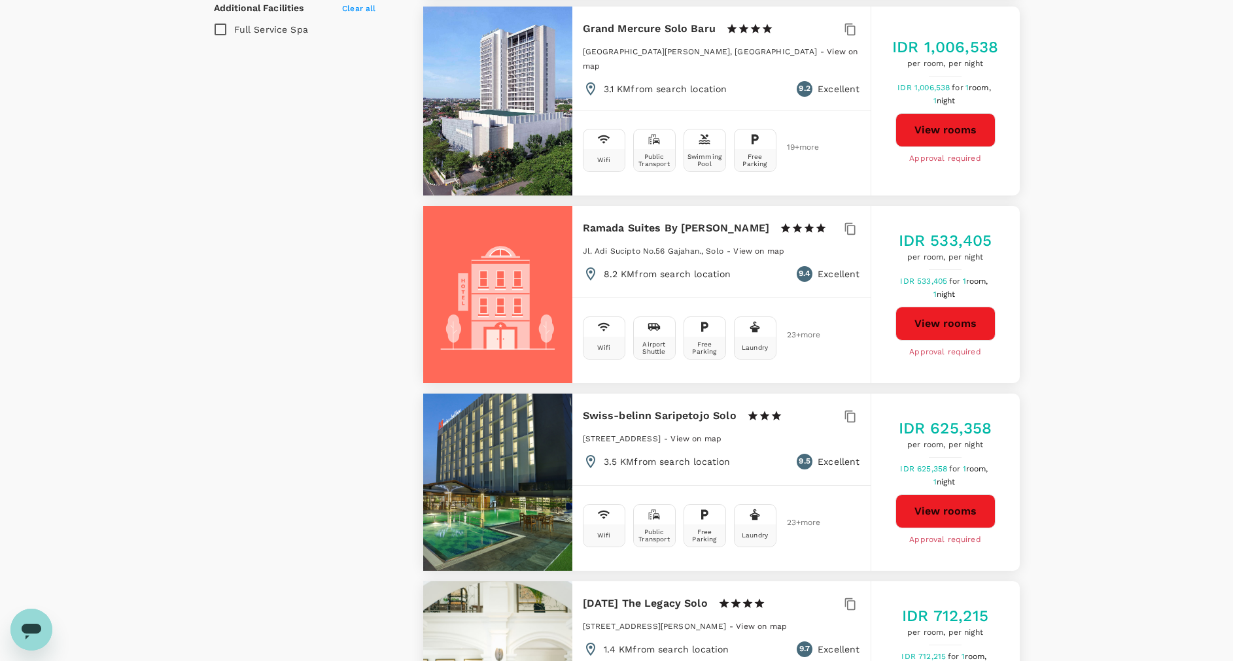
scroll to position [1177, 0]
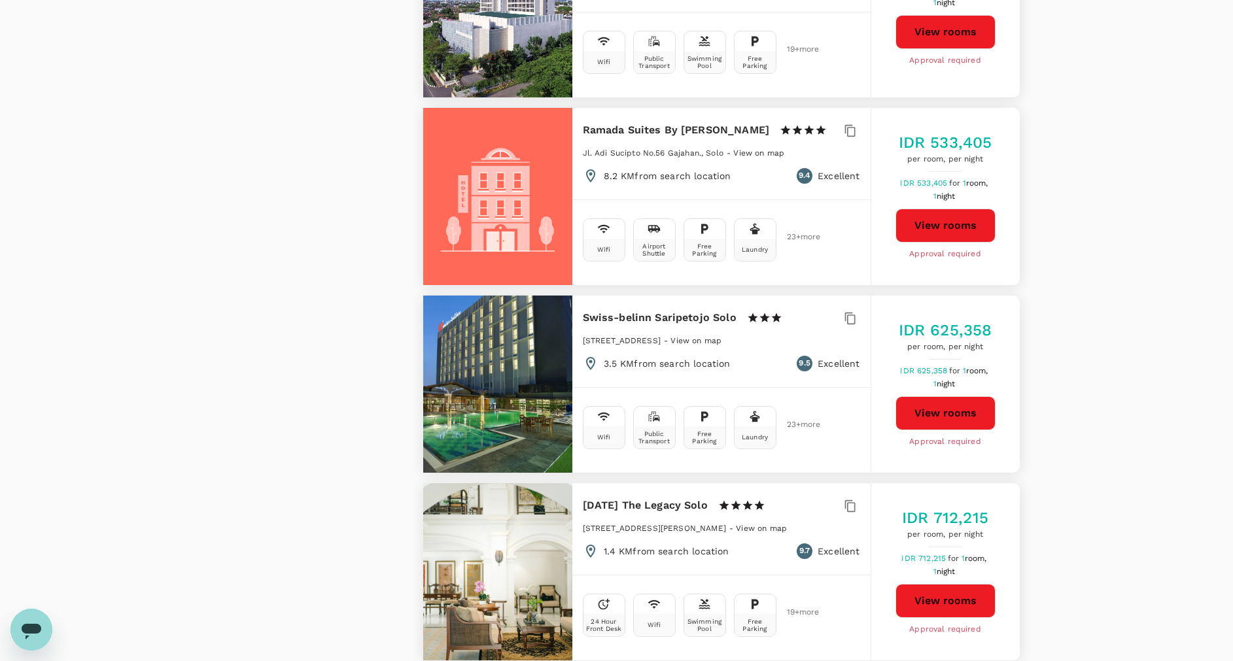
click at [924, 397] on button "View rooms" at bounding box center [946, 413] width 100 height 34
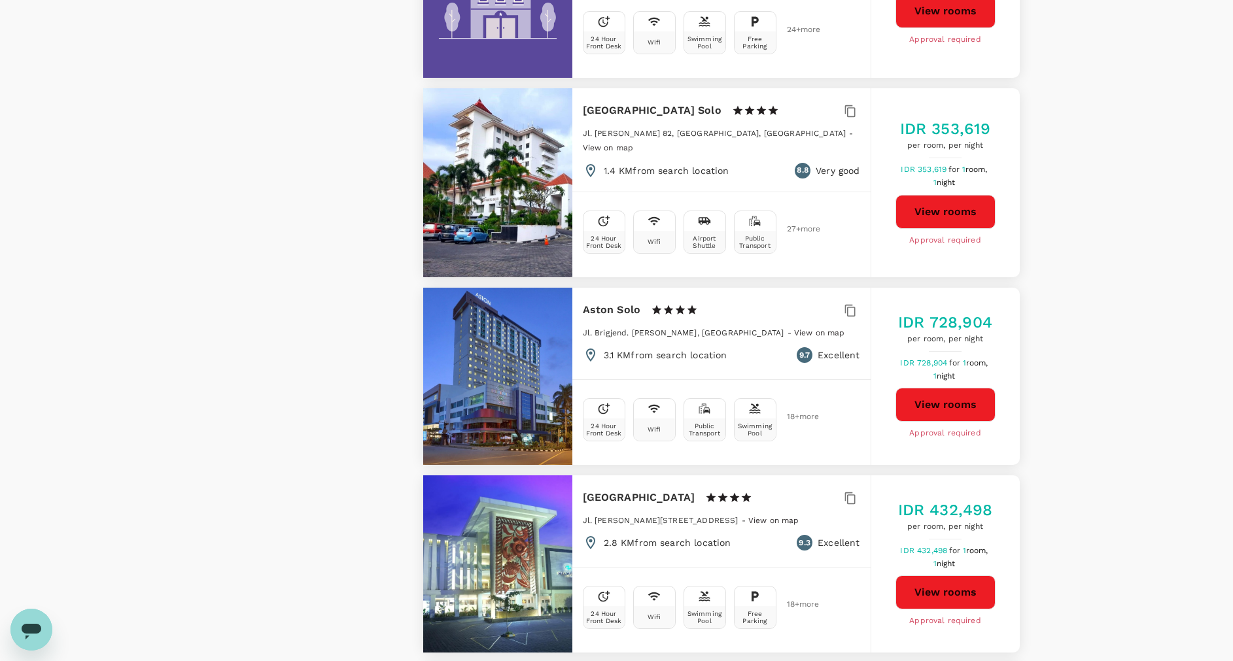
scroll to position [2159, 0]
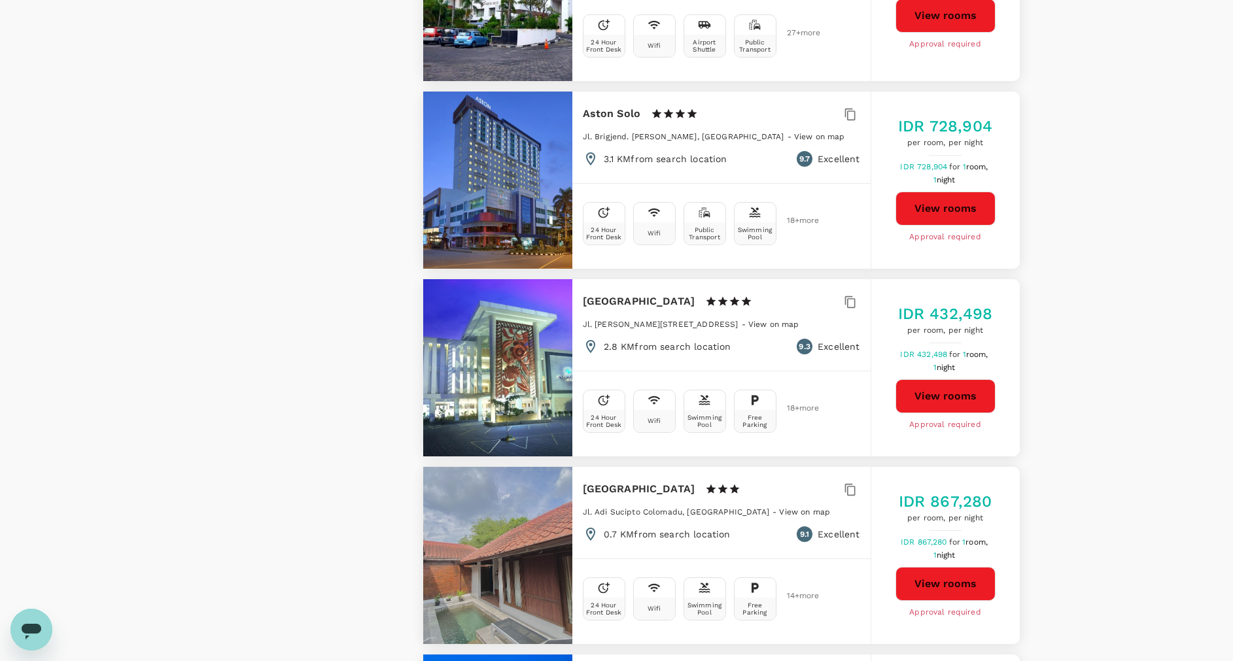
click at [940, 192] on button "View rooms" at bounding box center [946, 209] width 100 height 34
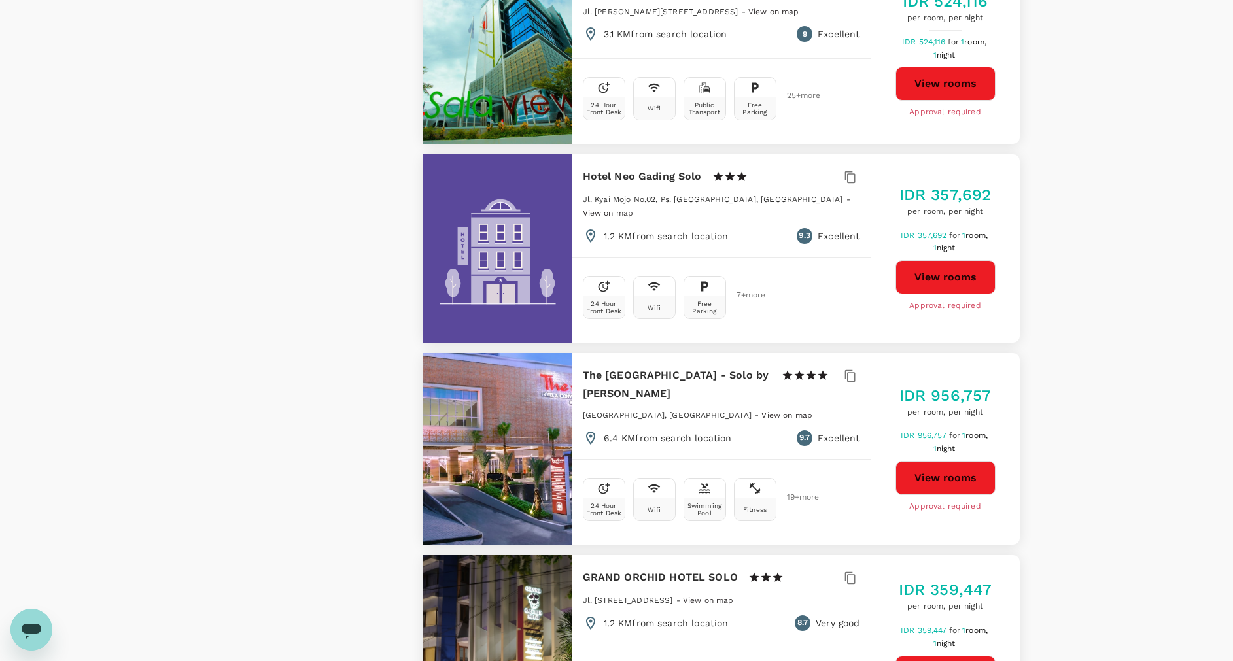
scroll to position [3238, 0]
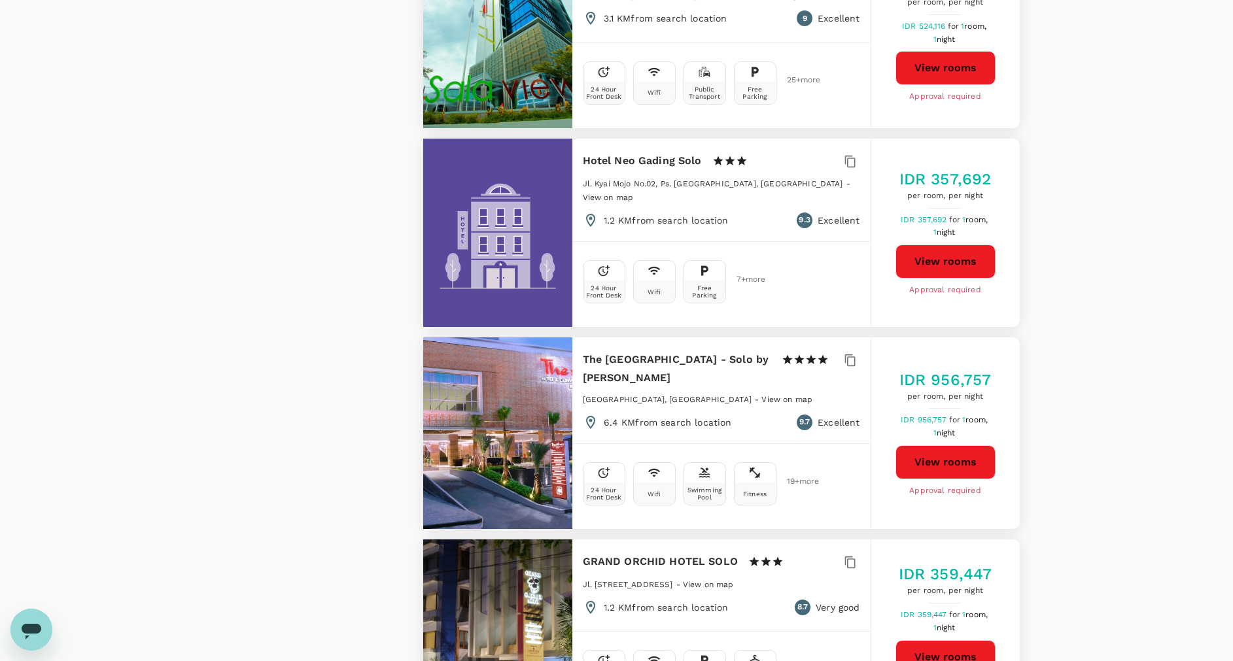
click at [921, 445] on button "View rooms" at bounding box center [946, 462] width 100 height 34
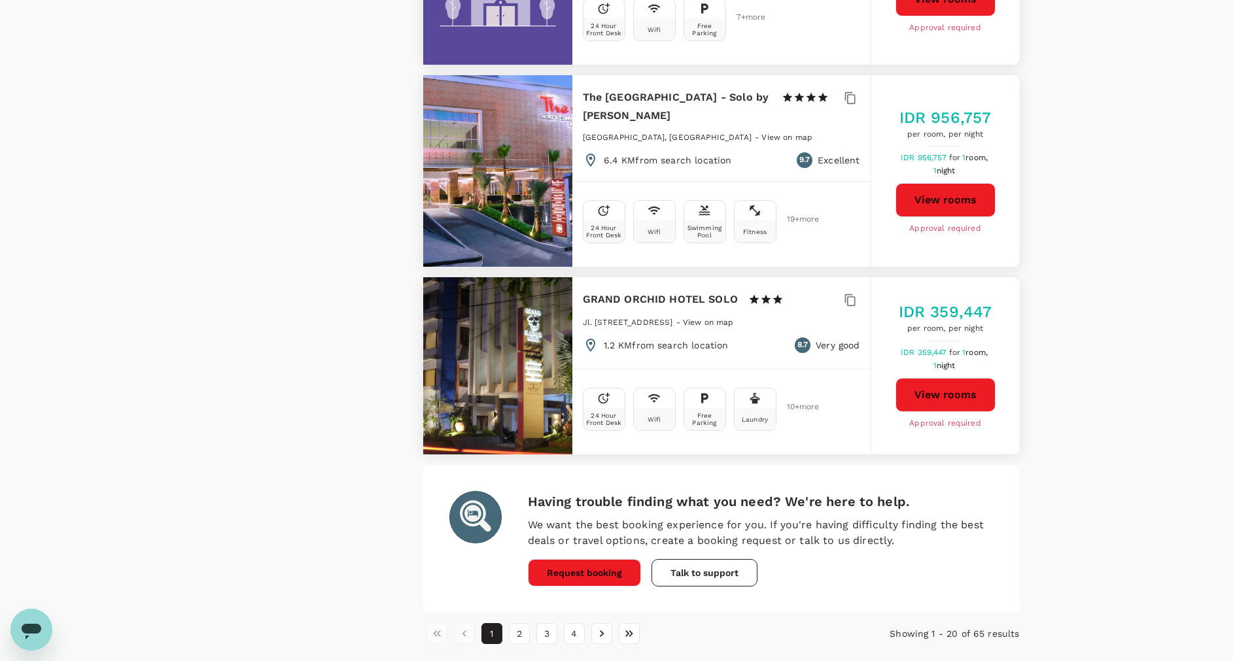
scroll to position [3501, 0]
click at [514, 623] on button "2" at bounding box center [519, 633] width 21 height 21
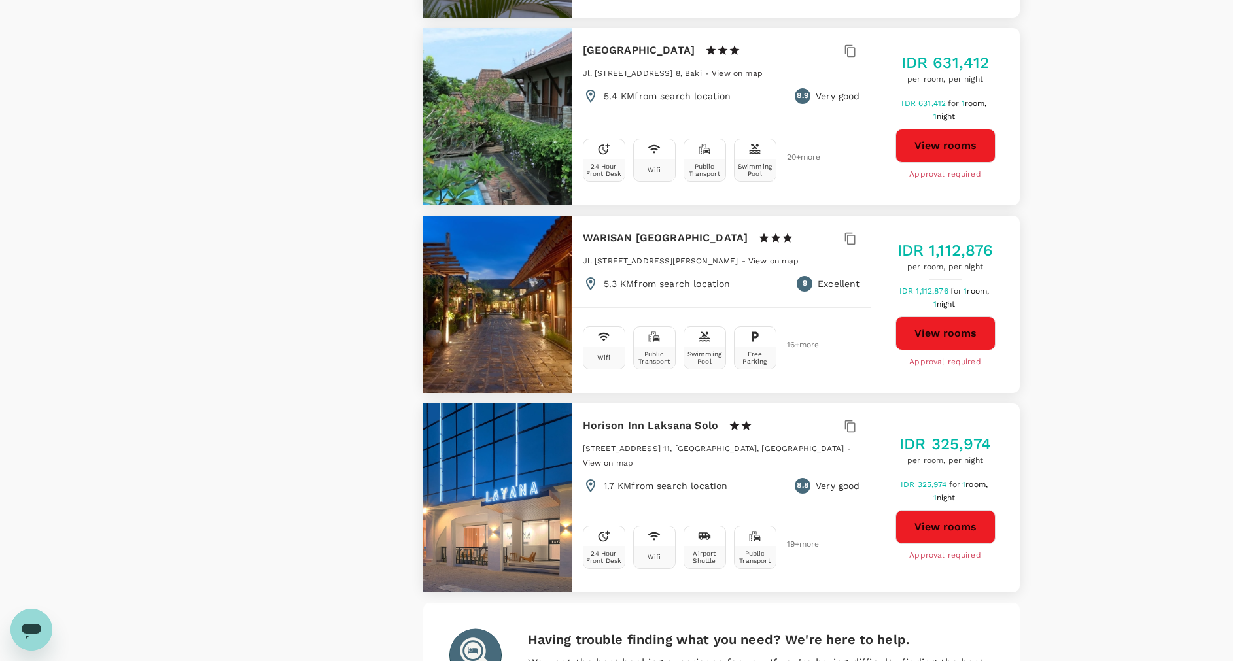
scroll to position [3544, 0]
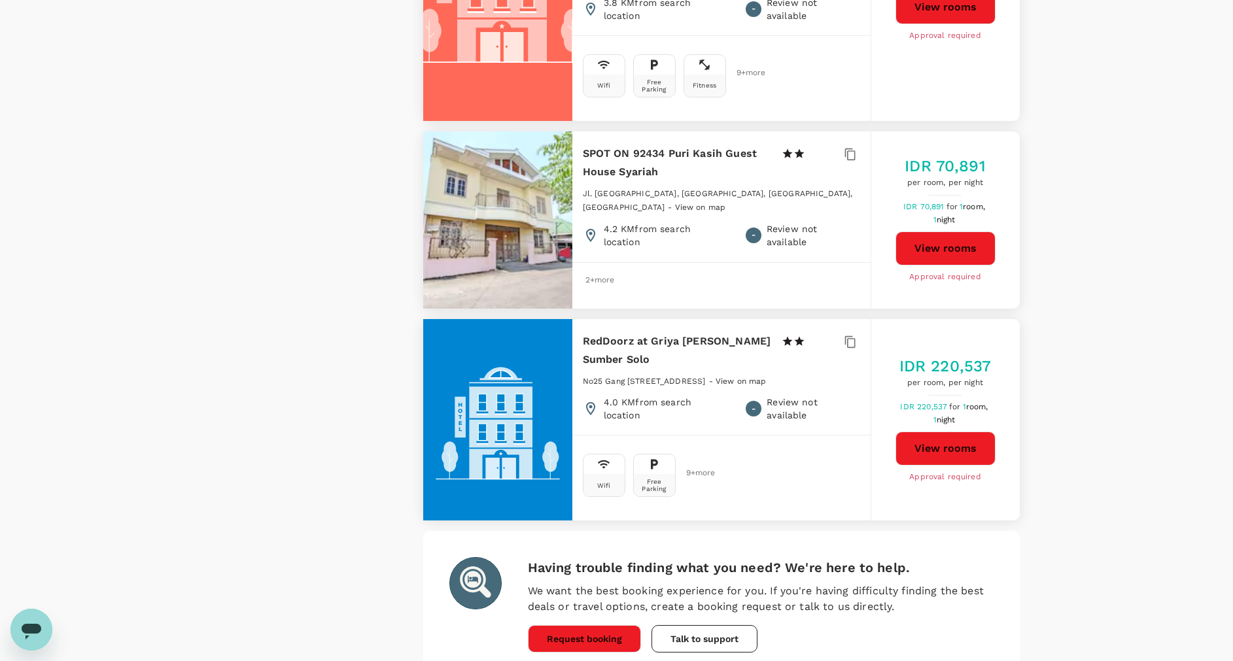
scroll to position [3684, 0]
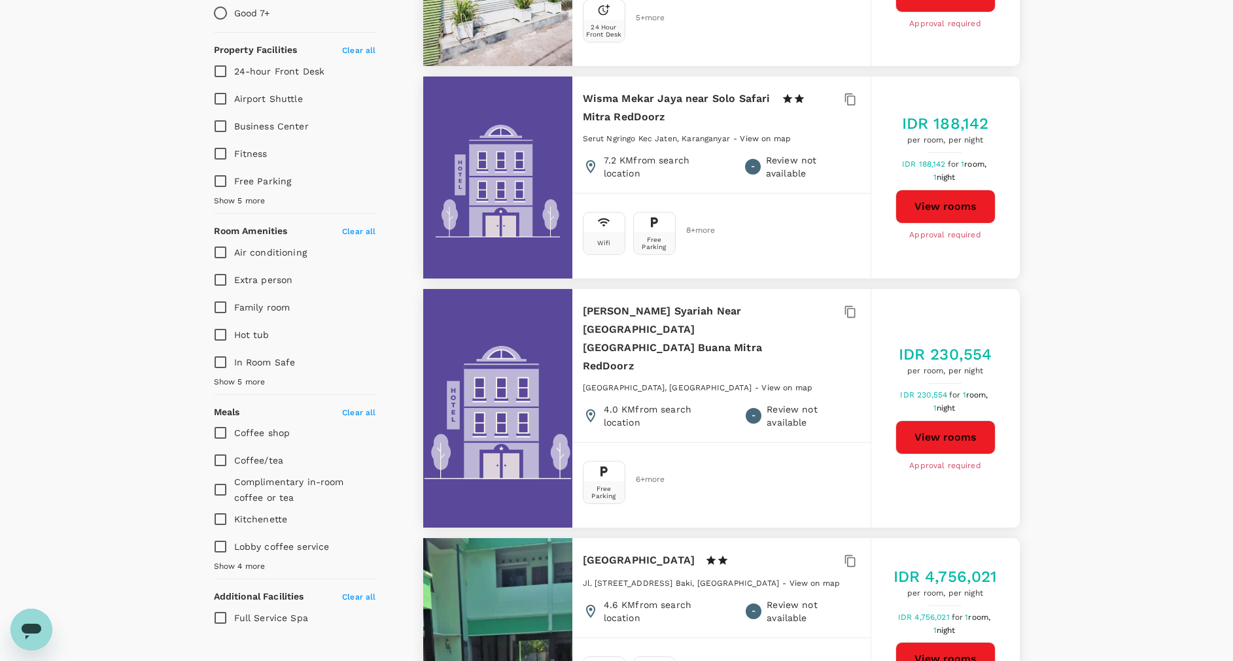
scroll to position [772, 0]
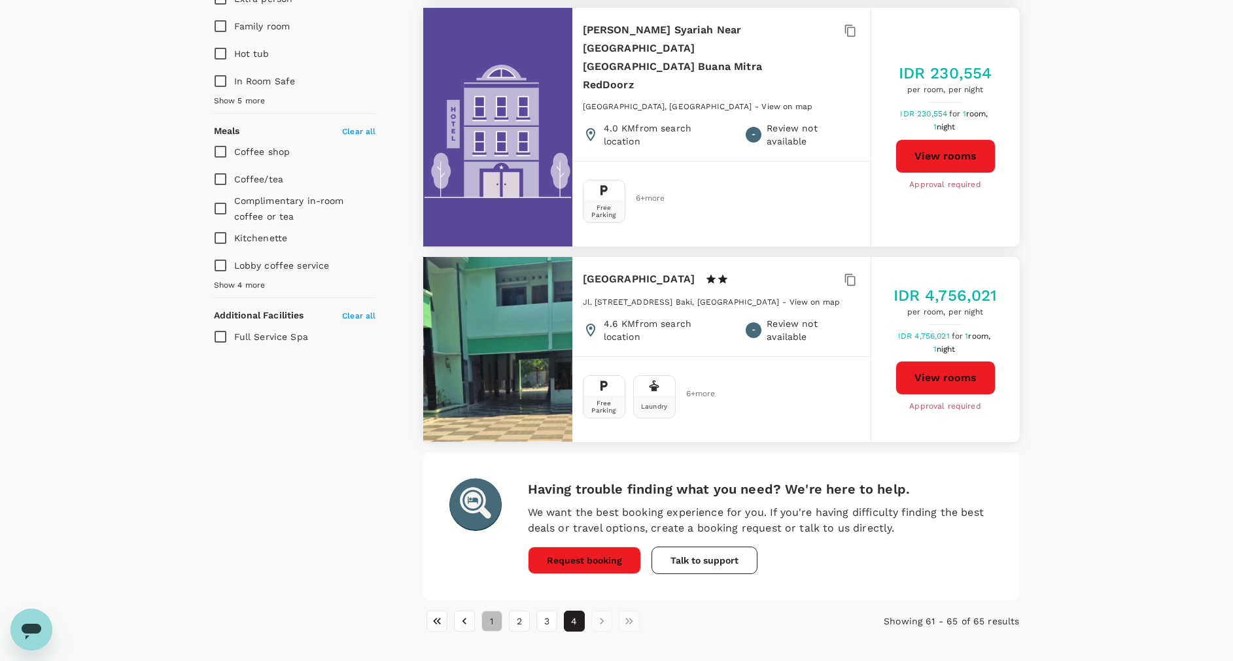
click at [487, 611] on button "1" at bounding box center [491, 621] width 21 height 21
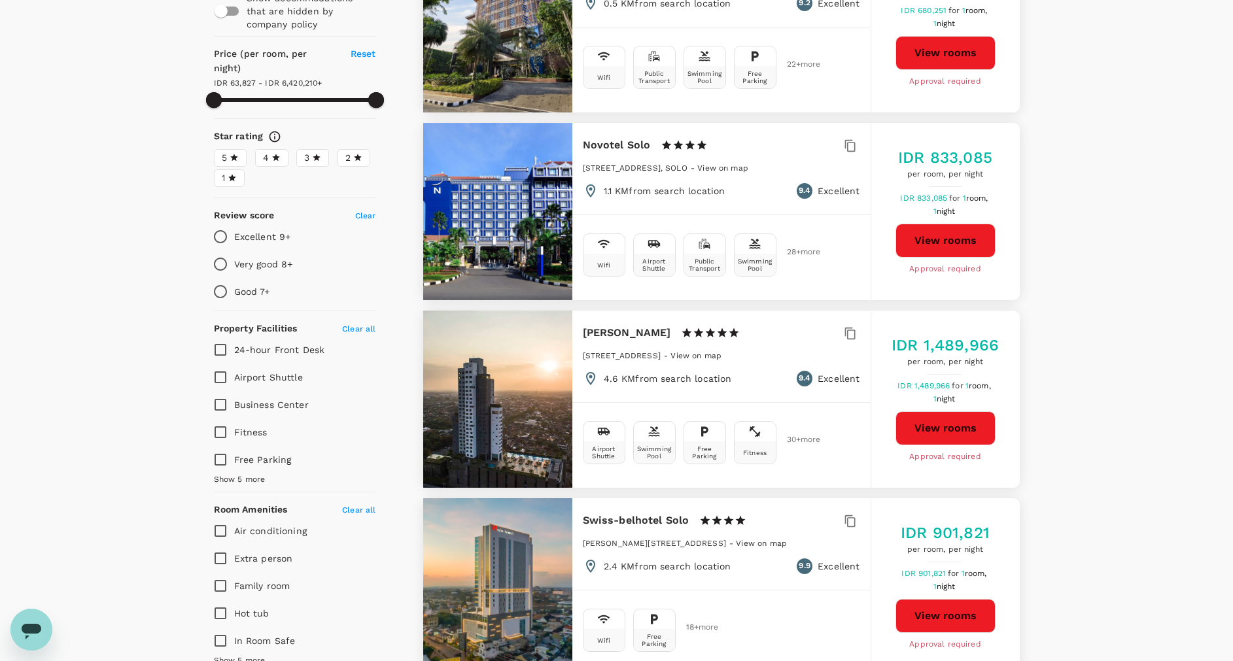
scroll to position [294, 0]
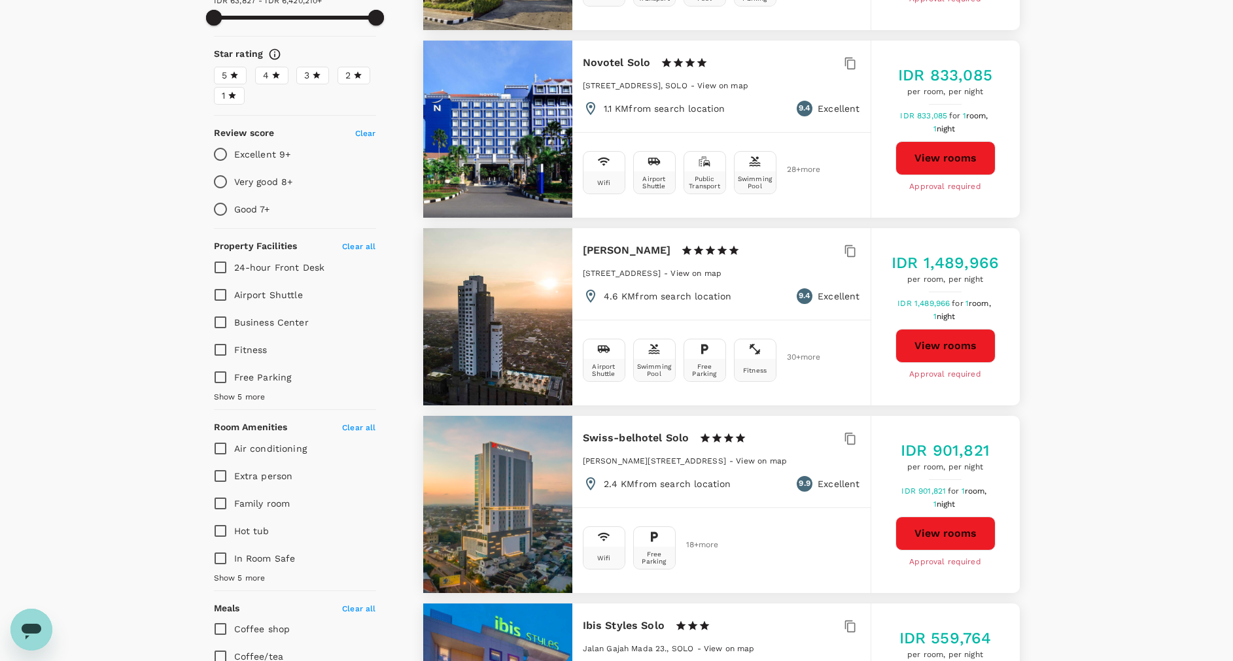
click at [938, 537] on button "View rooms" at bounding box center [946, 534] width 100 height 34
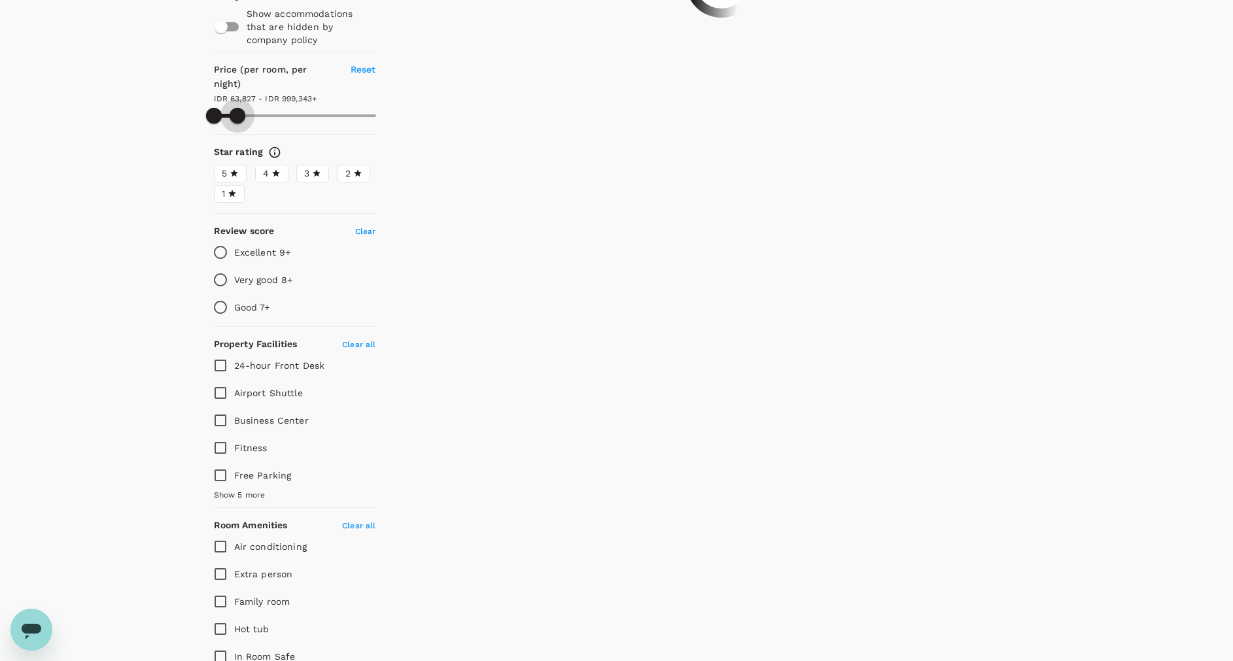
drag, startPoint x: 369, startPoint y: 104, endPoint x: 237, endPoint y: 113, distance: 131.8
click at [237, 113] on span at bounding box center [238, 116] width 16 height 16
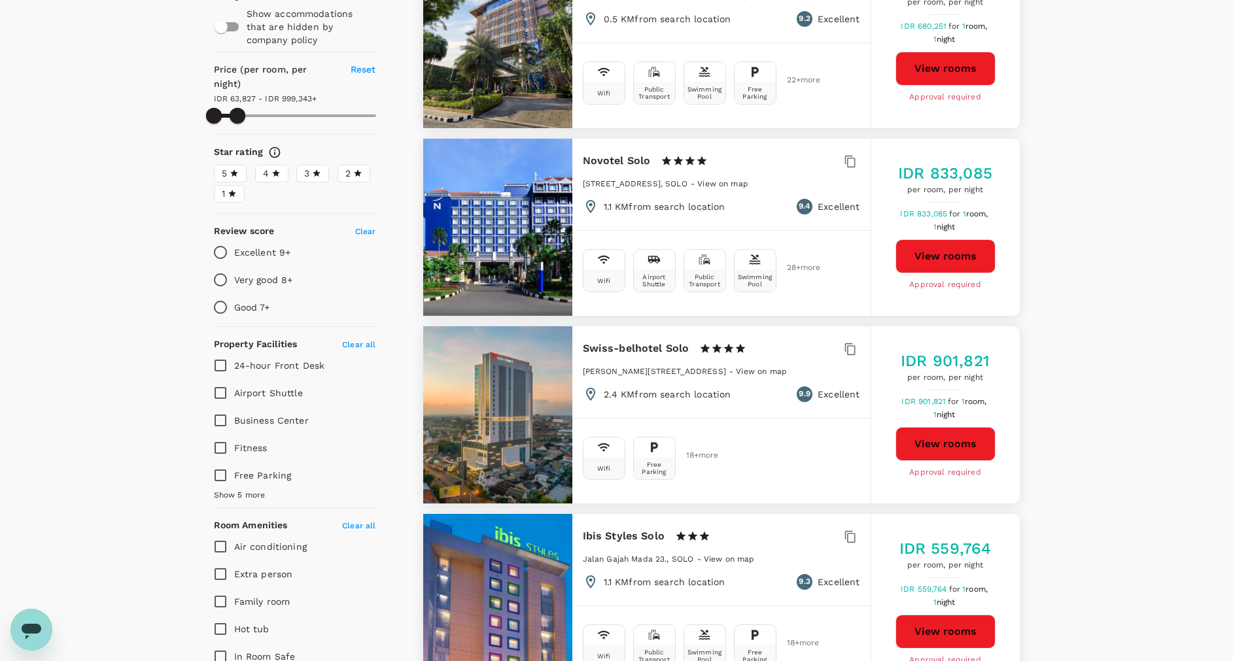
type input "999342.99"
click at [907, 444] on button "View rooms" at bounding box center [946, 444] width 100 height 34
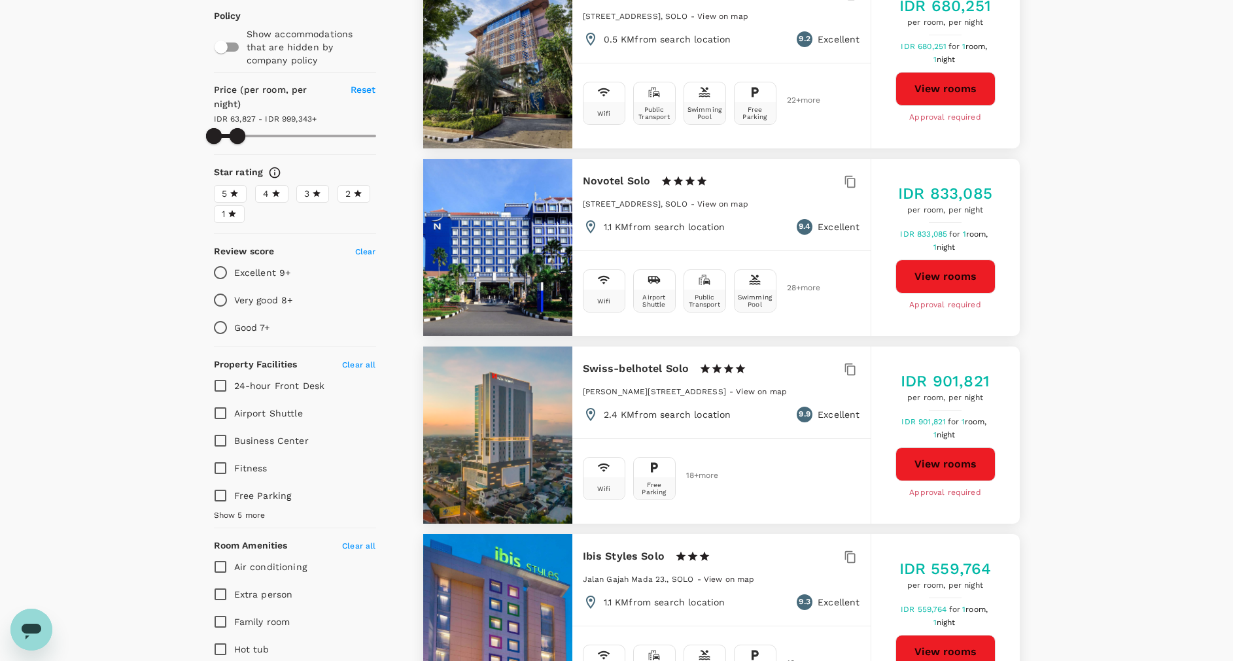
scroll to position [0, 0]
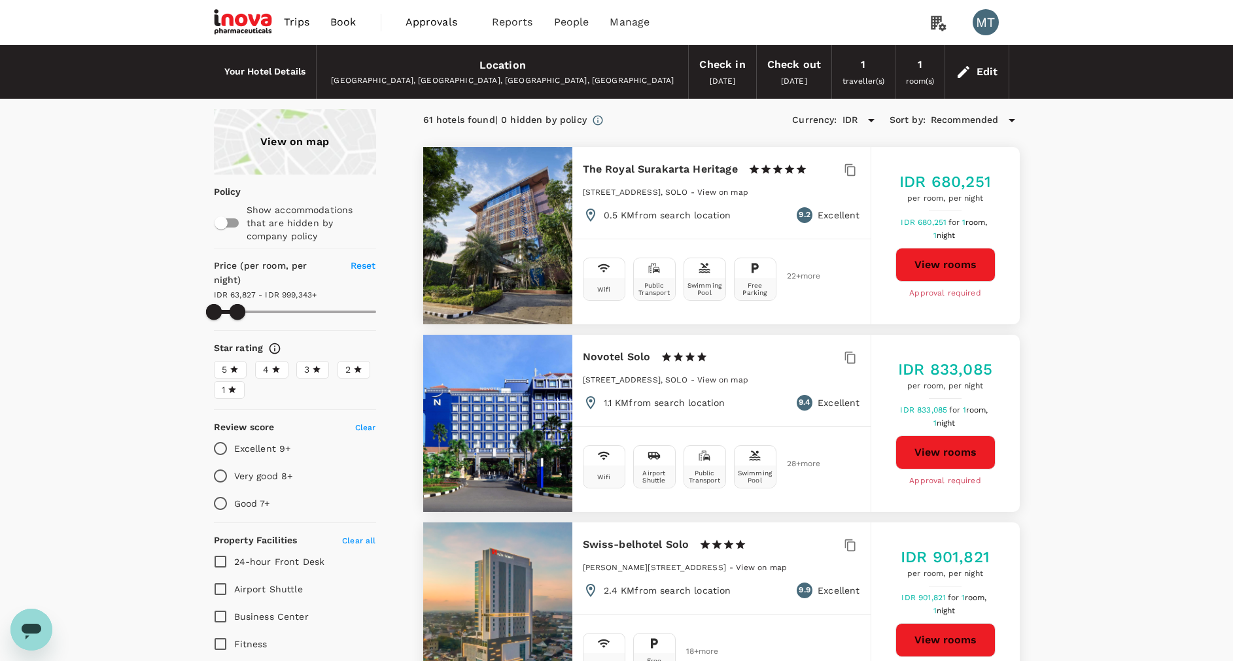
click at [336, 22] on span "Book" at bounding box center [343, 22] width 26 height 16
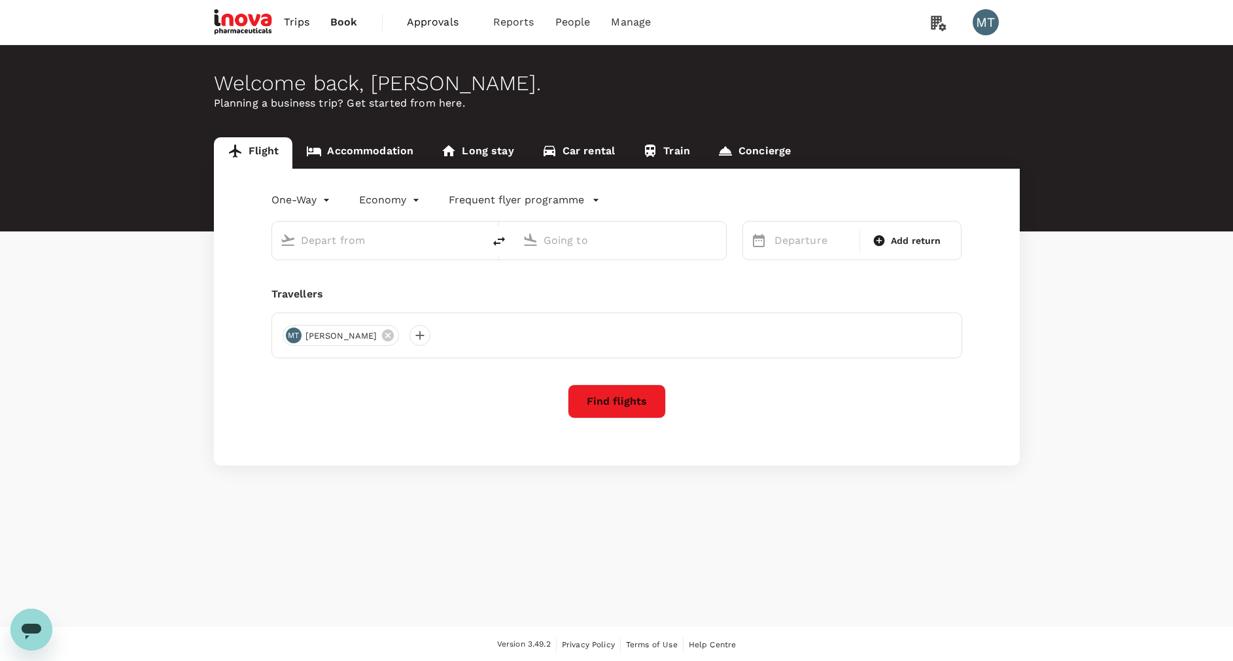
type input "Achmad Yani Intl (SRG)"
type input "Soekarno-Hatta Intl (CGK)"
type input "Achmad Yani Intl (SRG)"
type input "Soekarno-Hatta Intl (CGK)"
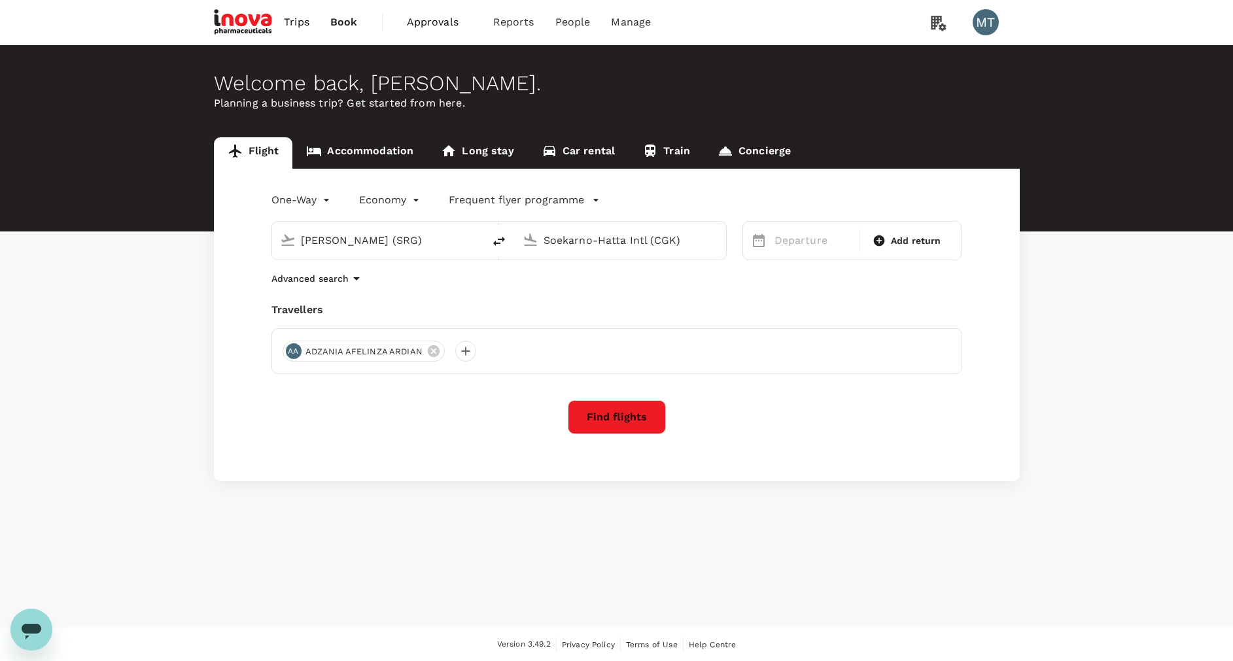
click at [355, 148] on link "Accommodation" at bounding box center [359, 152] width 135 height 31
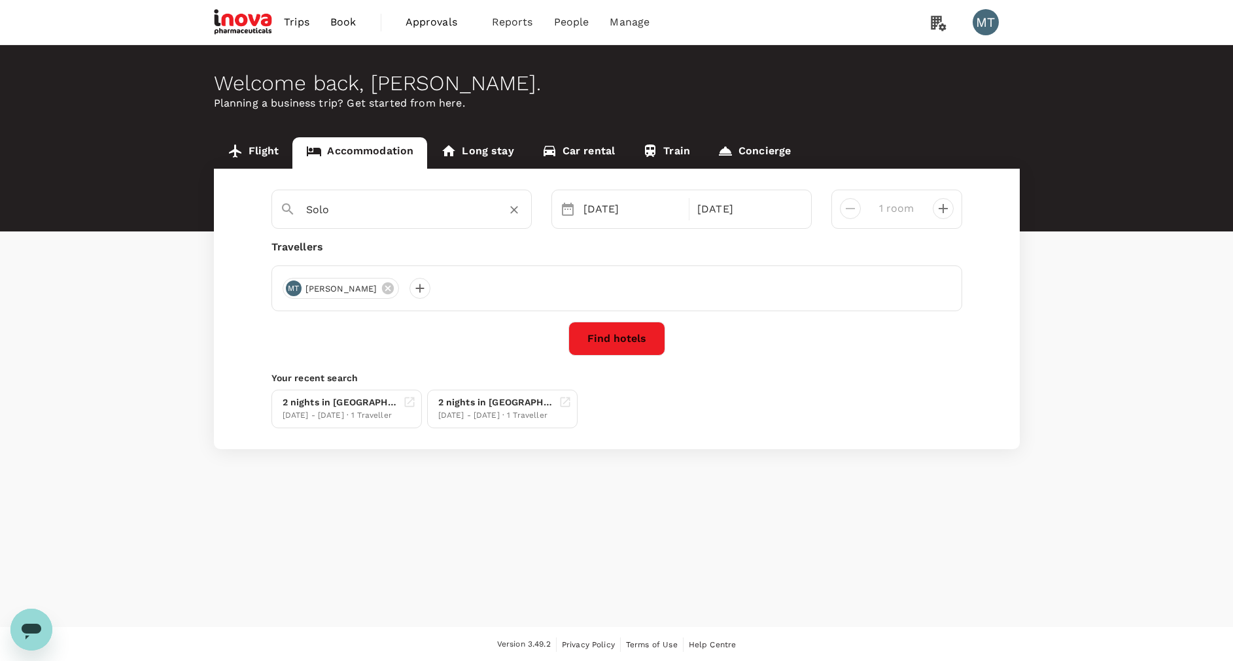
type input "Surakarta"
click at [520, 209] on icon "Clear" at bounding box center [514, 209] width 13 height 13
click at [459, 209] on input "text" at bounding box center [396, 210] width 181 height 20
type input "Yogyakarta"
click at [617, 210] on div "25 Aug" at bounding box center [632, 209] width 109 height 26
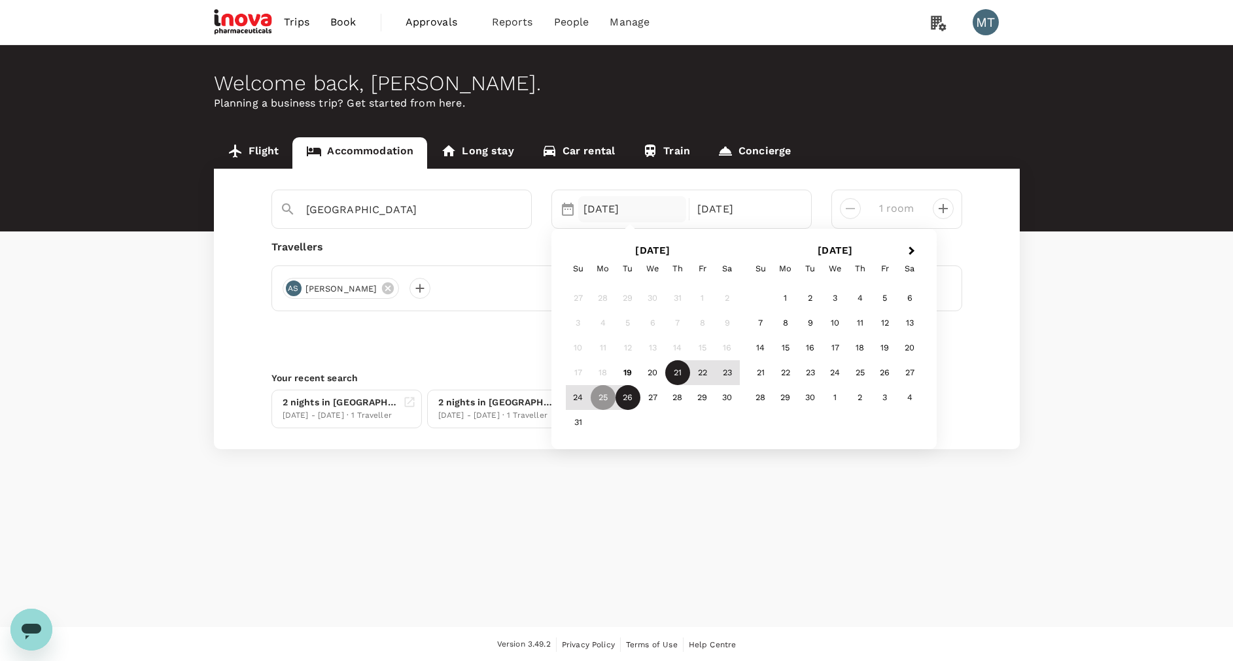
click at [676, 371] on div "21" at bounding box center [677, 372] width 25 height 25
click at [737, 376] on div "23" at bounding box center [727, 372] width 25 height 25
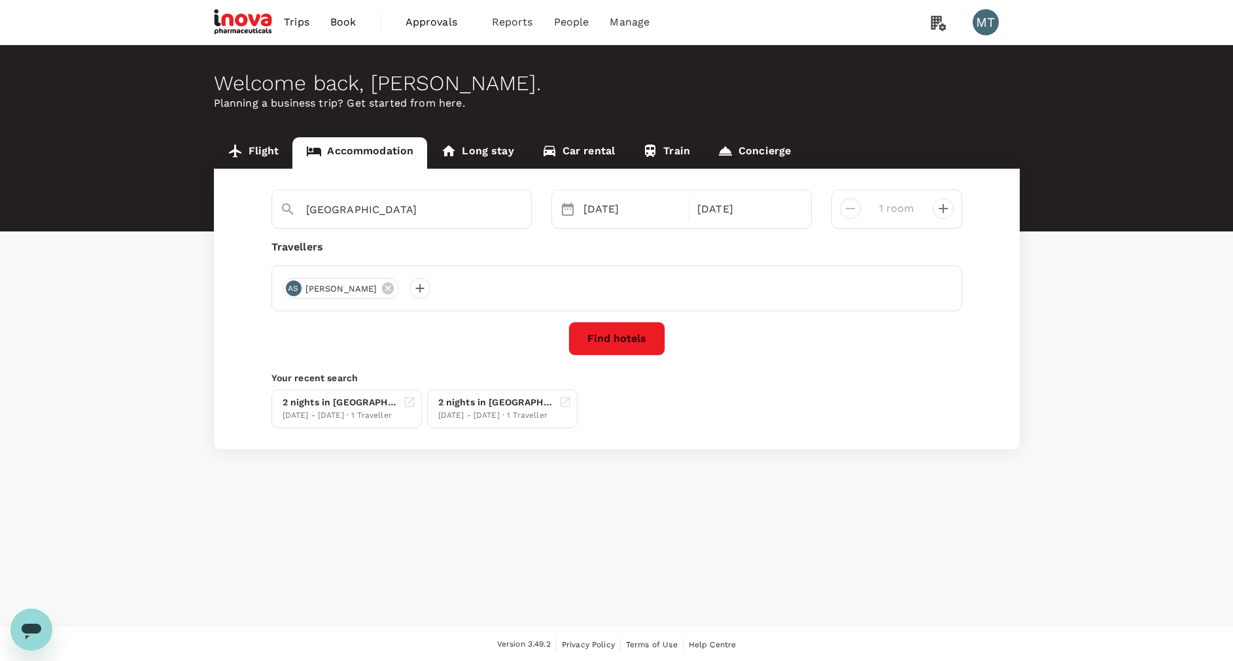
click at [607, 339] on button "Find hotels" at bounding box center [616, 339] width 97 height 34
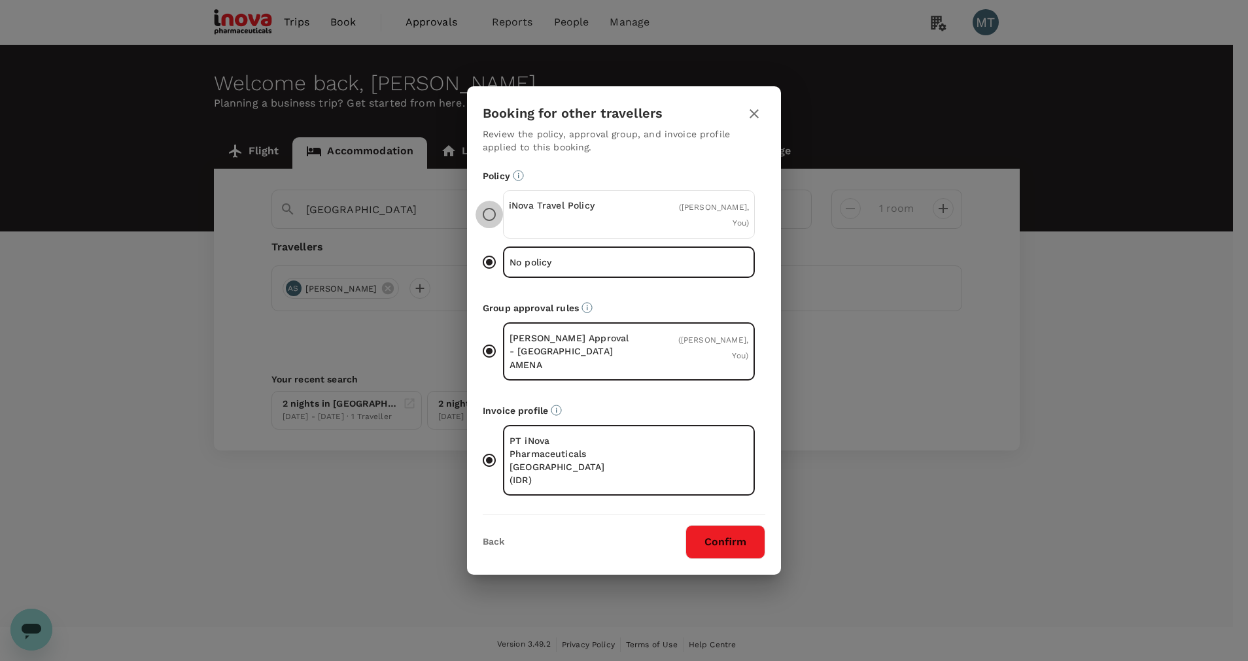
click at [492, 228] on input "iNova Travel Policy ( Achmad Subchan, You )" at bounding box center [489, 214] width 27 height 27
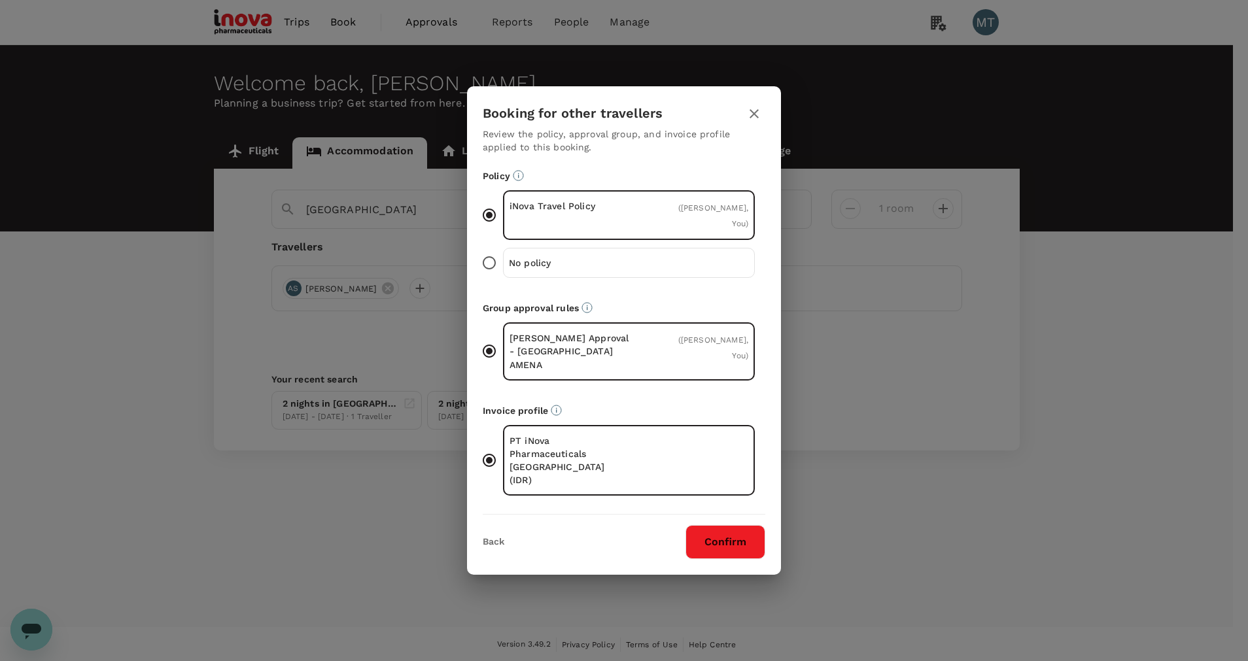
click at [718, 525] on button "Confirm" at bounding box center [726, 542] width 80 height 34
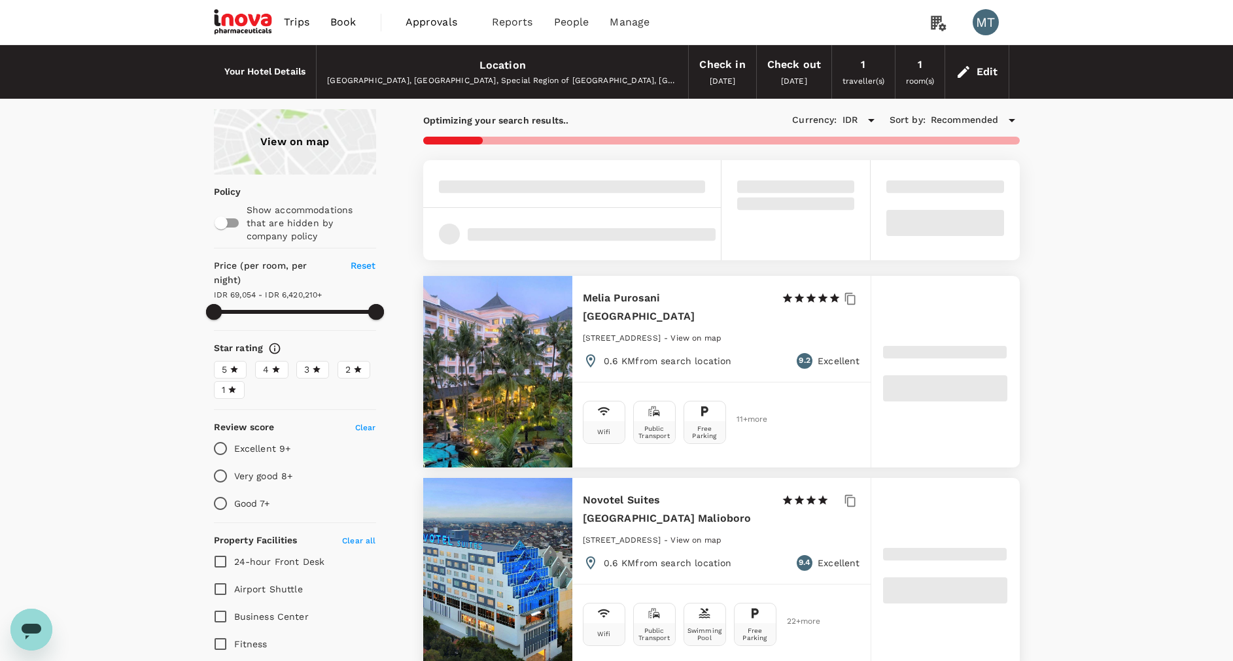
type input "6420209.83"
type input "68052.83"
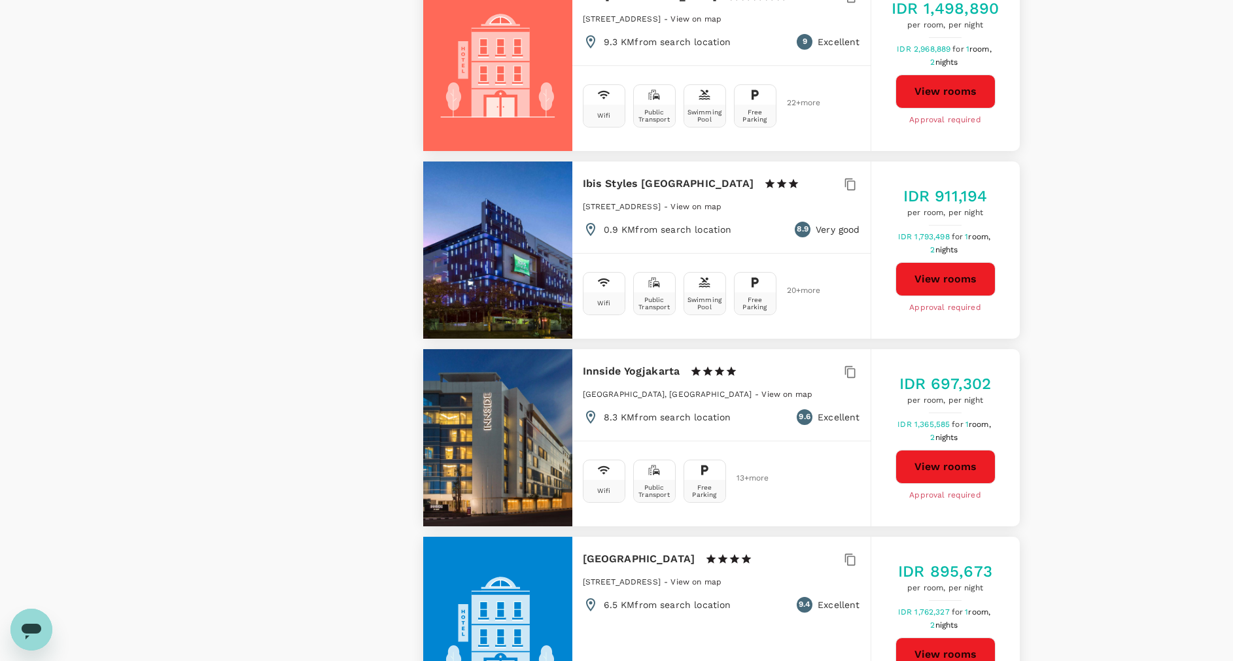
scroll to position [1177, 0]
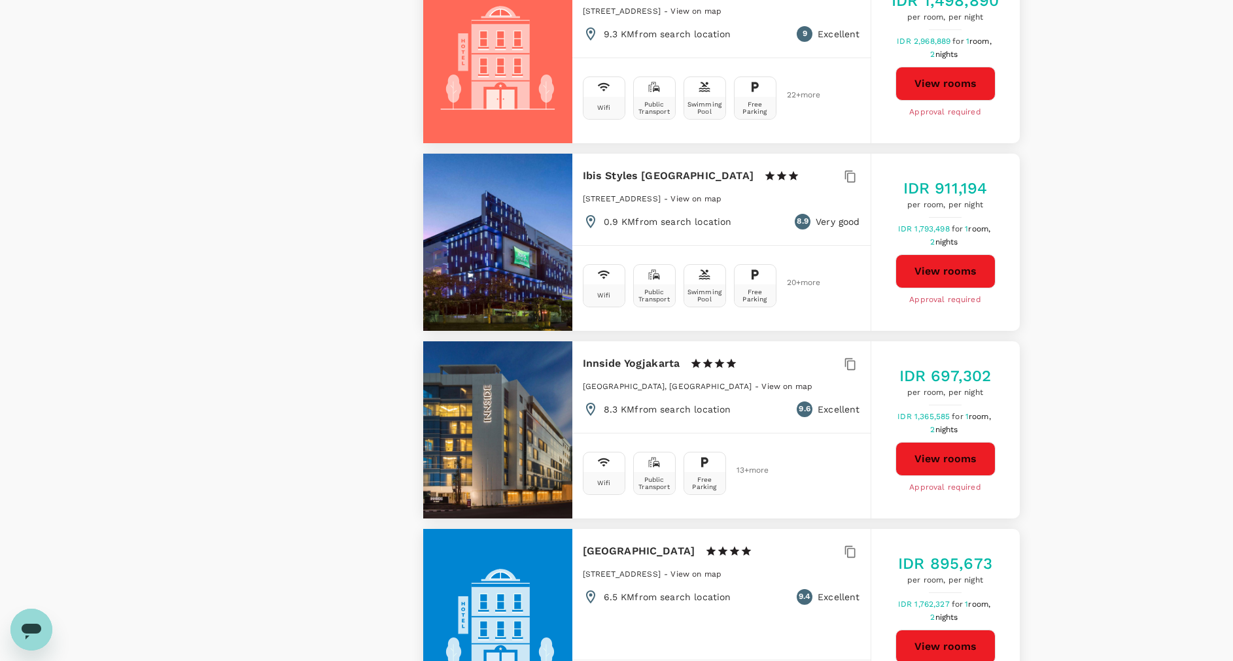
click at [958, 442] on button "View rooms" at bounding box center [946, 459] width 100 height 34
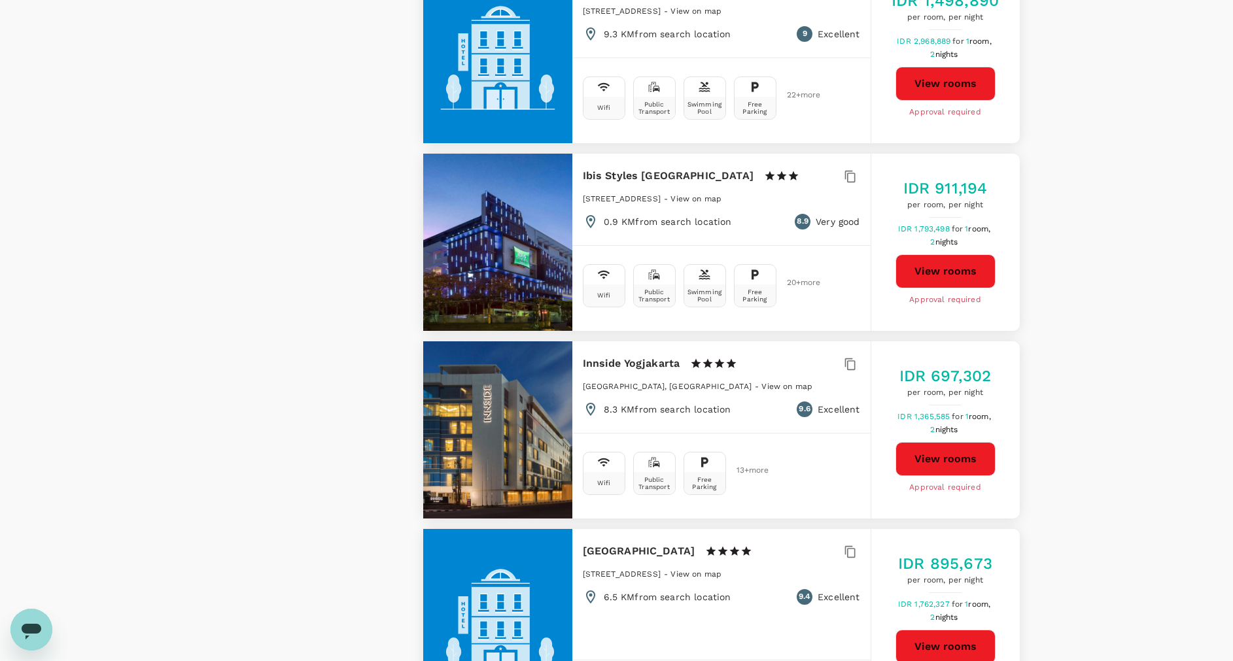
type input "6420209.83"
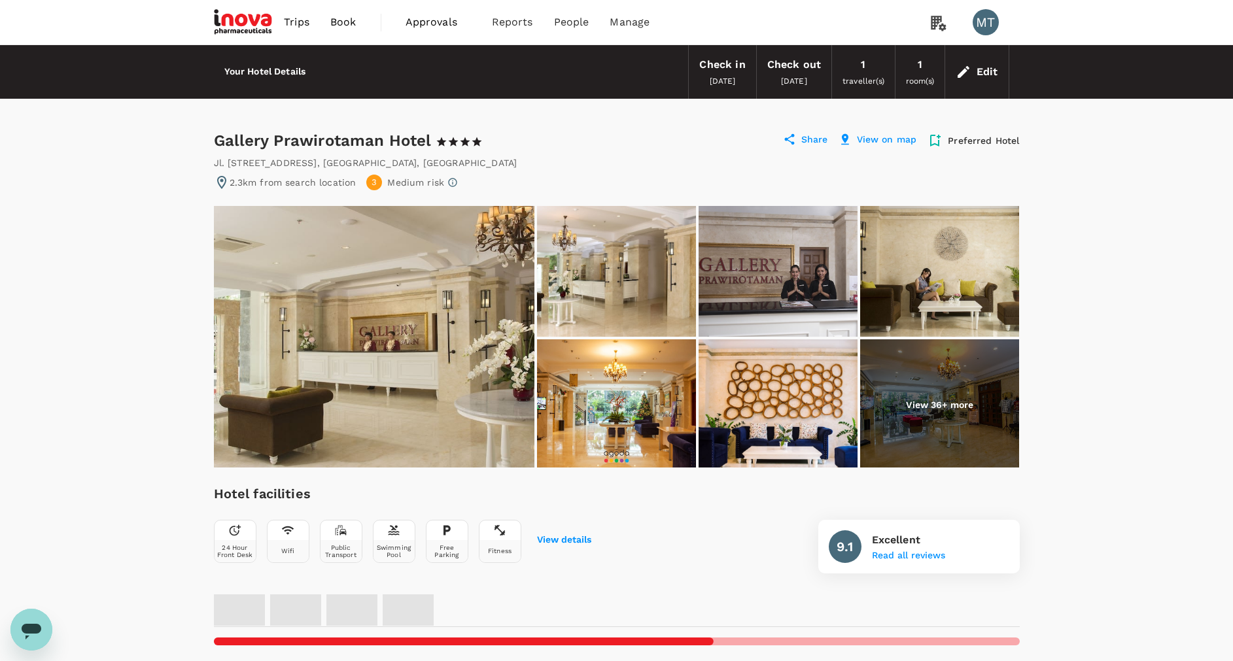
click at [973, 383] on img at bounding box center [939, 405] width 159 height 131
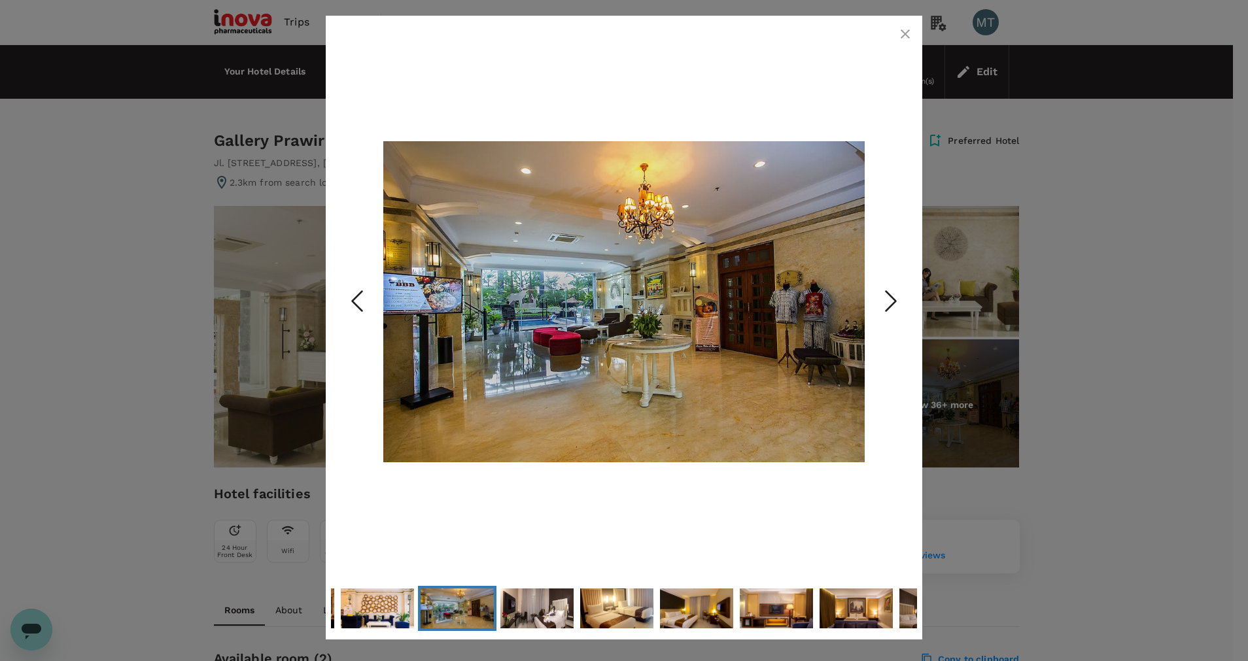
click at [888, 304] on icon "Next Slide" at bounding box center [890, 300] width 39 height 39
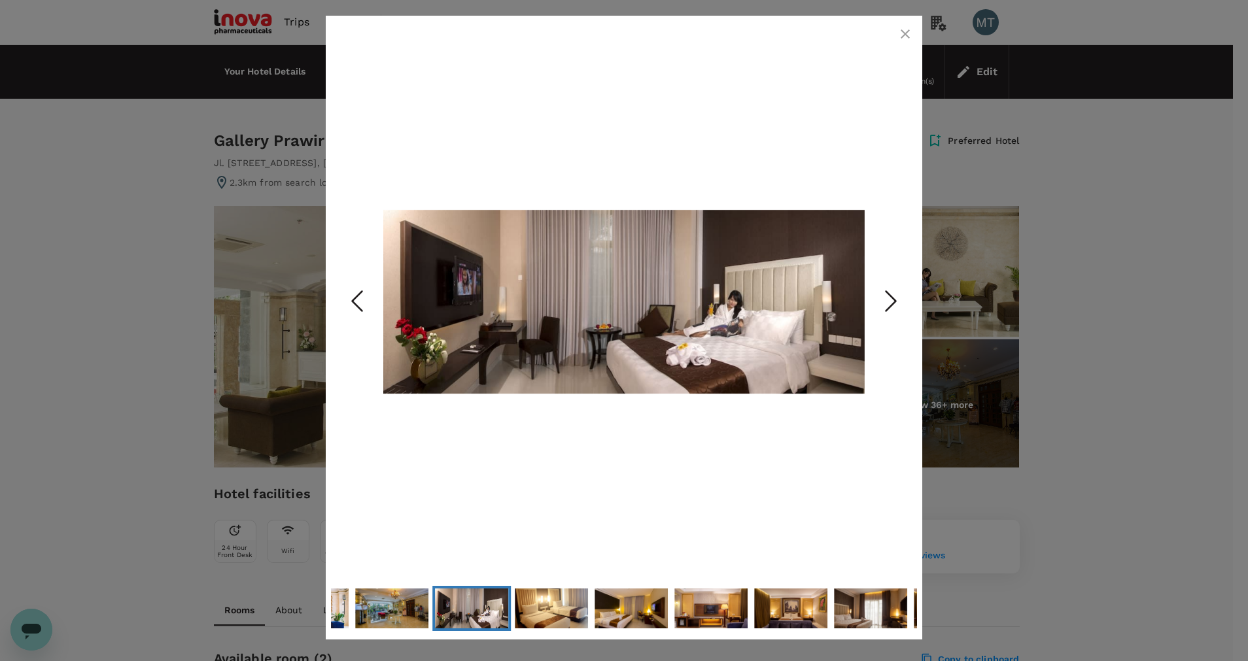
click at [888, 304] on icon "Next Slide" at bounding box center [890, 300] width 39 height 39
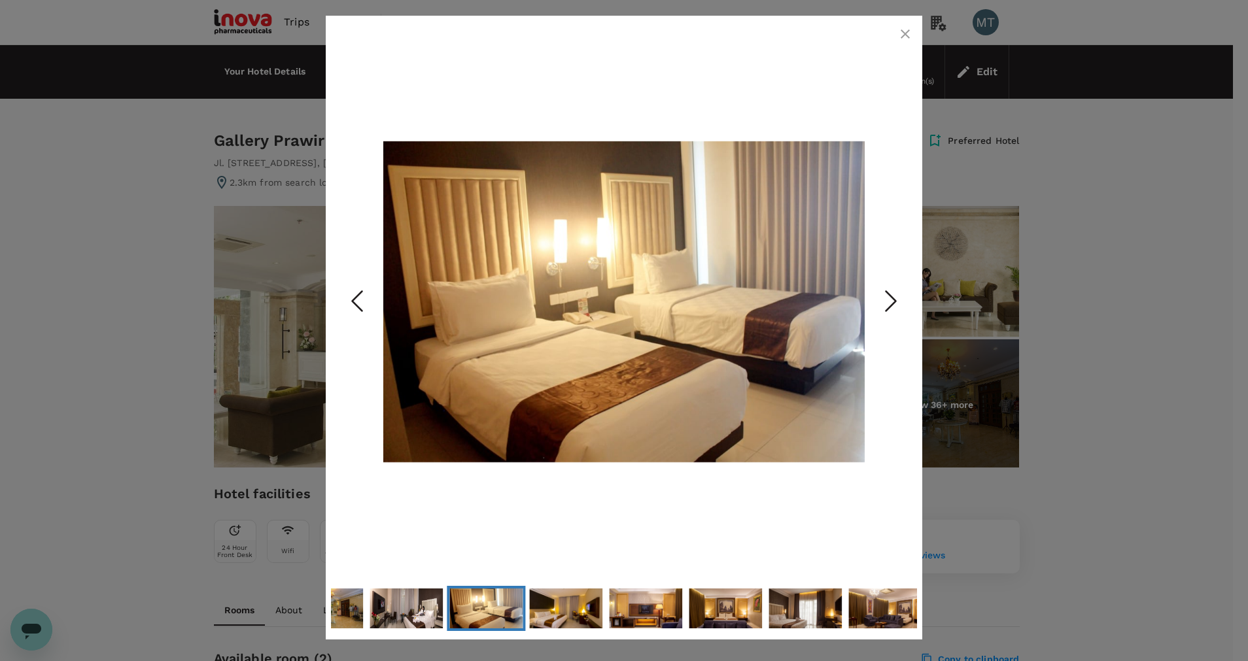
click at [888, 304] on icon "Next Slide" at bounding box center [890, 300] width 39 height 39
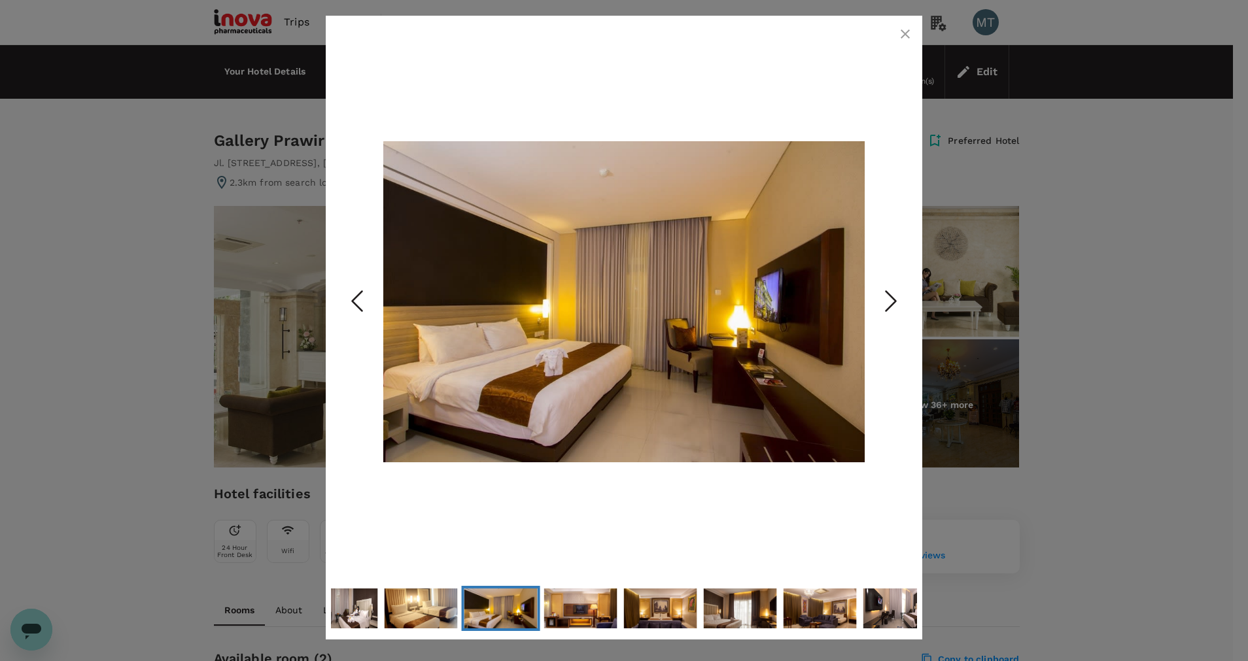
click at [906, 35] on icon "button" at bounding box center [905, 33] width 9 height 9
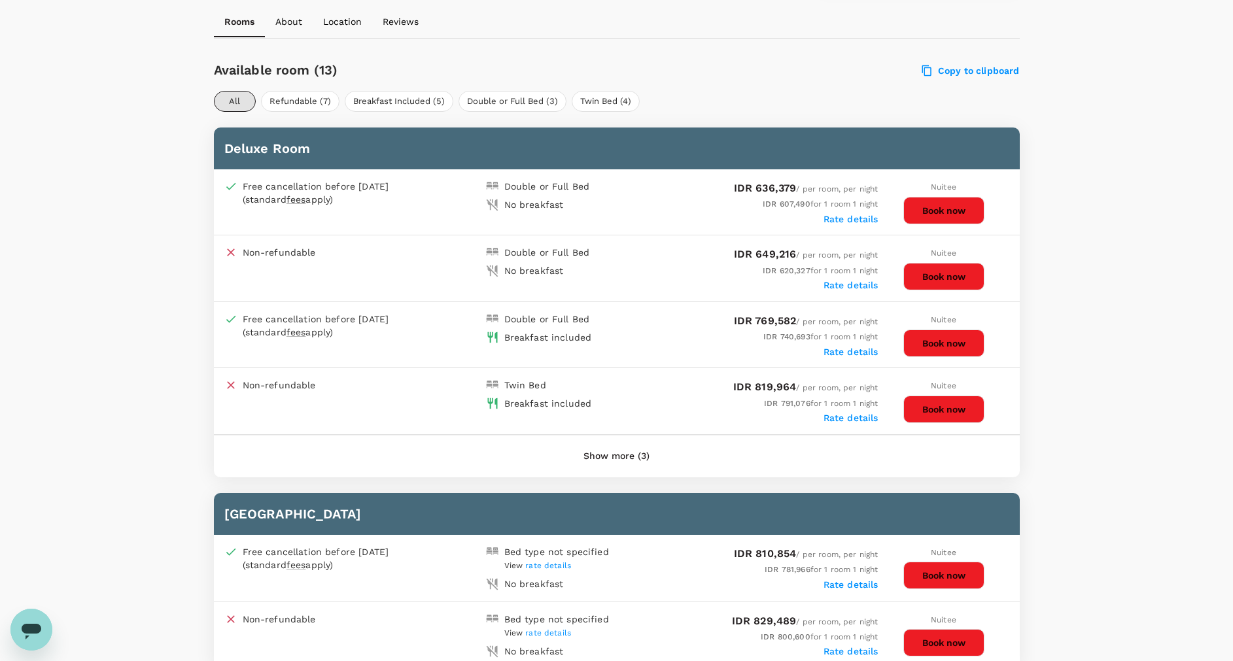
scroll to position [785, 0]
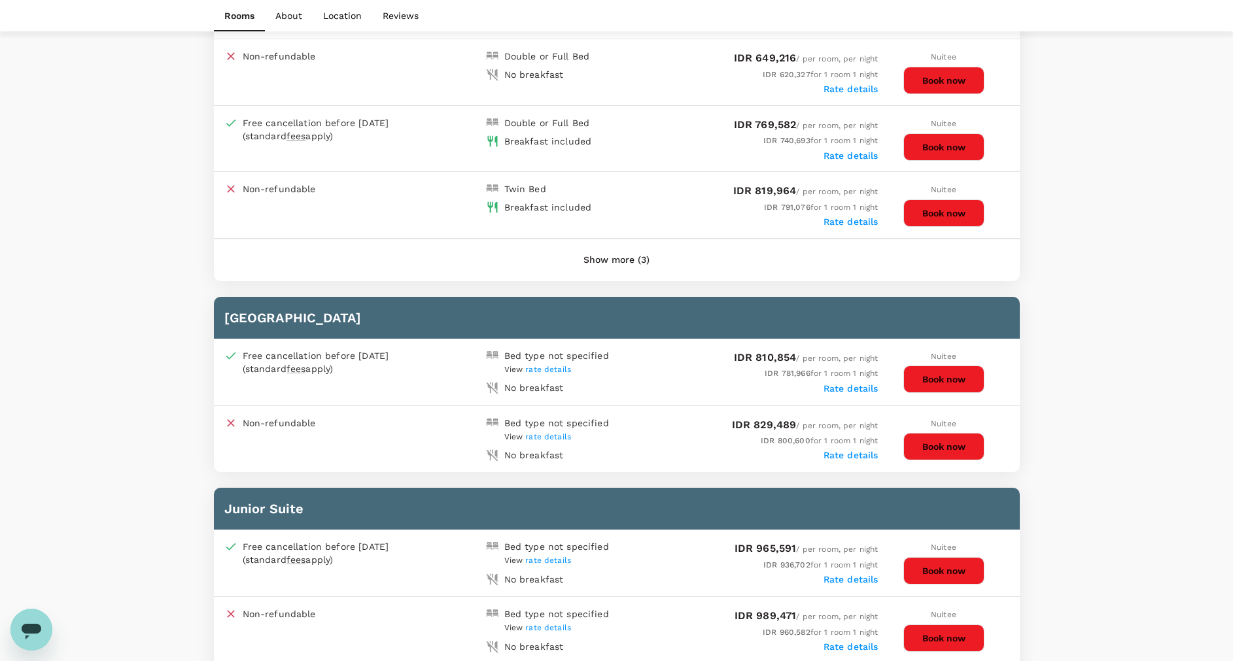
click at [615, 266] on button "Show more (3)" at bounding box center [616, 260] width 103 height 31
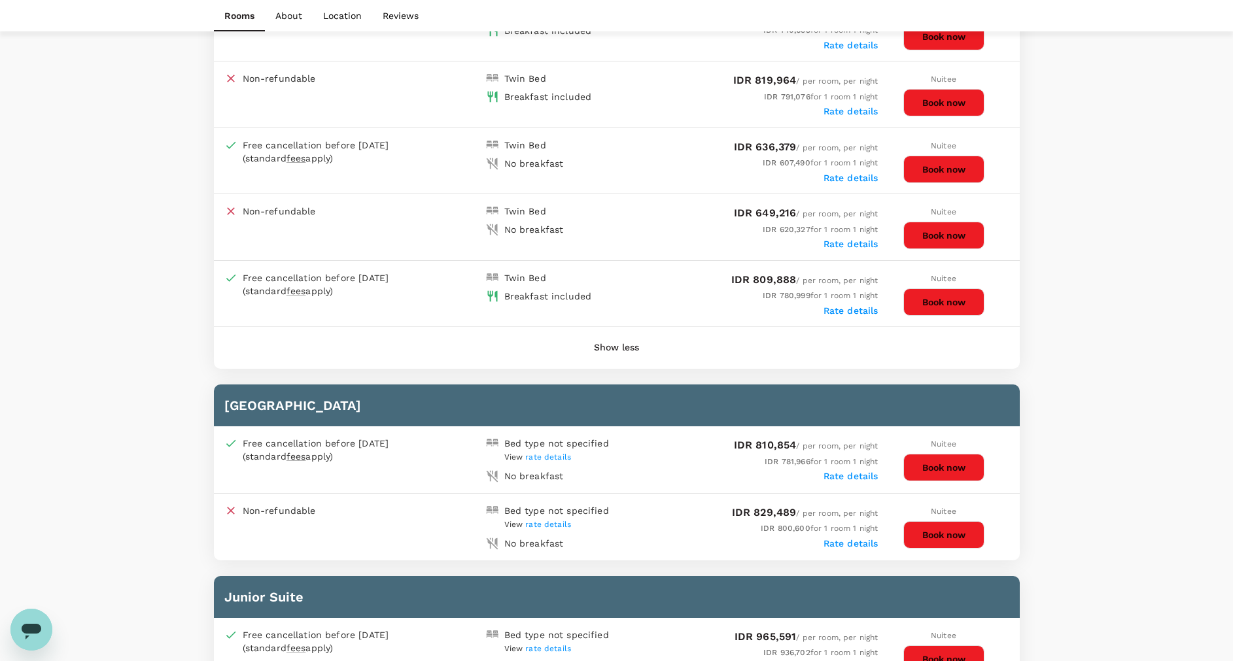
scroll to position [883, 0]
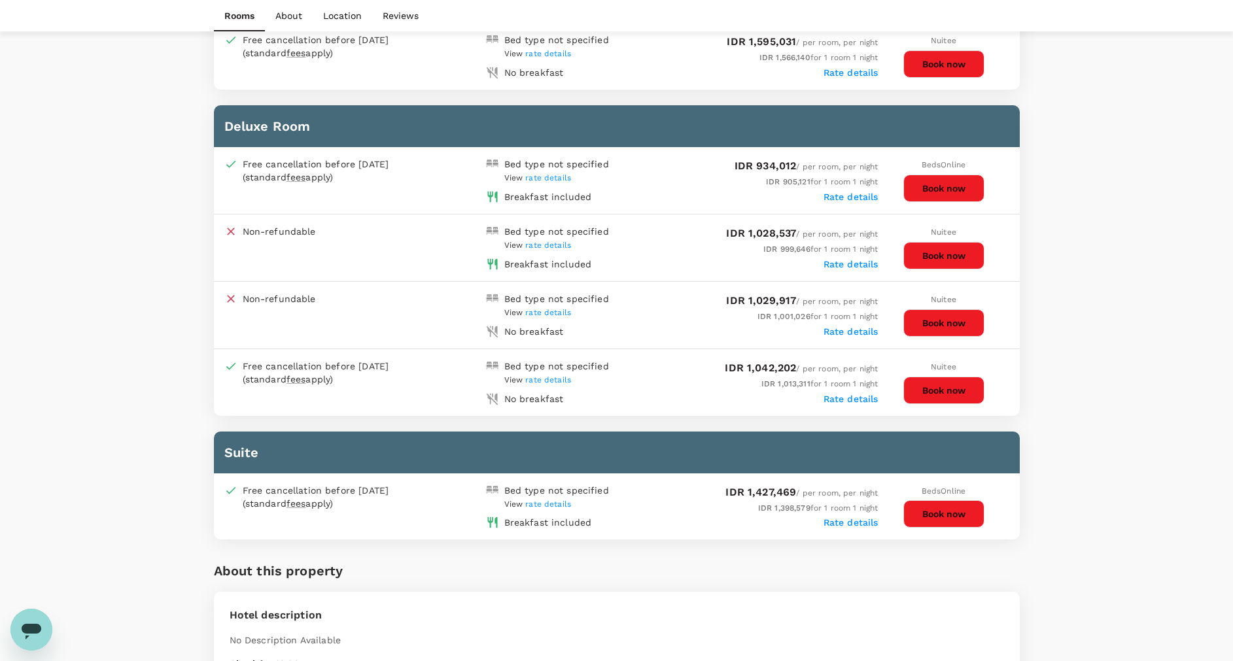
scroll to position [1276, 0]
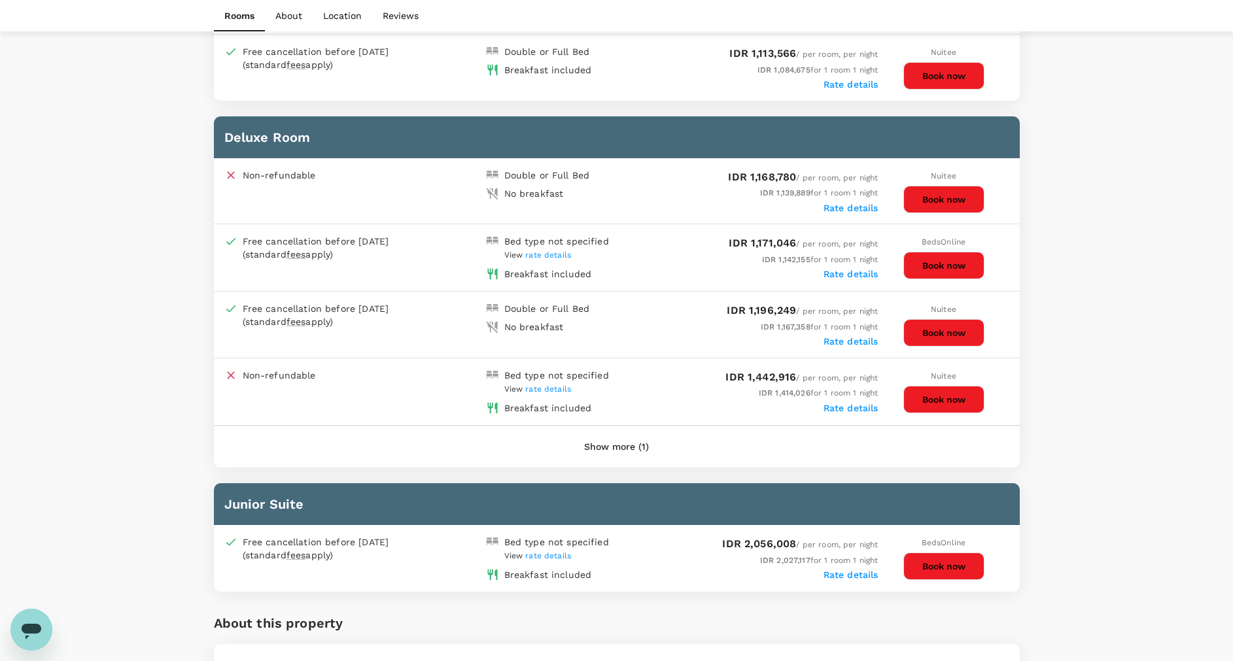
scroll to position [1472, 0]
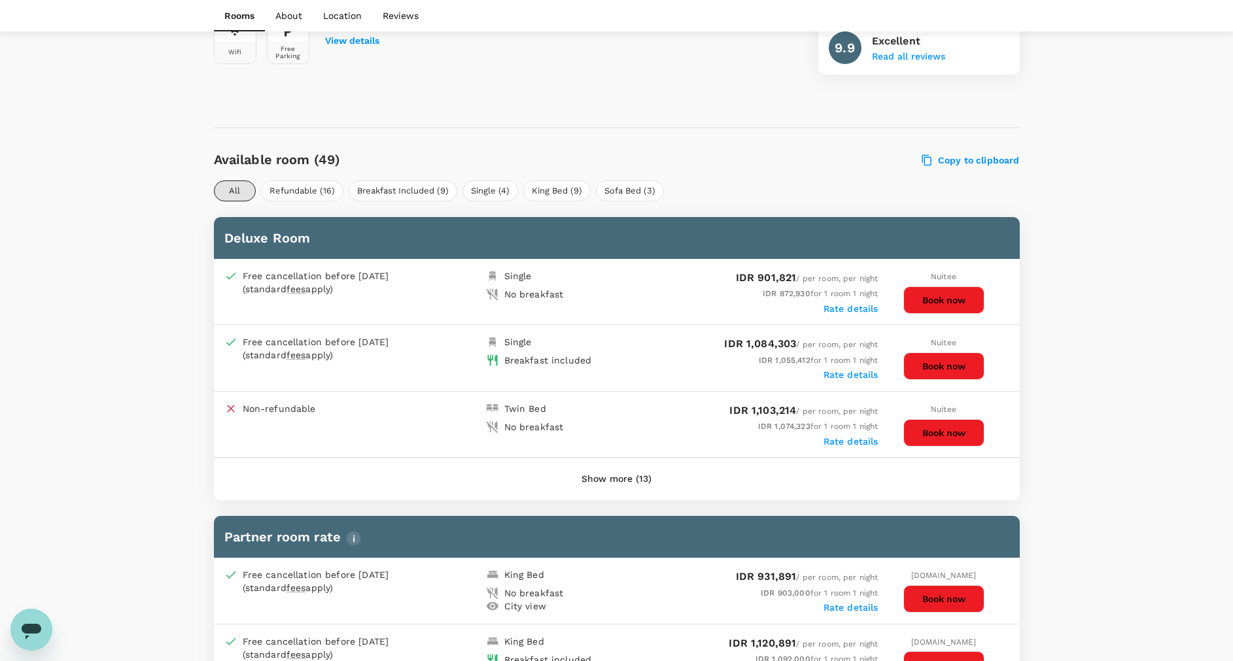
scroll to position [392, 0]
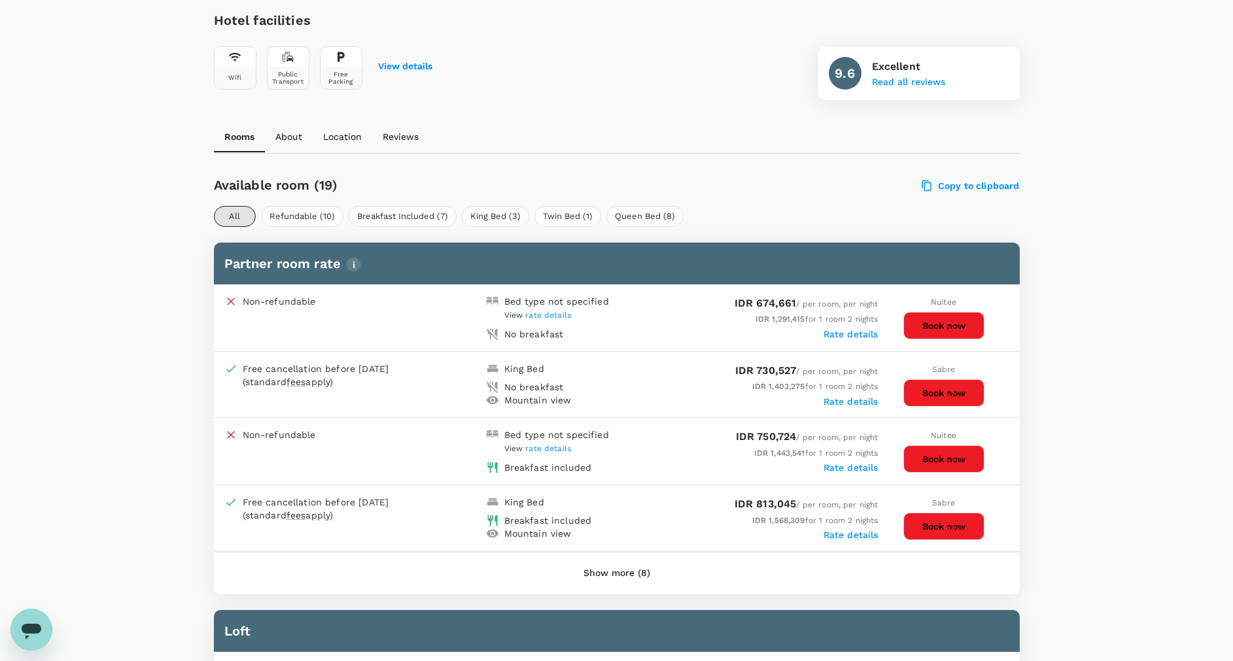
scroll to position [589, 0]
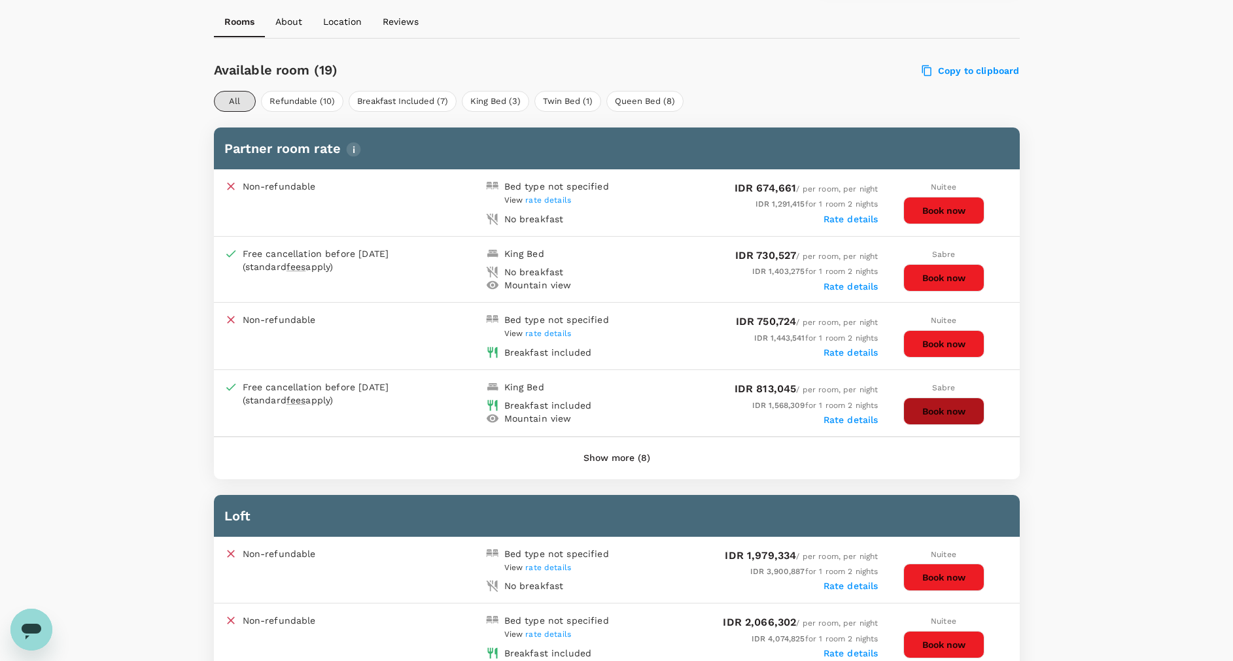
click at [934, 417] on button "Book now" at bounding box center [943, 411] width 81 height 27
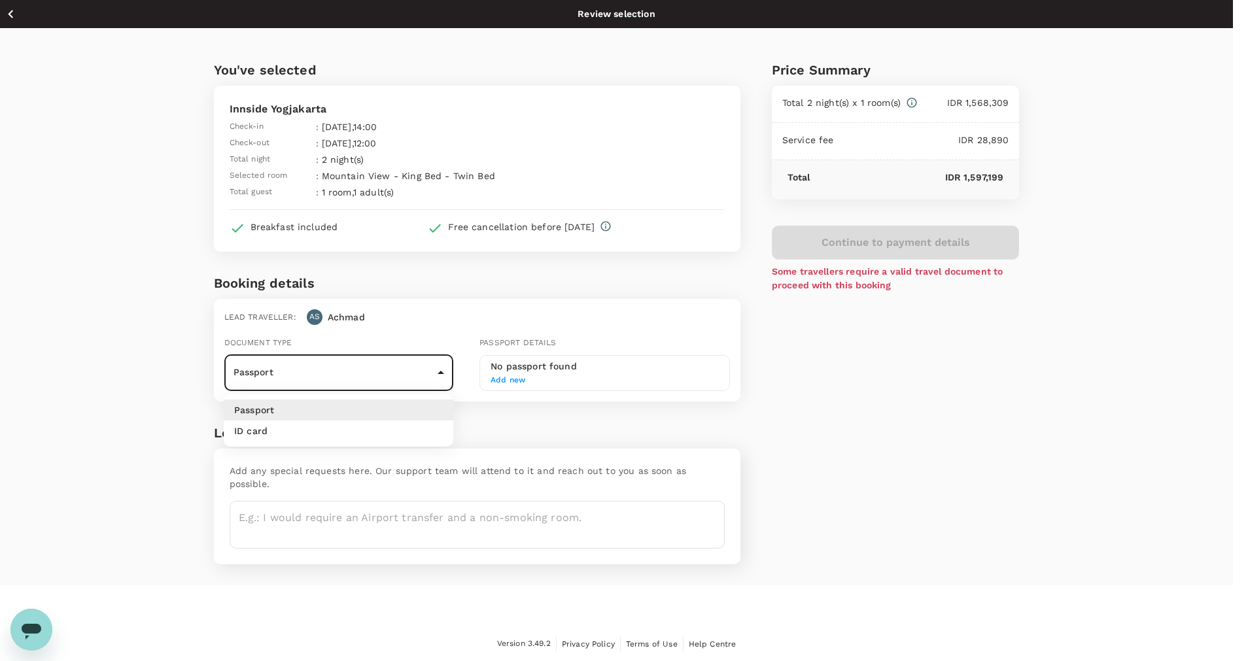
click at [442, 379] on body "Back to hotel details Review selection You've selected Innside Yogjakarta Check…" at bounding box center [624, 331] width 1248 height 662
click at [412, 431] on li "ID card" at bounding box center [339, 431] width 230 height 21
type input "Id card"
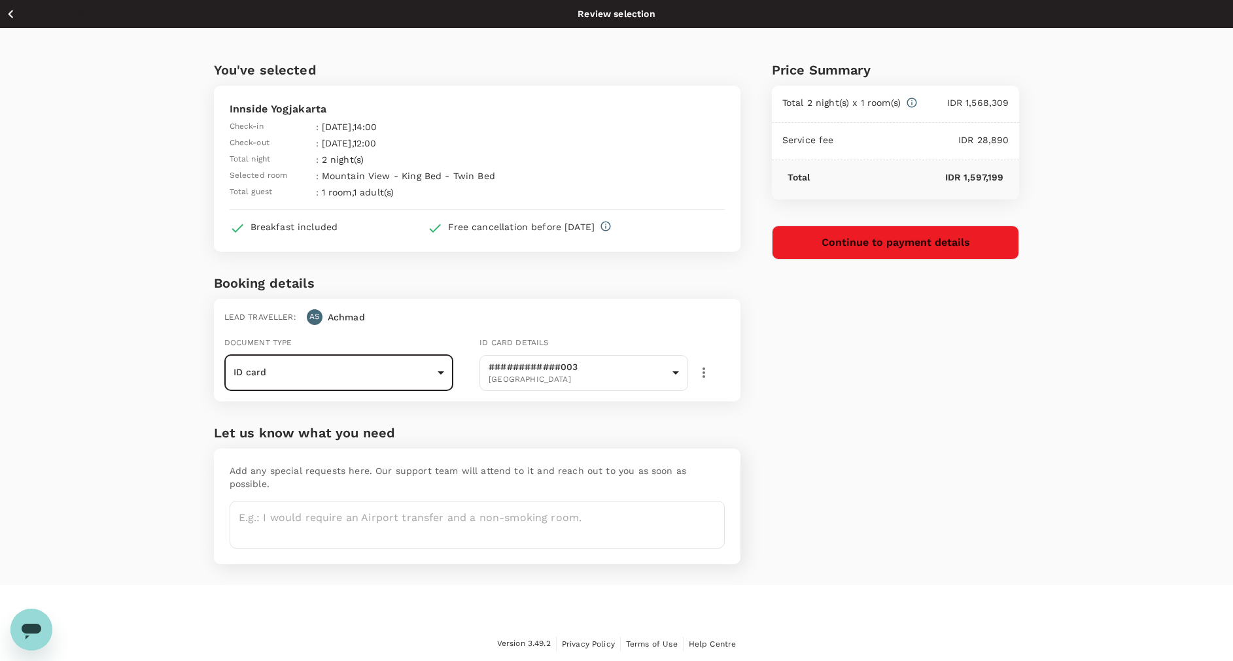
click at [811, 250] on button "Continue to payment details" at bounding box center [896, 243] width 248 height 34
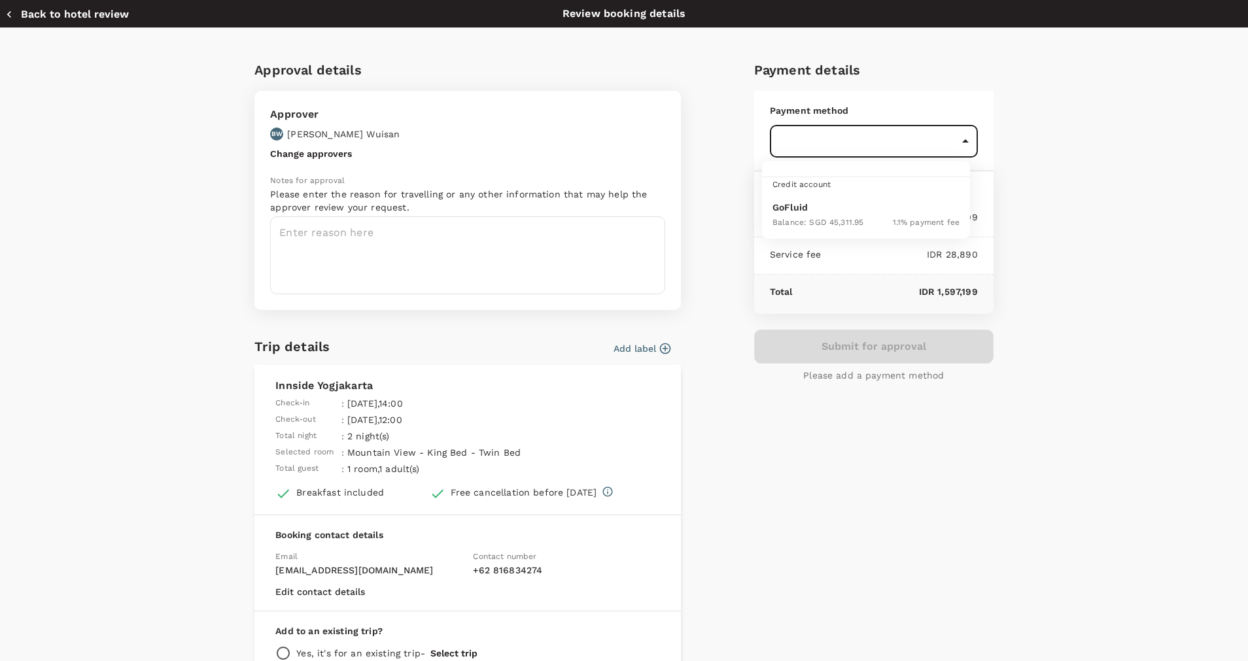
click at [954, 150] on body "Back to hotel details Review selection You've selected Innside [GEOGRAPHIC_DATA…" at bounding box center [624, 331] width 1248 height 662
click at [836, 215] on div "Balance : SGD 45,311.95" at bounding box center [818, 222] width 91 height 16
type input "9d87fe9b-f599-4813-91a8-6354e0e2f257"
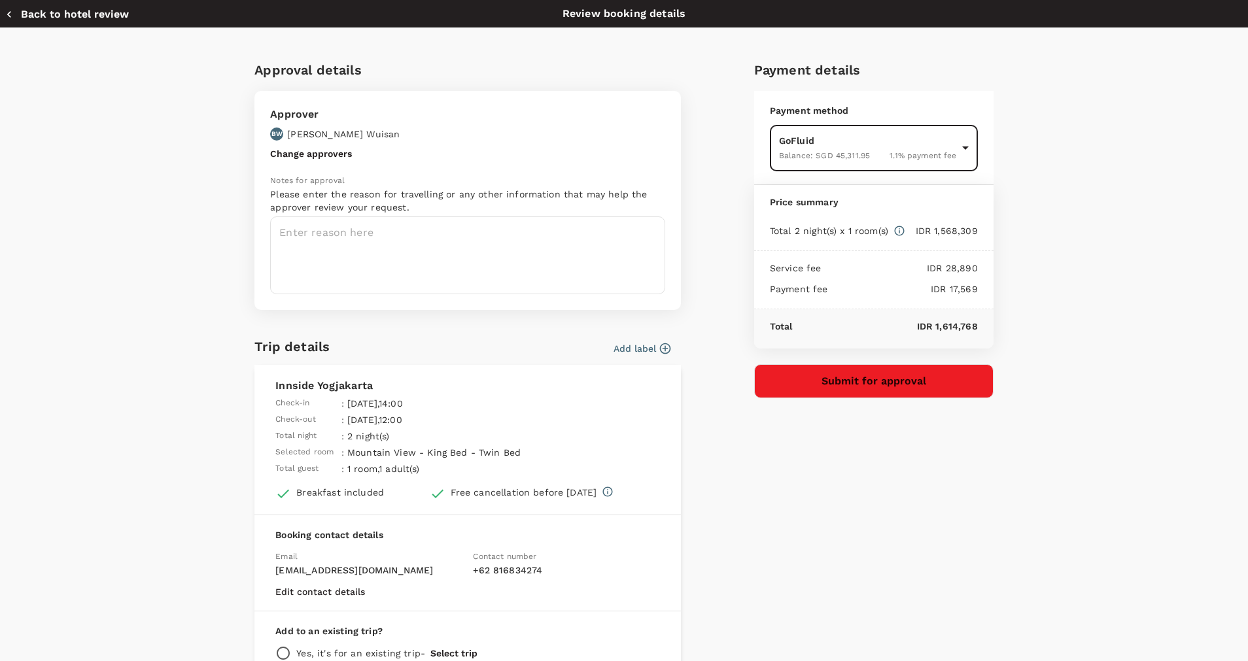
scroll to position [113, 0]
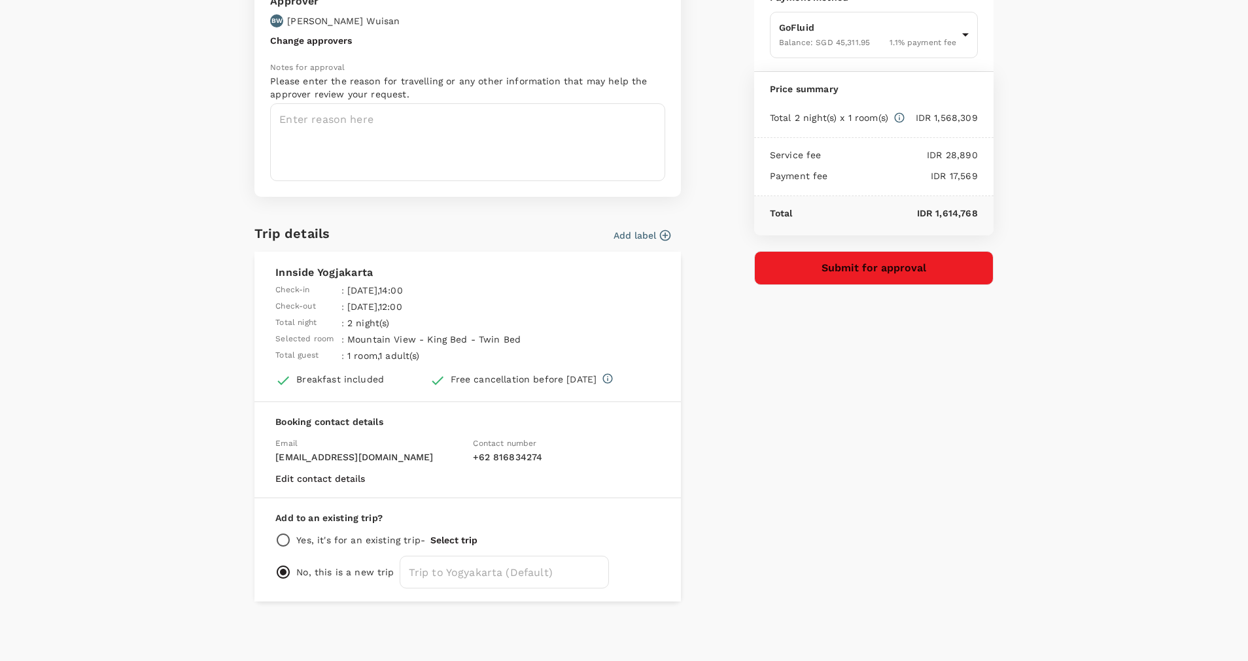
click at [659, 232] on icon "button" at bounding box center [665, 235] width 13 height 13
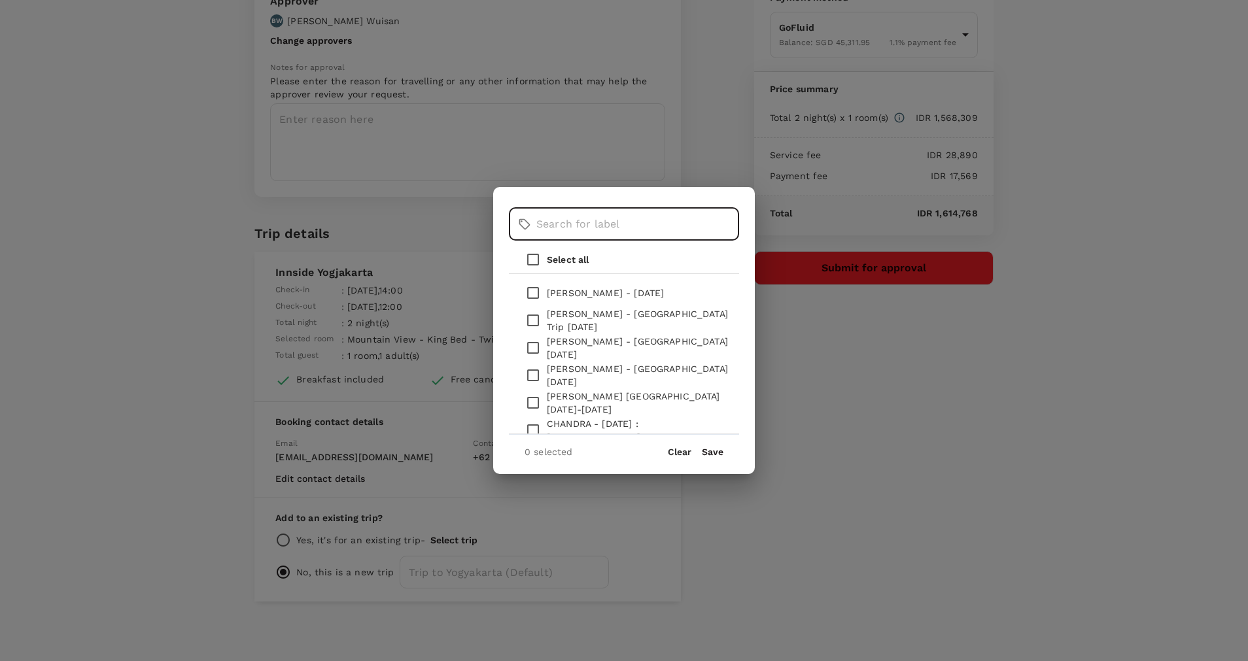
click at [649, 230] on input "text" at bounding box center [637, 224] width 203 height 33
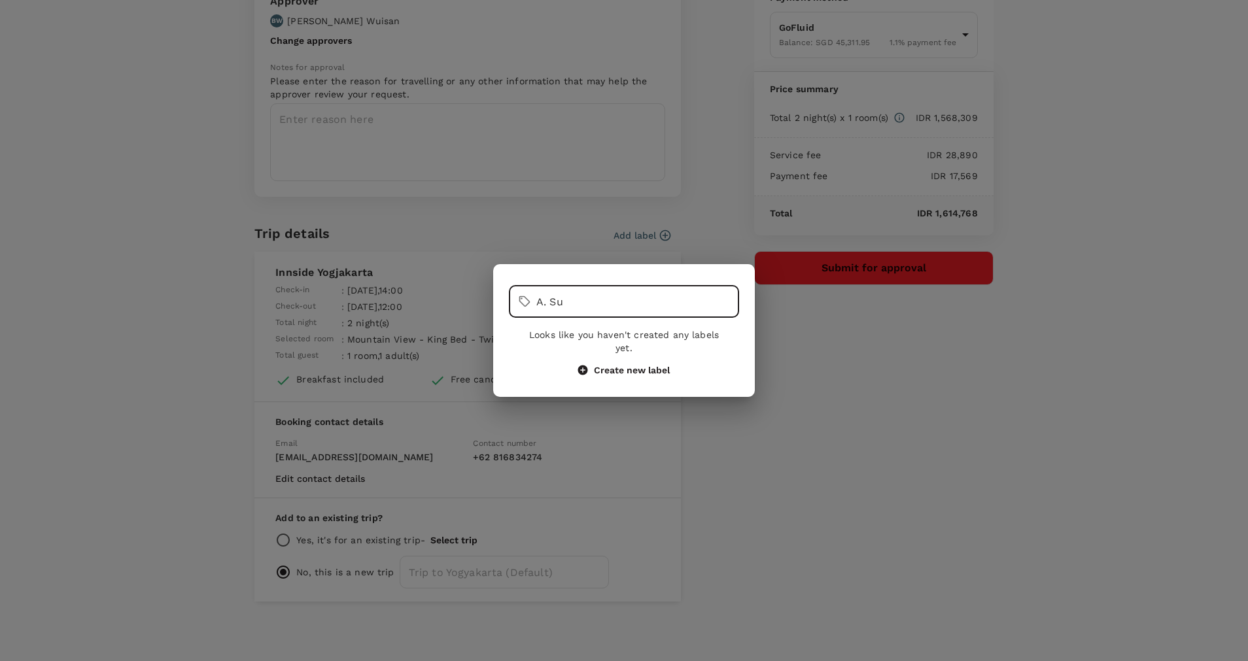
type input "A. Su"
click at [606, 364] on button "Create new label" at bounding box center [624, 370] width 92 height 12
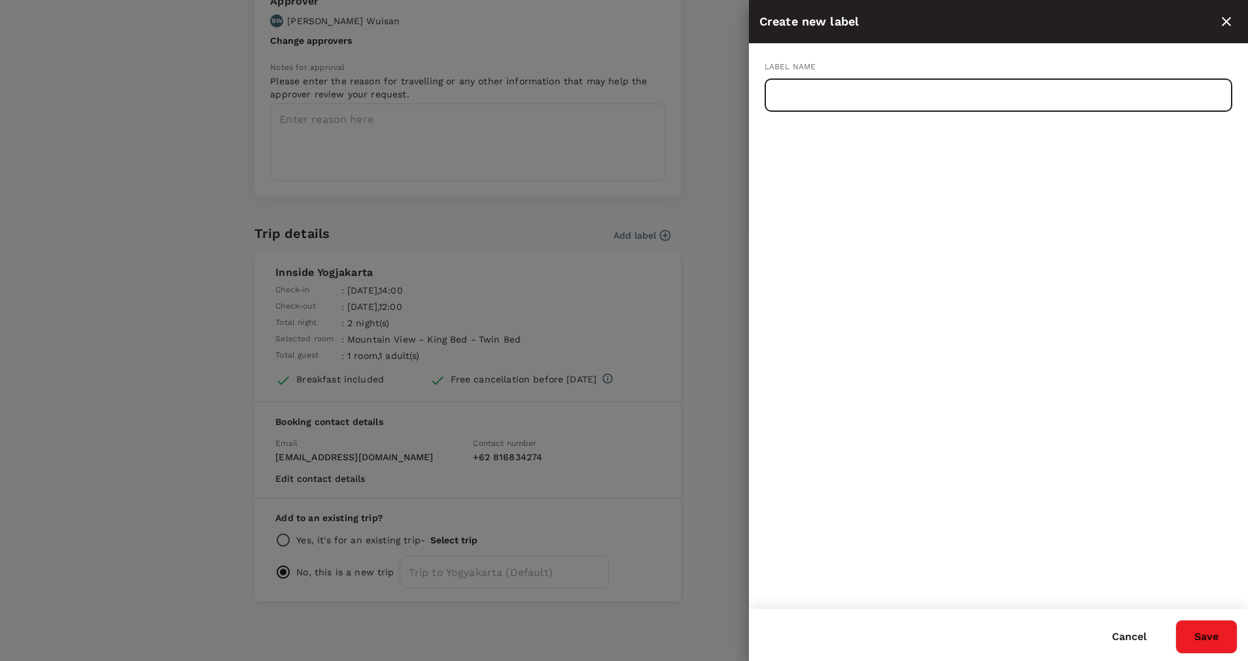
click at [807, 92] on input "text" at bounding box center [999, 95] width 468 height 33
type input "A.Subchan : [GEOGRAPHIC_DATA] [DATE]-[DATE]"
click at [1220, 631] on button "Save" at bounding box center [1207, 637] width 62 height 34
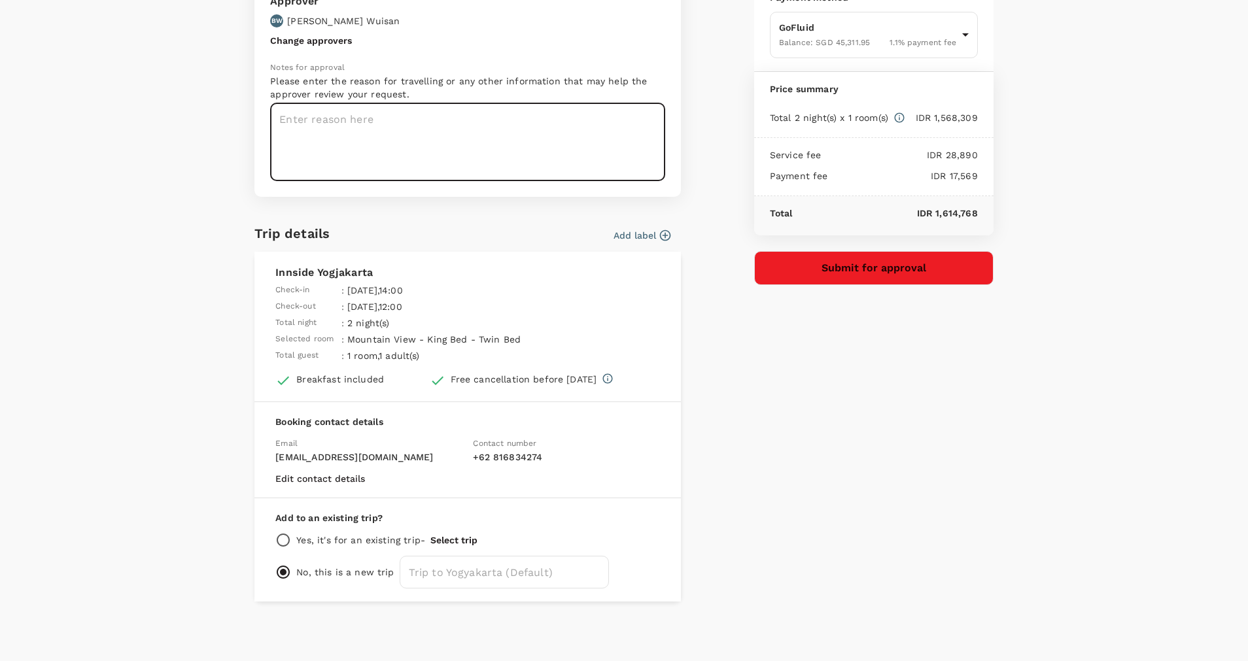
click at [313, 140] on textarea at bounding box center [467, 142] width 395 height 78
type textarea "Hotel for Achmad Subchan in [GEOGRAPHIC_DATA] [DATE]-[DATE]"
click at [822, 273] on button "Submit for approval" at bounding box center [873, 268] width 239 height 34
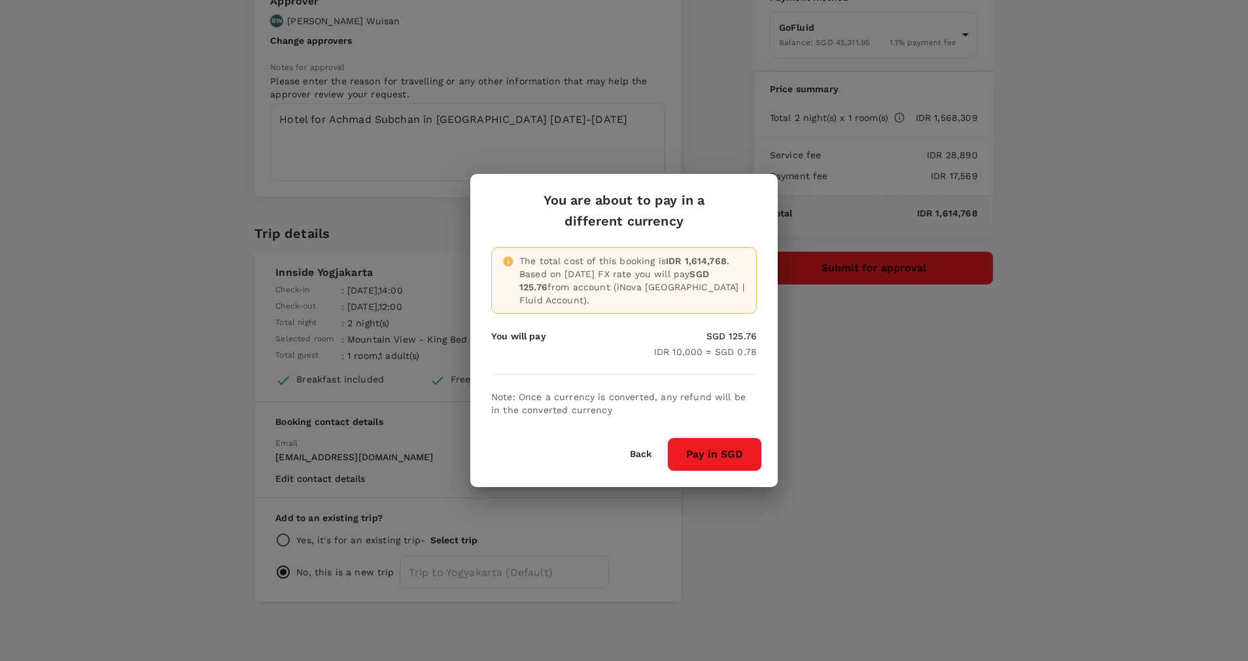
click at [725, 444] on button "Pay in SGD" at bounding box center [714, 455] width 95 height 34
